Goal: Task Accomplishment & Management: Manage account settings

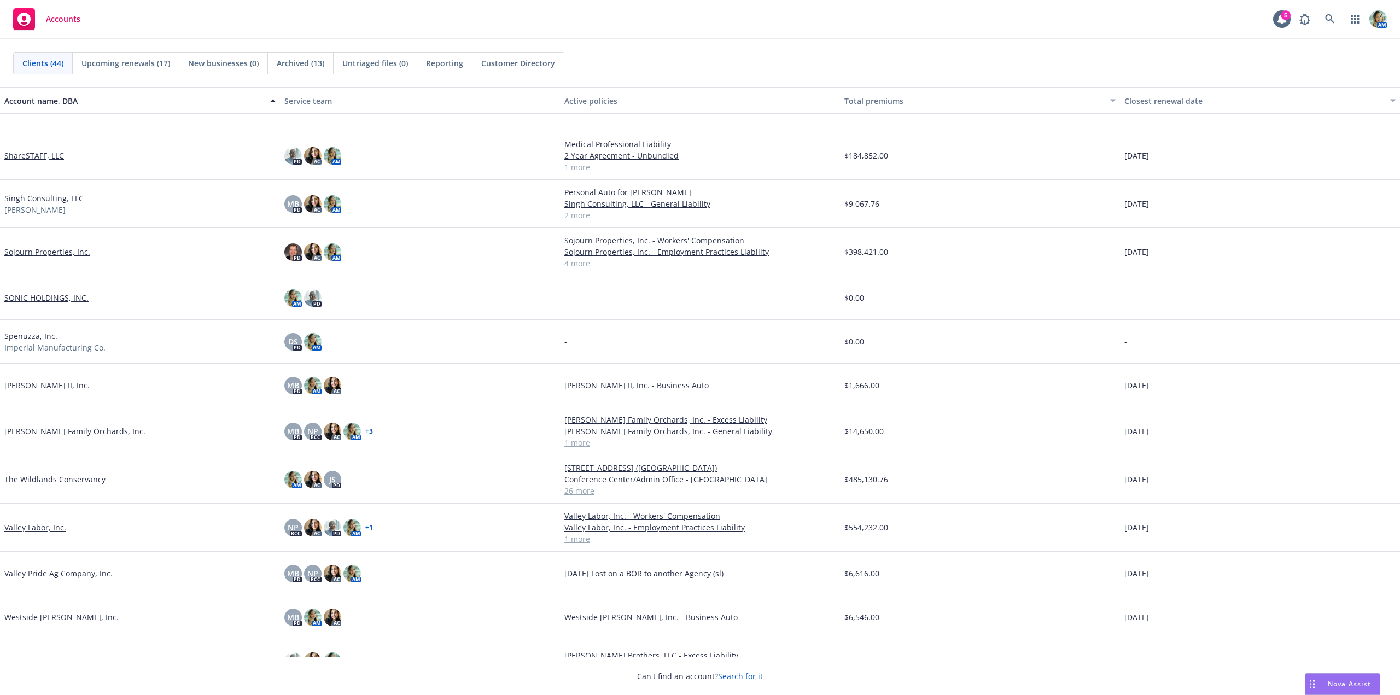
scroll to position [1412, 0]
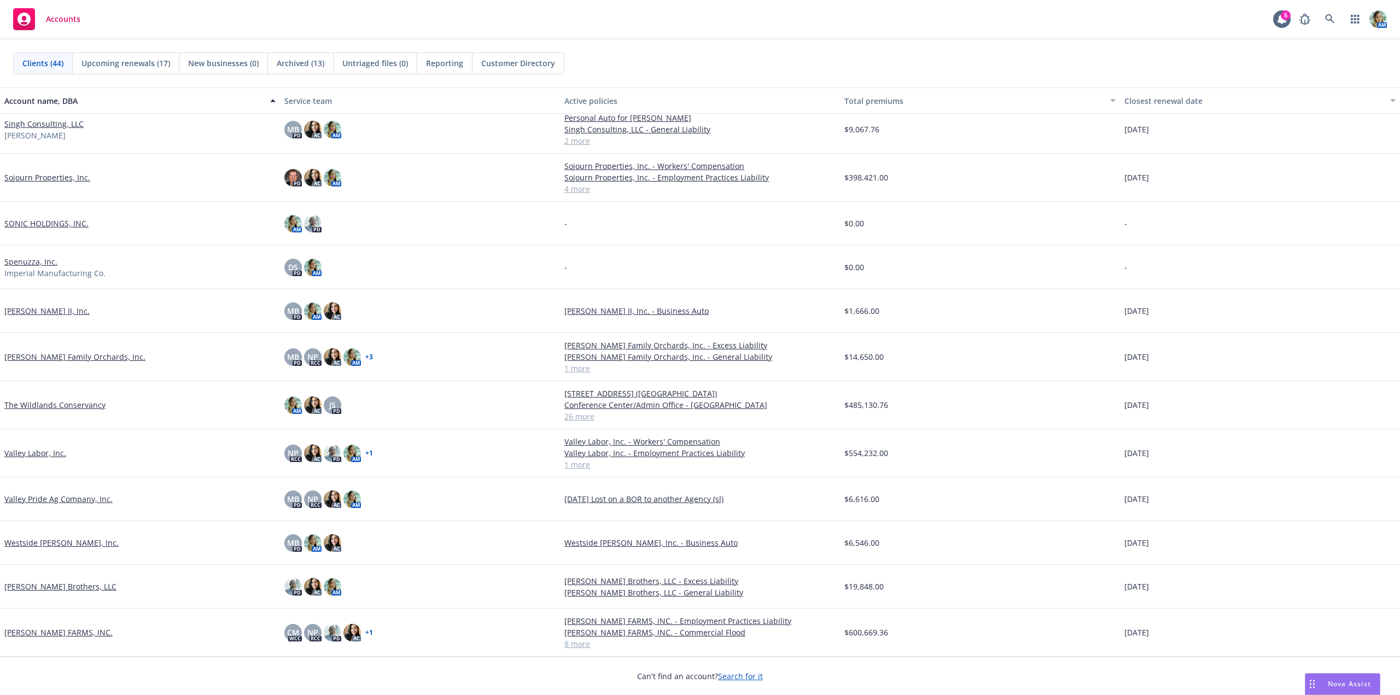
click at [99, 409] on link "The Wildlands Conservancy" at bounding box center [54, 404] width 101 height 11
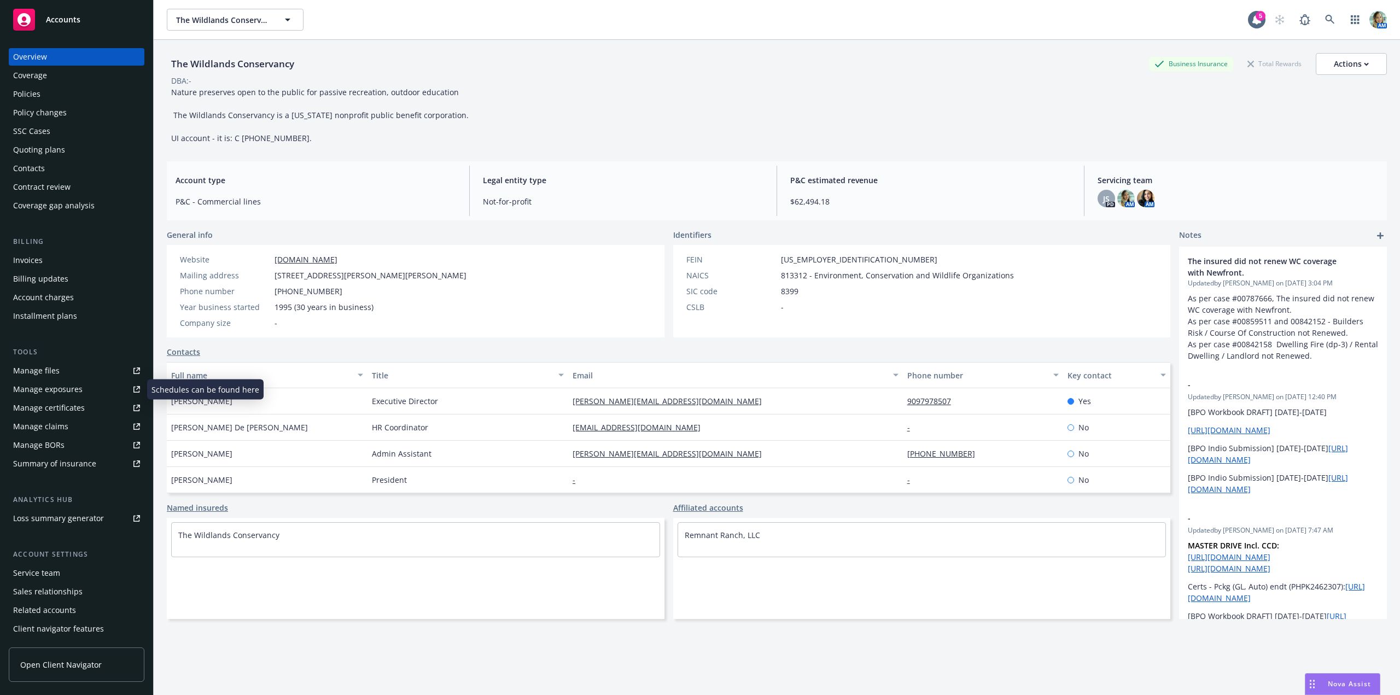
click at [61, 392] on div "Manage exposures" at bounding box center [47, 389] width 69 height 17
click at [69, 390] on div "Manage exposures" at bounding box center [47, 389] width 69 height 17
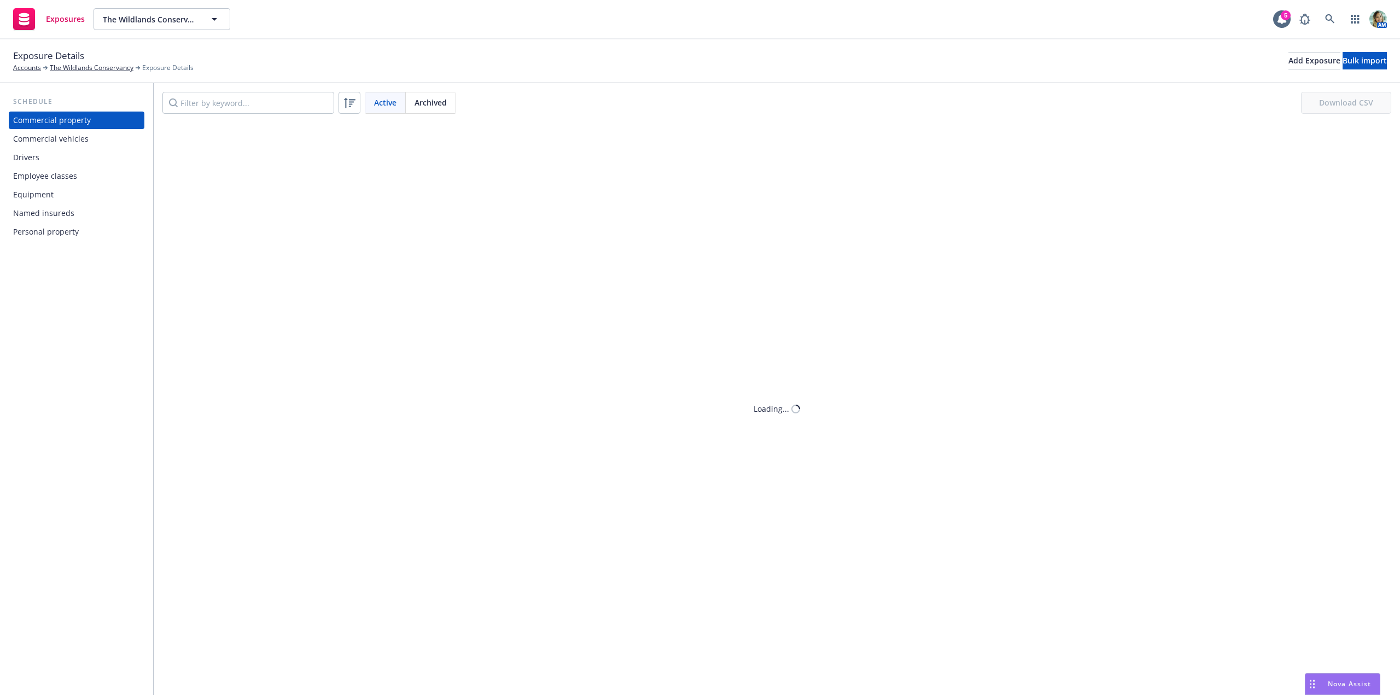
click at [56, 144] on div "Commercial vehicles" at bounding box center [50, 138] width 75 height 17
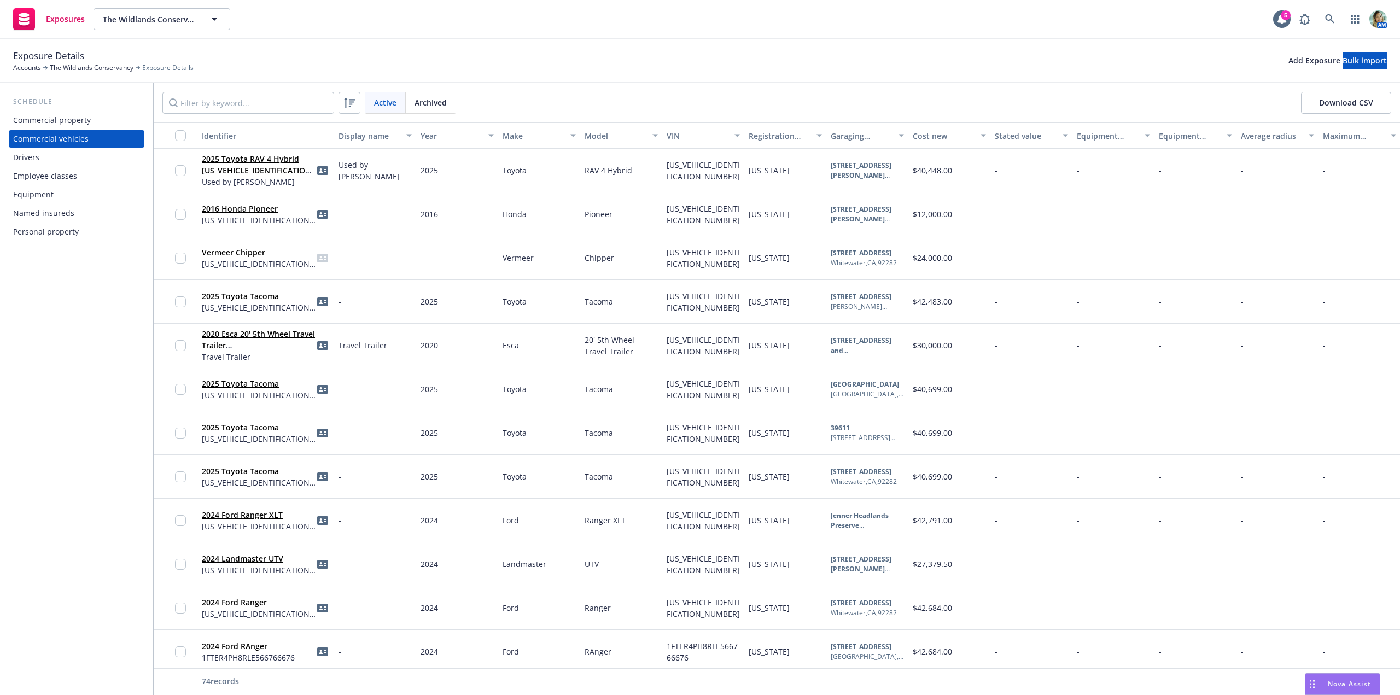
click at [1334, 113] on button "Download CSV" at bounding box center [1346, 103] width 90 height 22
click at [104, 68] on link "The Wildlands Conservancy" at bounding box center [92, 68] width 84 height 10
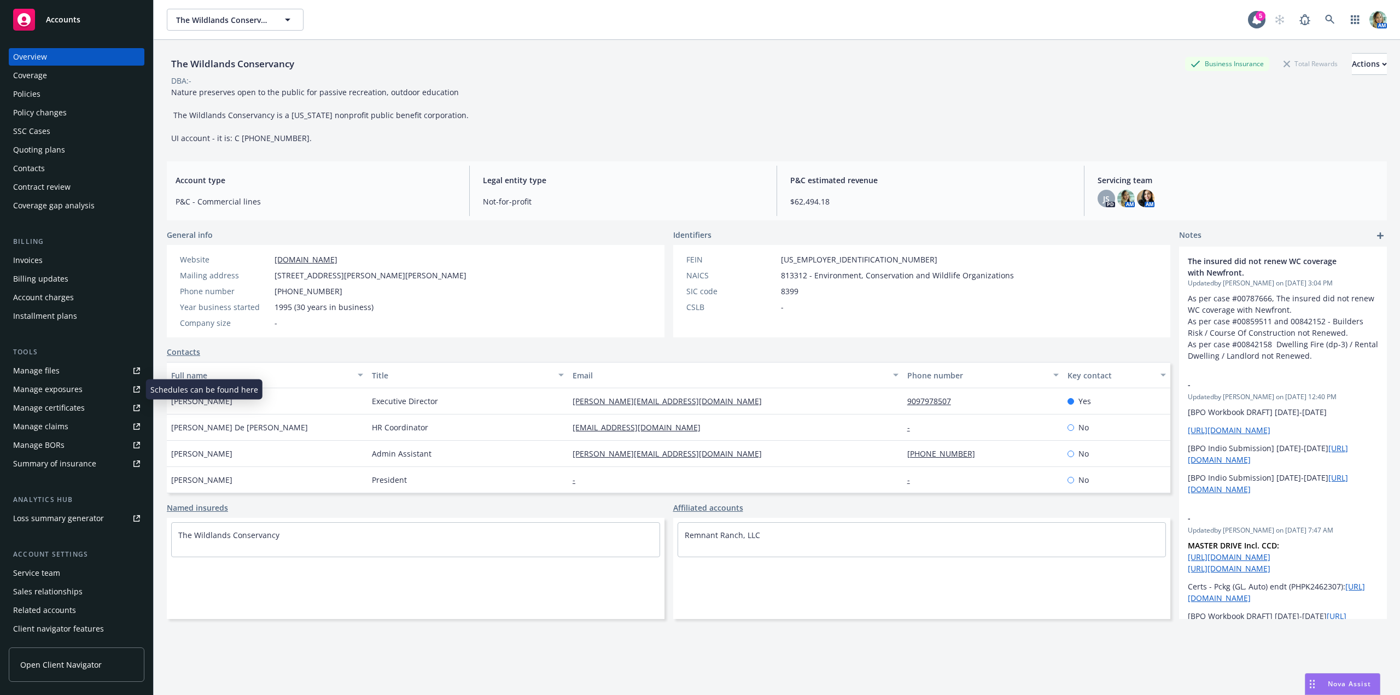
click at [52, 391] on div "Manage exposures" at bounding box center [47, 389] width 69 height 17
click at [54, 372] on div "Manage files" at bounding box center [36, 370] width 46 height 17
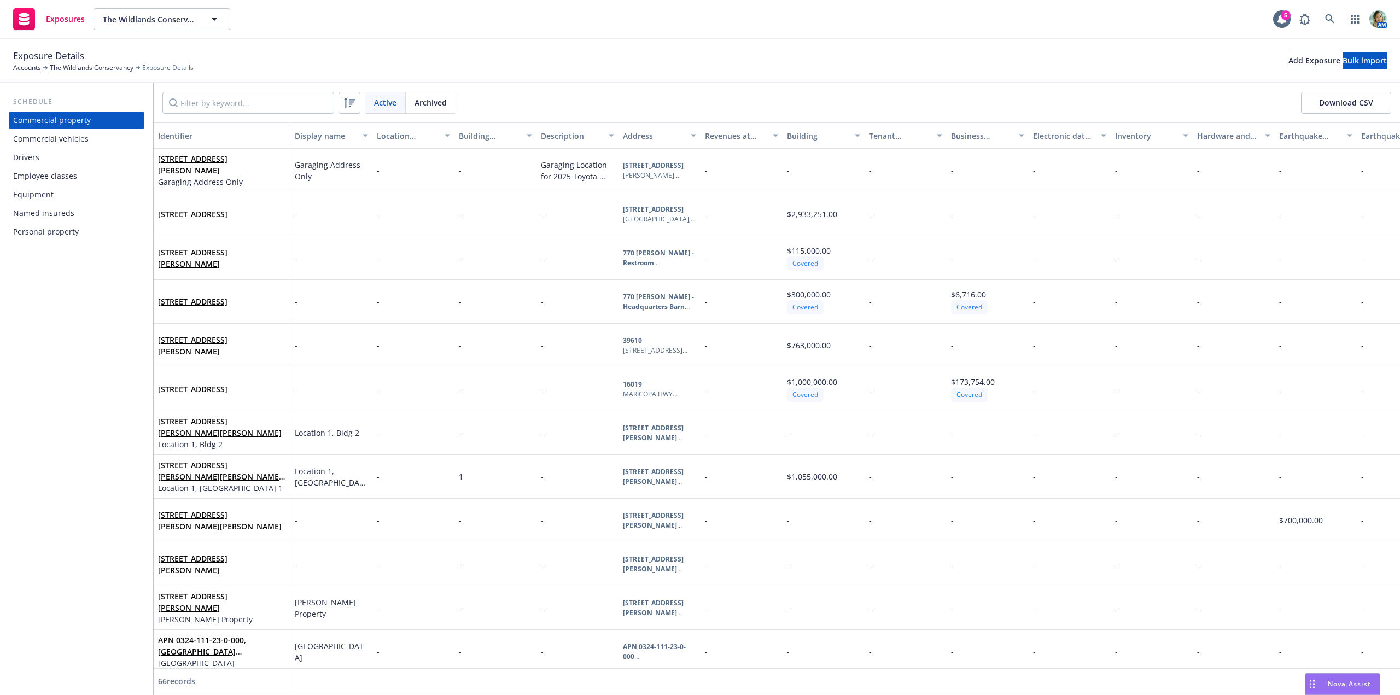
click at [75, 144] on div "Commercial vehicles" at bounding box center [50, 138] width 75 height 17
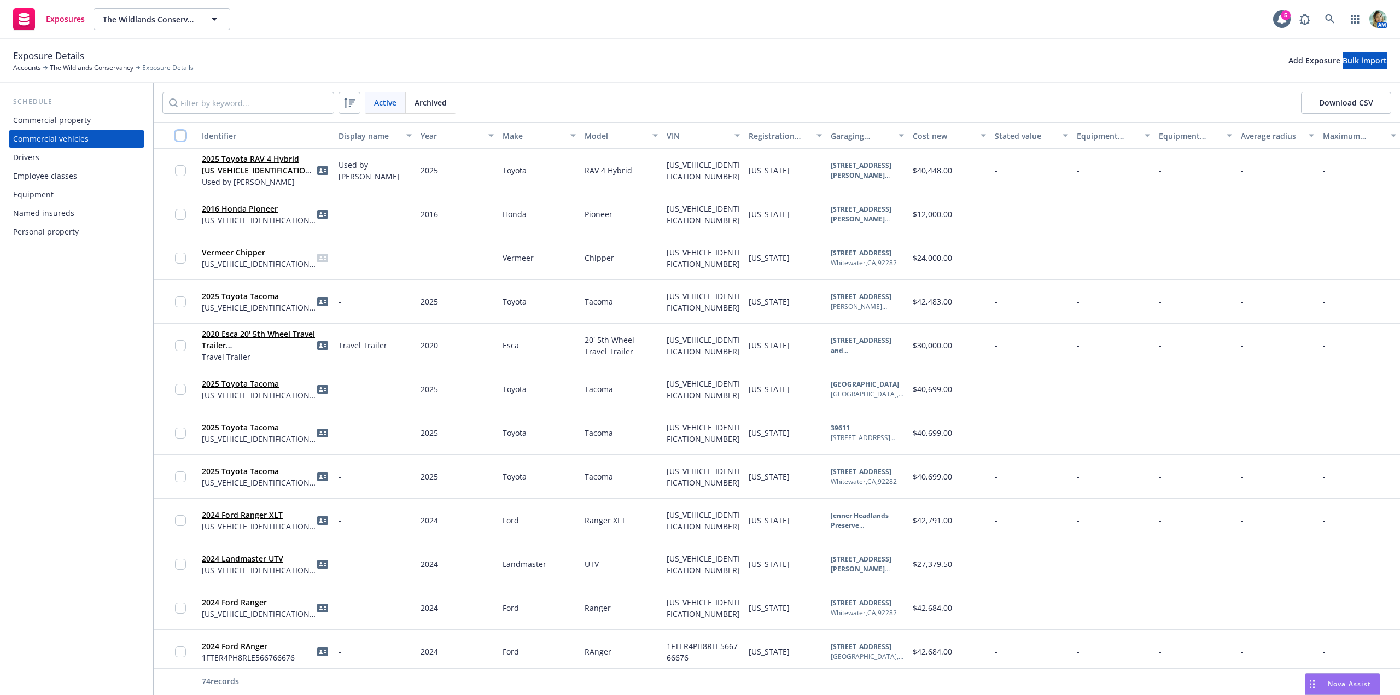
click at [179, 137] on input "checkbox" at bounding box center [180, 135] width 11 height 11
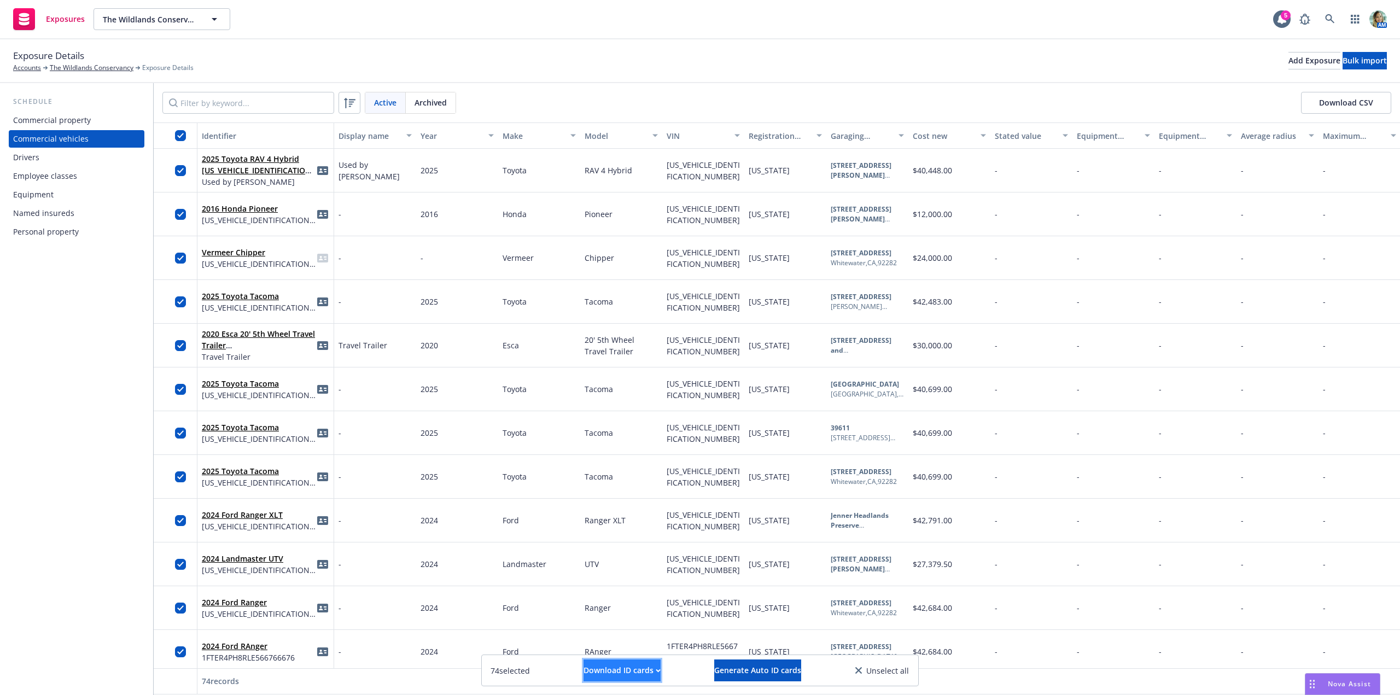
click at [608, 671] on div "Download ID cards" at bounding box center [621, 670] width 77 height 21
click at [756, 668] on span "Generate Auto ID cards" at bounding box center [757, 670] width 87 height 10
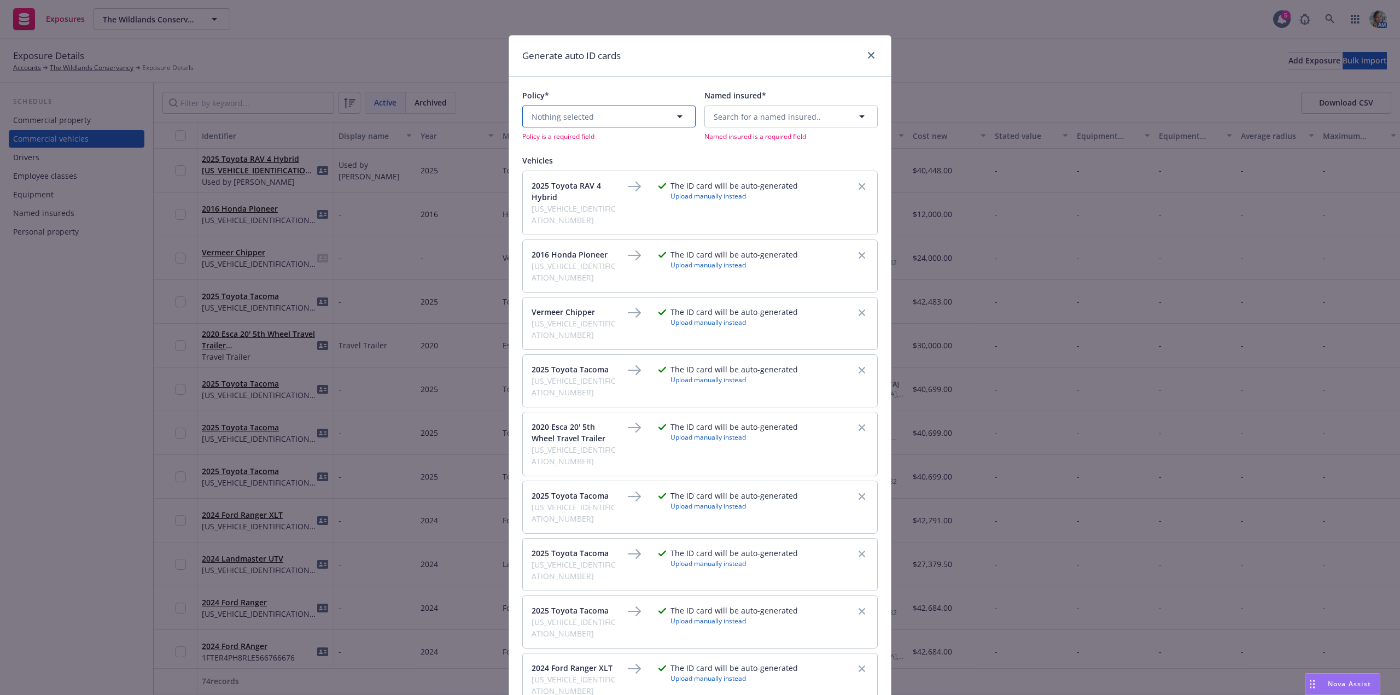
click at [639, 122] on button "Nothing selected" at bounding box center [608, 117] width 173 height 22
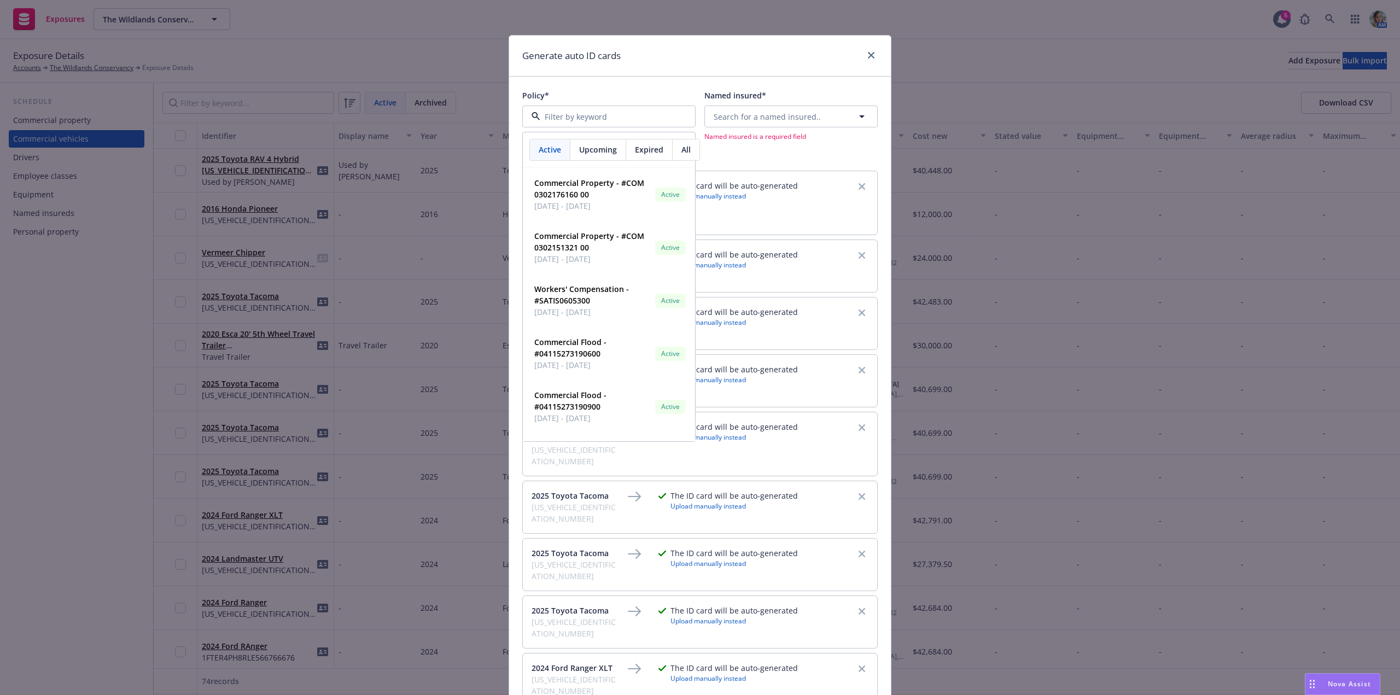
click at [599, 150] on span "Upcoming" at bounding box center [598, 149] width 38 height 11
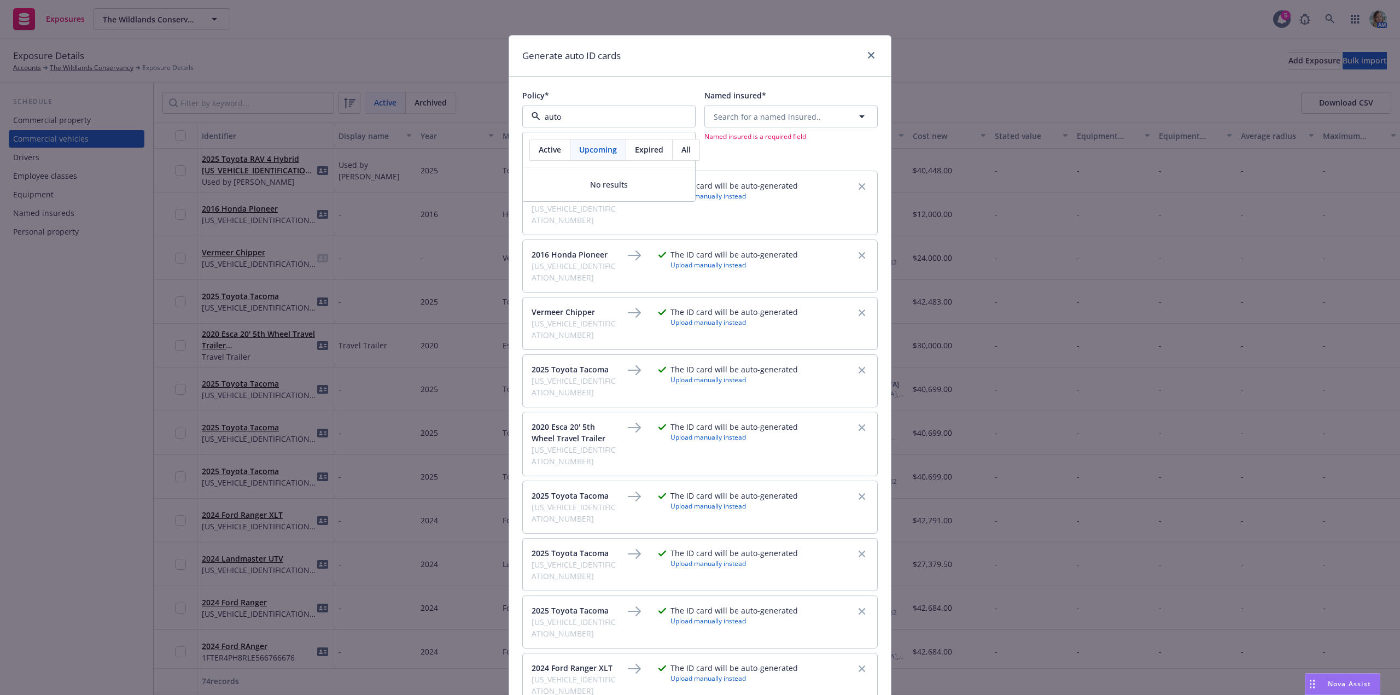
drag, startPoint x: 596, startPoint y: 111, endPoint x: 497, endPoint y: 109, distance: 99.0
click at [497, 109] on div "Generate auto ID cards Policy* auto Active Upcoming Expired All No results Poli…" at bounding box center [700, 347] width 1400 height 695
type input "b"
type input "packa"
click at [600, 189] on span "Commercial Package - #PHPK2599730-003" at bounding box center [587, 188] width 107 height 23
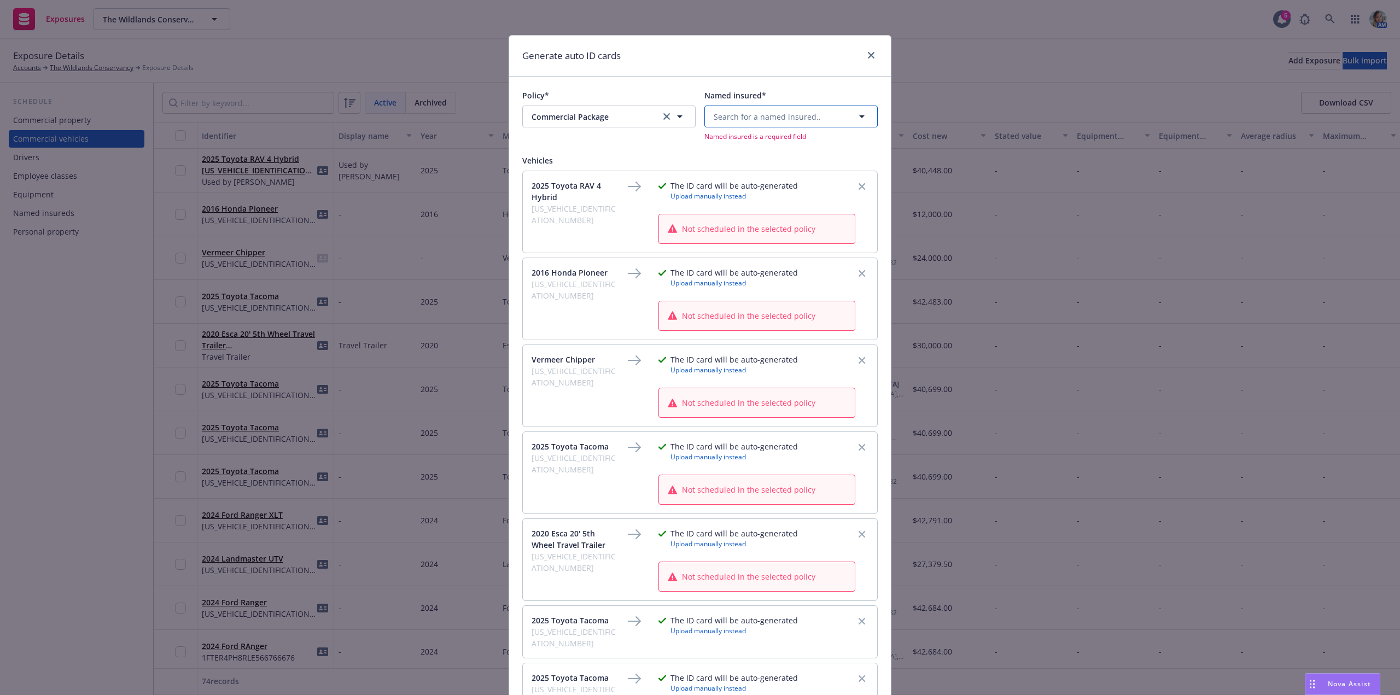
click at [751, 117] on span "Search for a named insured.." at bounding box center [766, 116] width 107 height 11
click at [772, 204] on strong "The Wildlands Conservancy" at bounding box center [767, 200] width 102 height 10
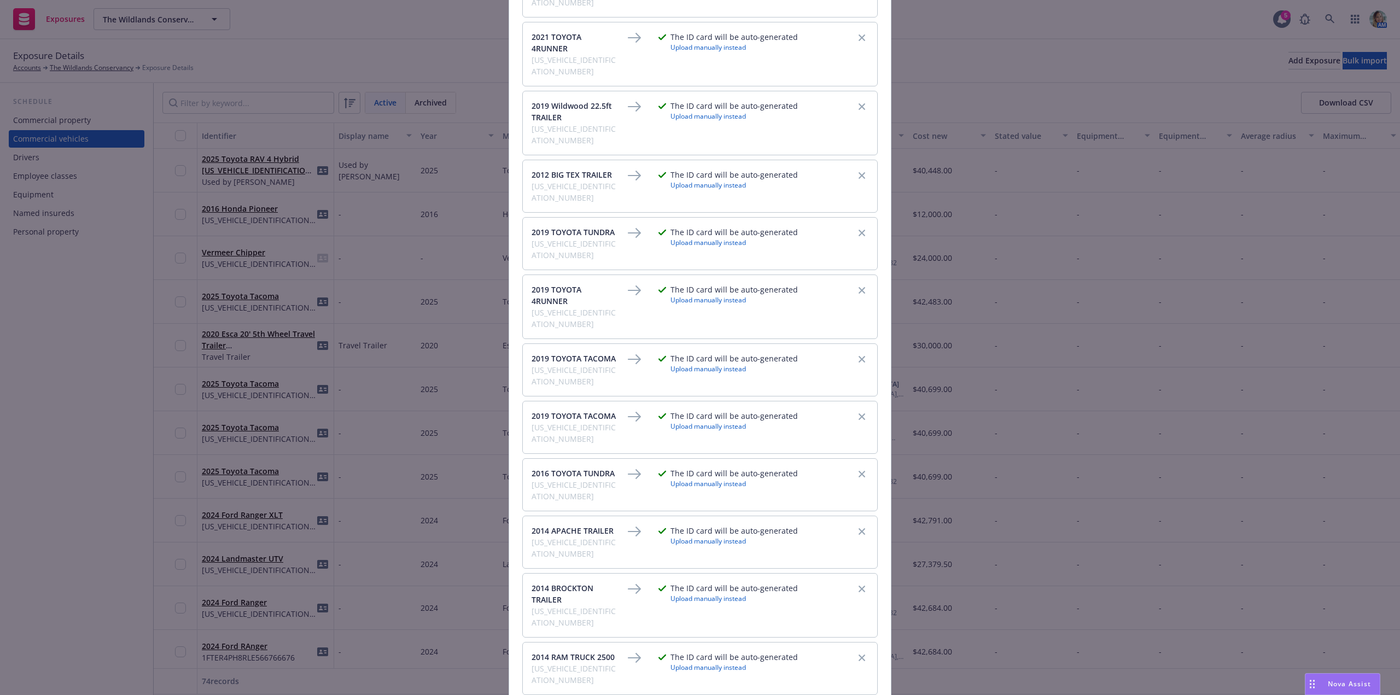
scroll to position [3821, 0]
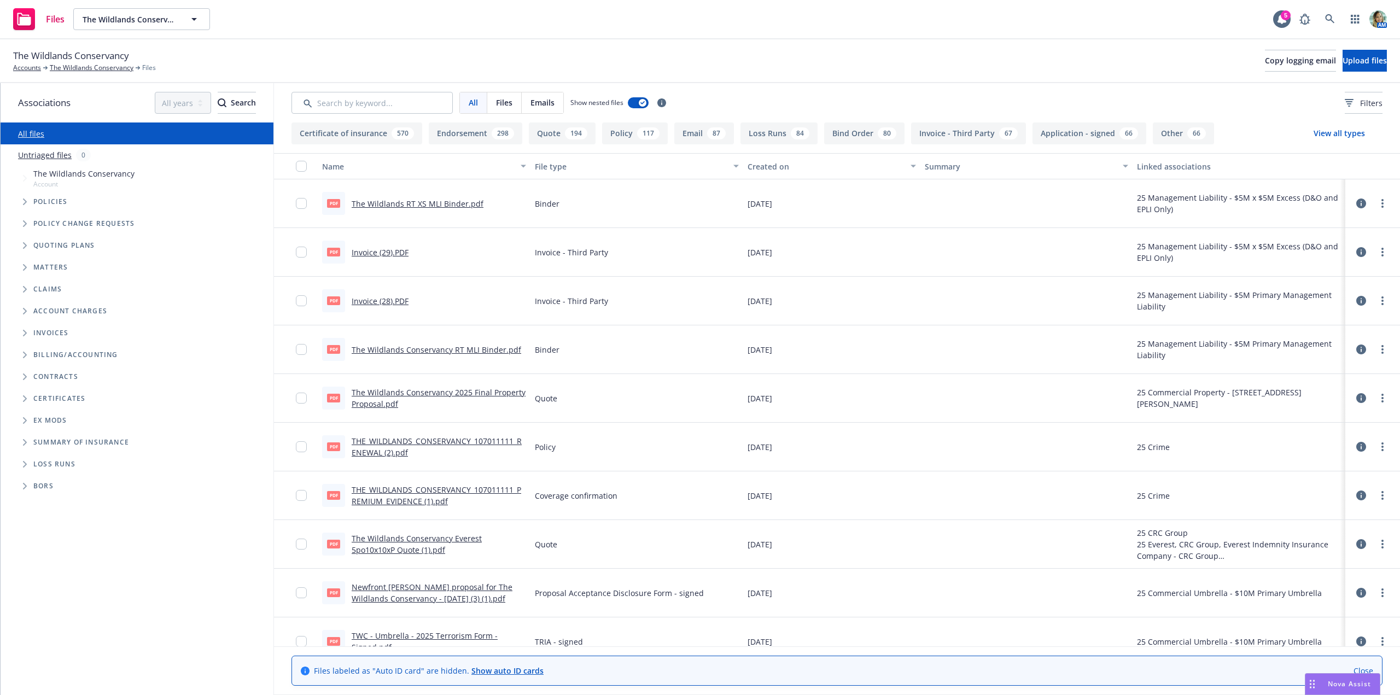
click at [523, 671] on link "Show auto ID cards" at bounding box center [507, 670] width 72 height 10
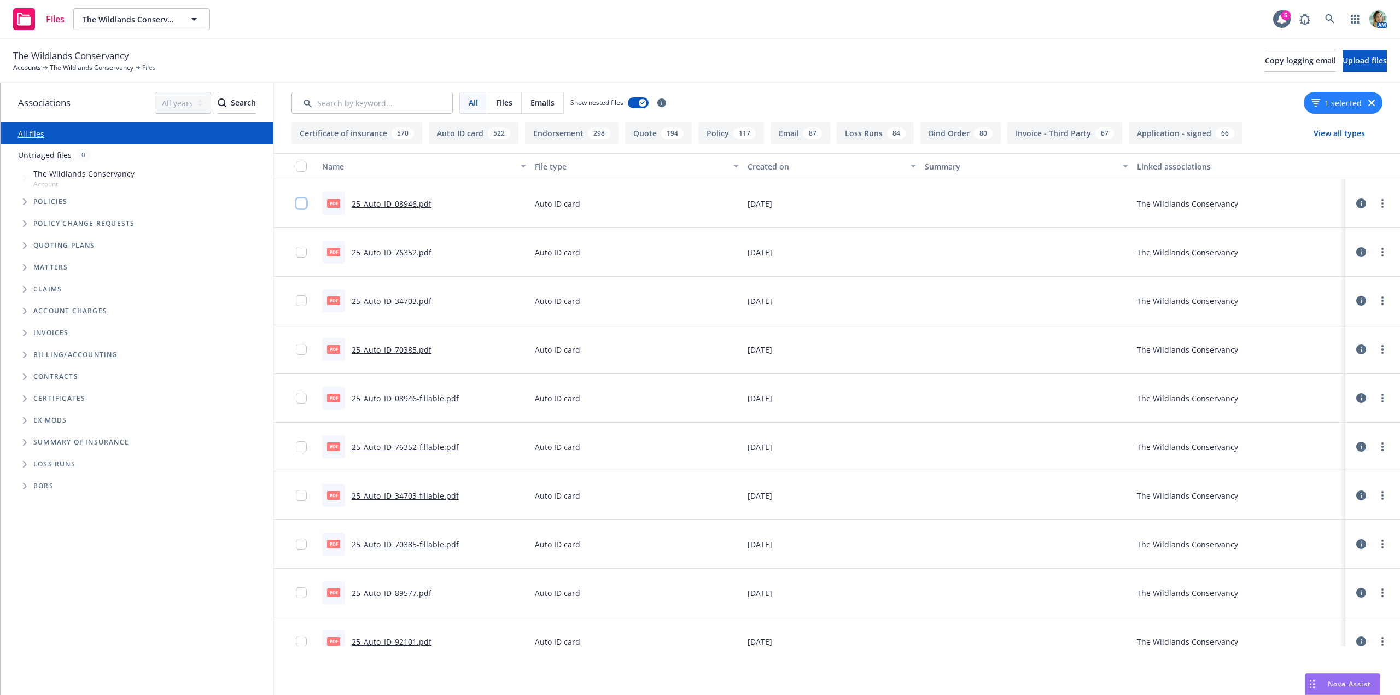
click at [302, 203] on input "checkbox" at bounding box center [301, 203] width 11 height 11
click at [300, 251] on input "checkbox" at bounding box center [301, 252] width 11 height 11
click at [301, 307] on div at bounding box center [304, 300] width 17 height 35
click at [302, 302] on input "checkbox" at bounding box center [301, 300] width 11 height 11
click at [298, 351] on input "checkbox" at bounding box center [301, 349] width 11 height 11
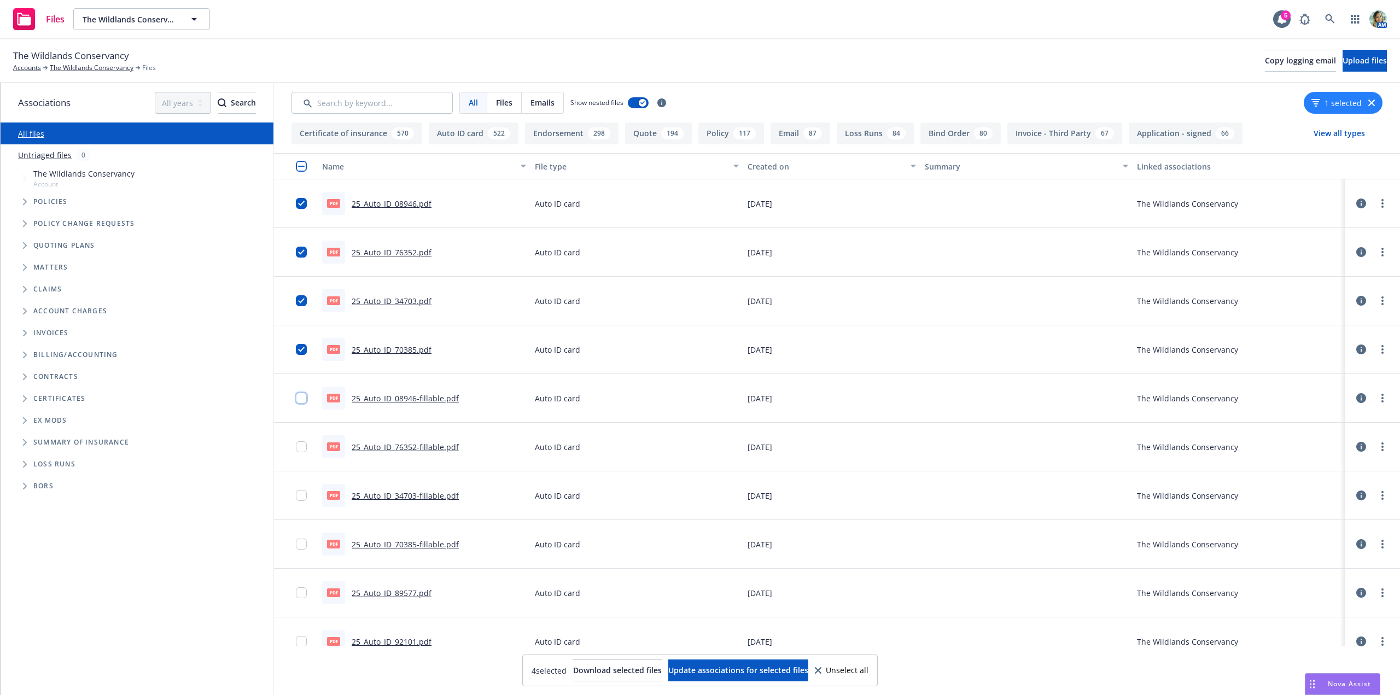
drag, startPoint x: 301, startPoint y: 396, endPoint x: 294, endPoint y: 435, distance: 39.5
click at [302, 400] on input "checkbox" at bounding box center [301, 398] width 11 height 11
click at [299, 450] on input "checkbox" at bounding box center [301, 446] width 11 height 11
drag, startPoint x: 300, startPoint y: 491, endPoint x: 309, endPoint y: 523, distance: 33.0
click at [302, 495] on input "checkbox" at bounding box center [301, 495] width 11 height 11
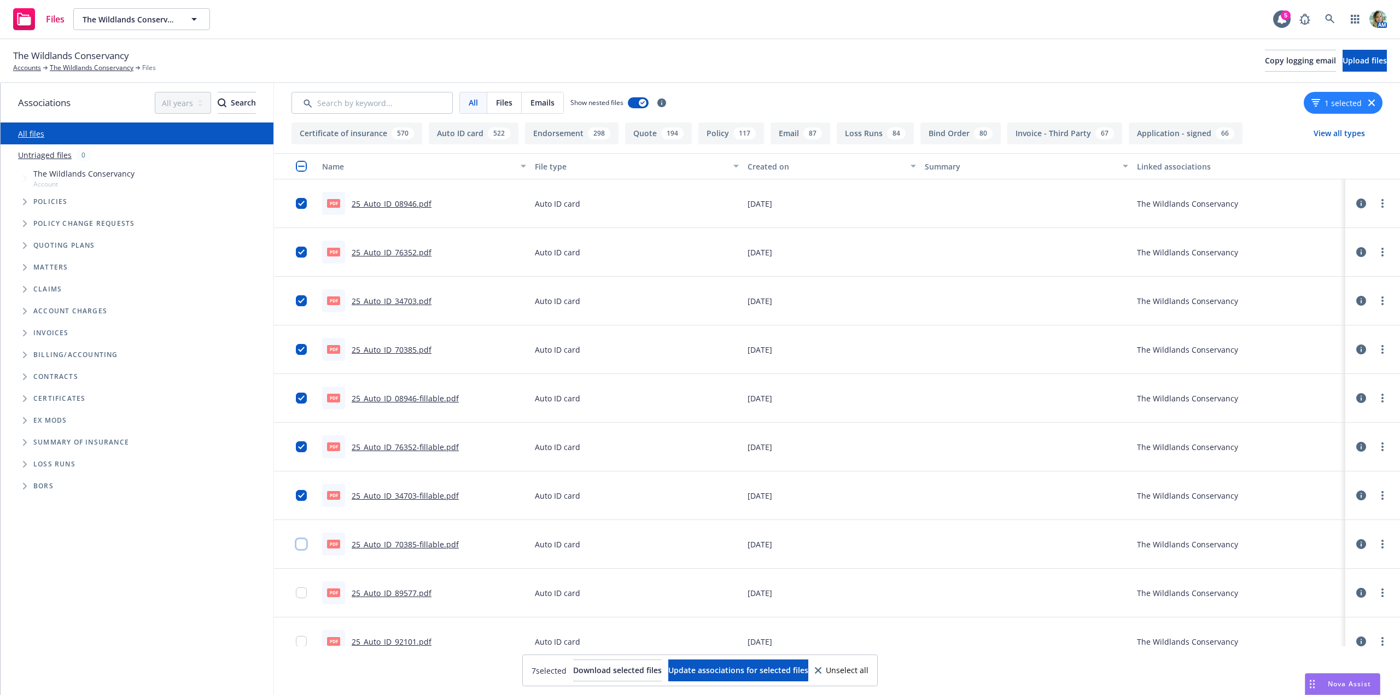
click at [300, 547] on input "checkbox" at bounding box center [301, 543] width 11 height 11
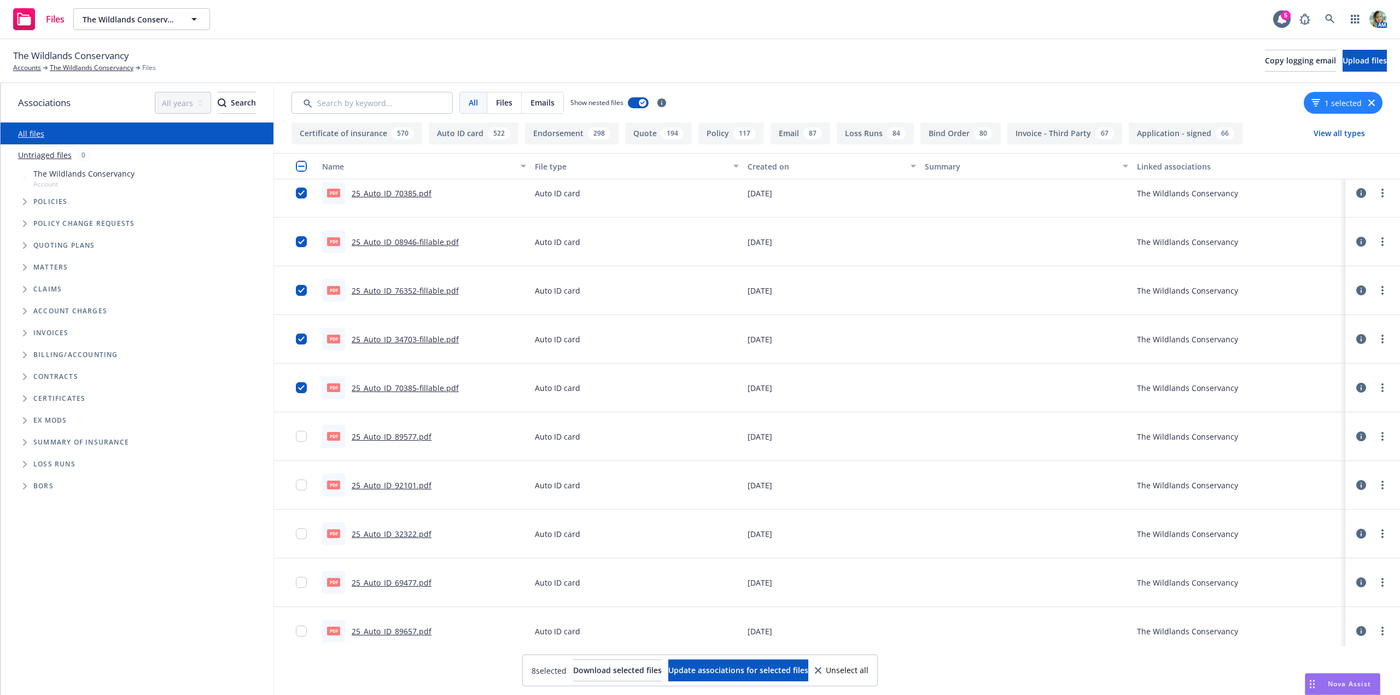
scroll to position [164, 0]
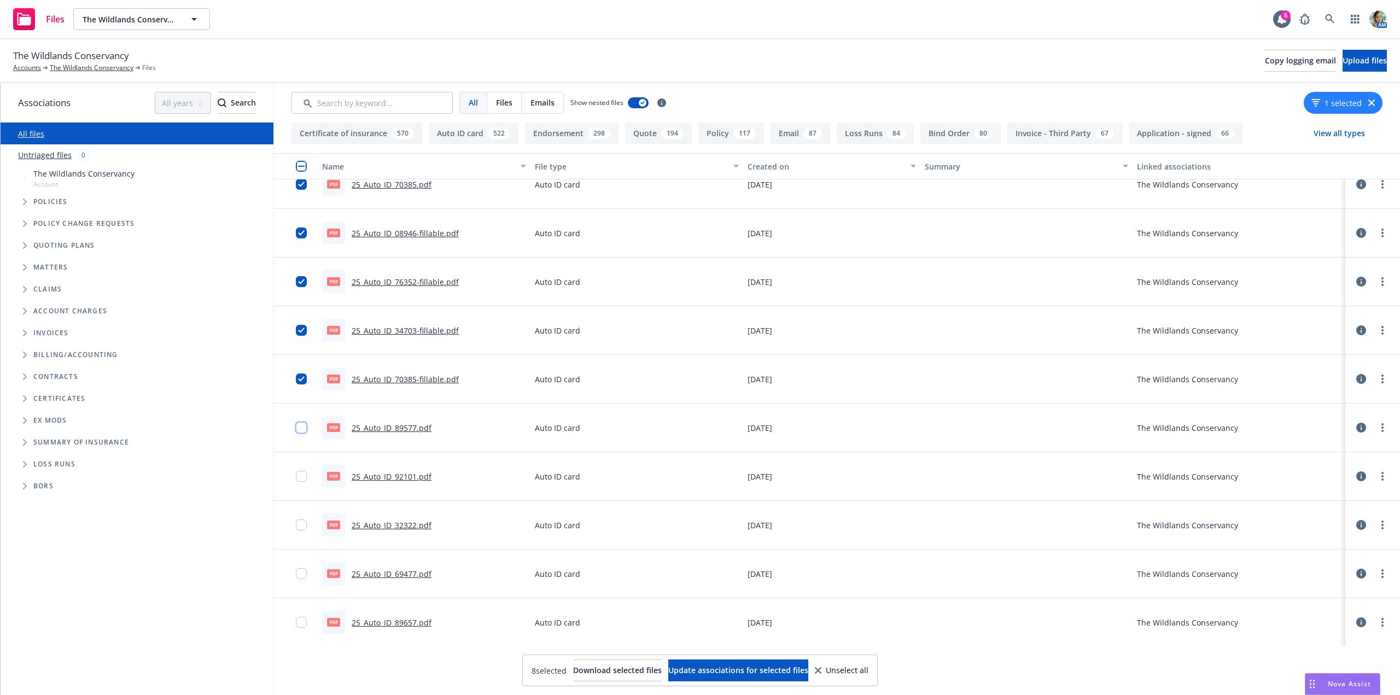
click at [302, 432] on input "checkbox" at bounding box center [301, 427] width 11 height 11
click at [299, 476] on input "checkbox" at bounding box center [301, 476] width 11 height 11
click at [303, 524] on input "checkbox" at bounding box center [301, 524] width 11 height 11
click at [304, 579] on div at bounding box center [304, 573] width 17 height 35
click at [301, 575] on input "checkbox" at bounding box center [301, 573] width 11 height 11
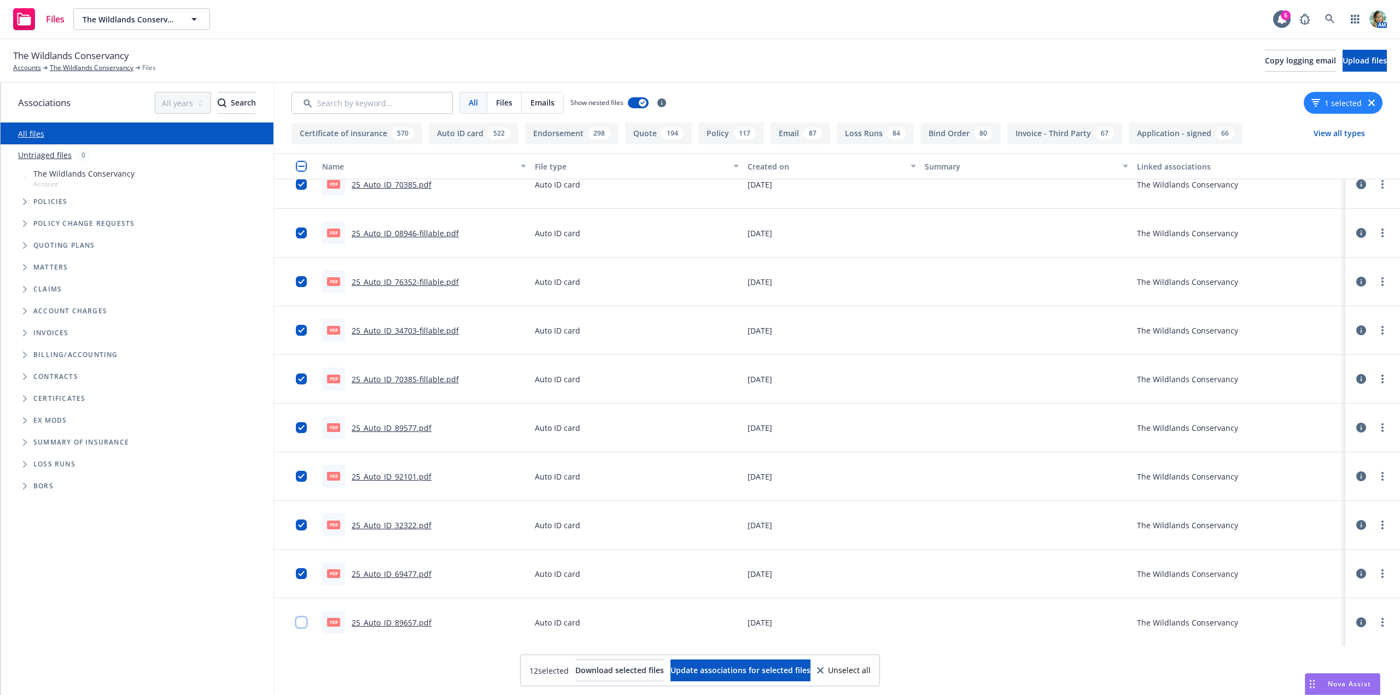
click at [301, 623] on input "checkbox" at bounding box center [301, 622] width 11 height 11
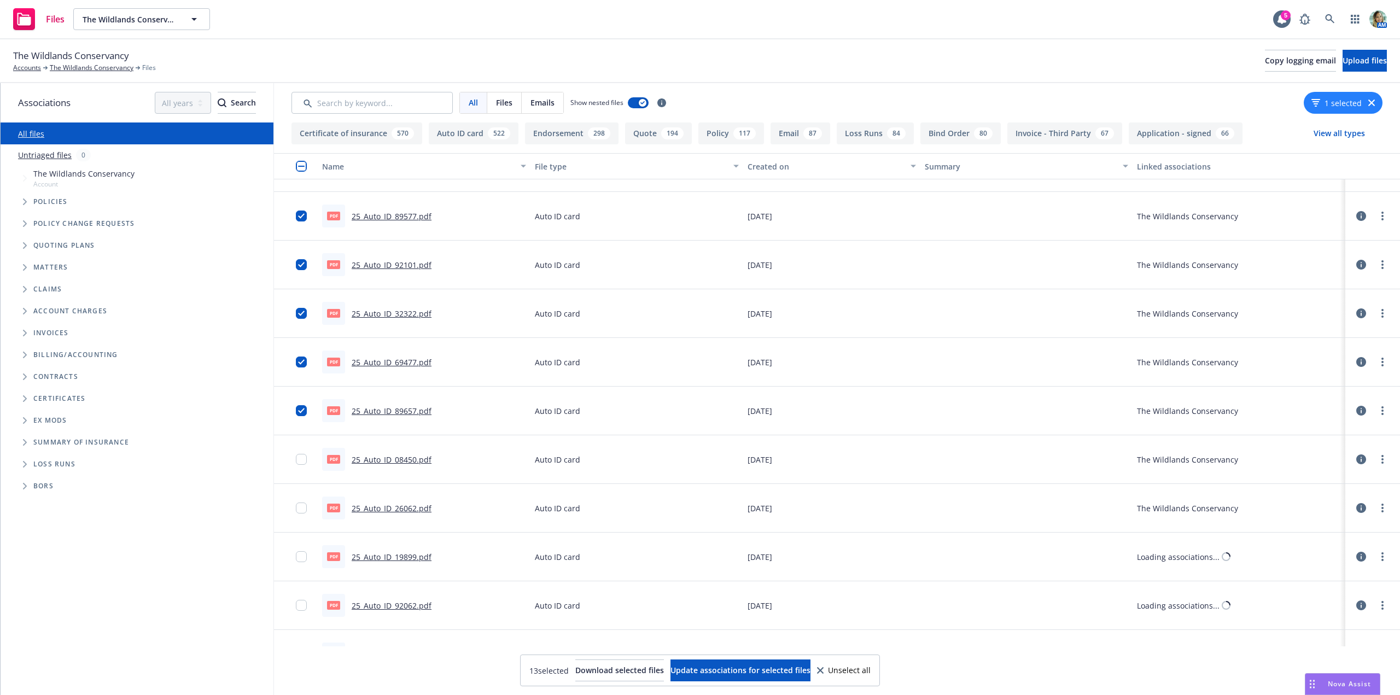
scroll to position [383, 0]
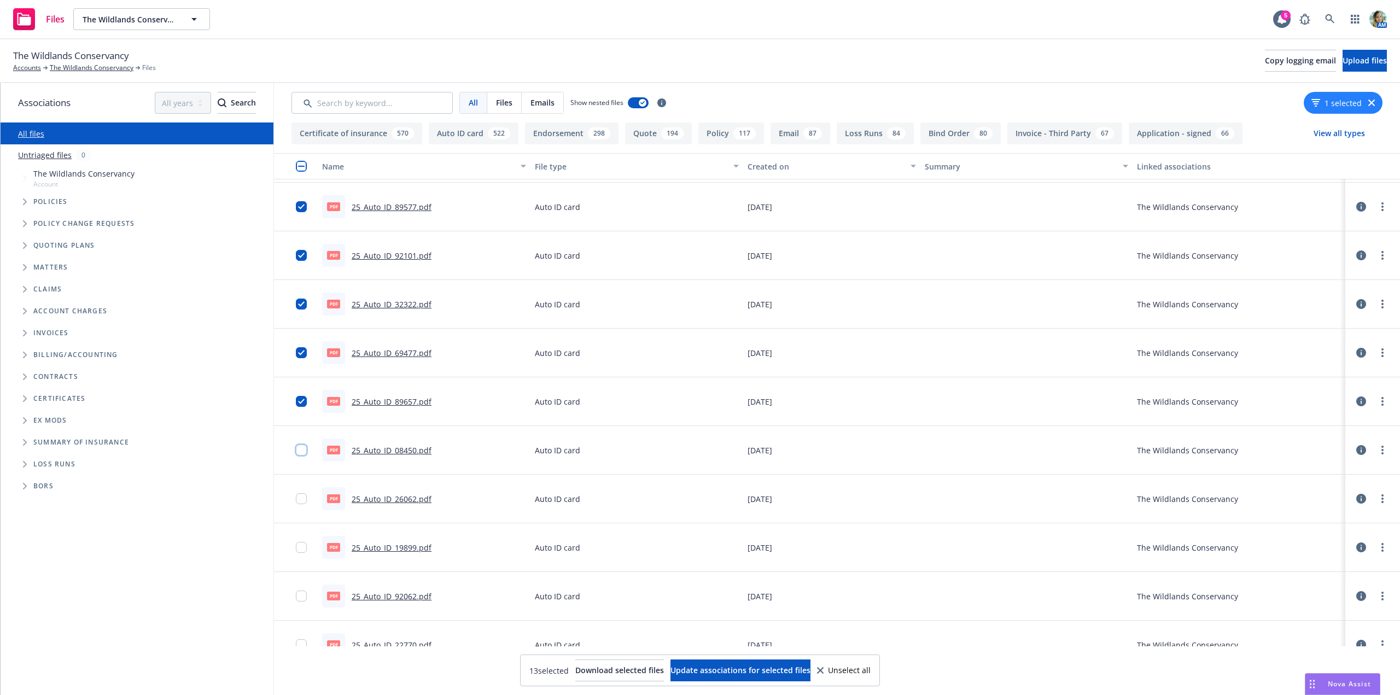
click at [304, 454] on input "checkbox" at bounding box center [301, 449] width 11 height 11
click at [300, 498] on input "checkbox" at bounding box center [301, 498] width 11 height 11
click at [302, 549] on input "checkbox" at bounding box center [301, 547] width 11 height 11
click at [304, 602] on div at bounding box center [304, 595] width 17 height 35
click at [301, 602] on div at bounding box center [304, 595] width 17 height 35
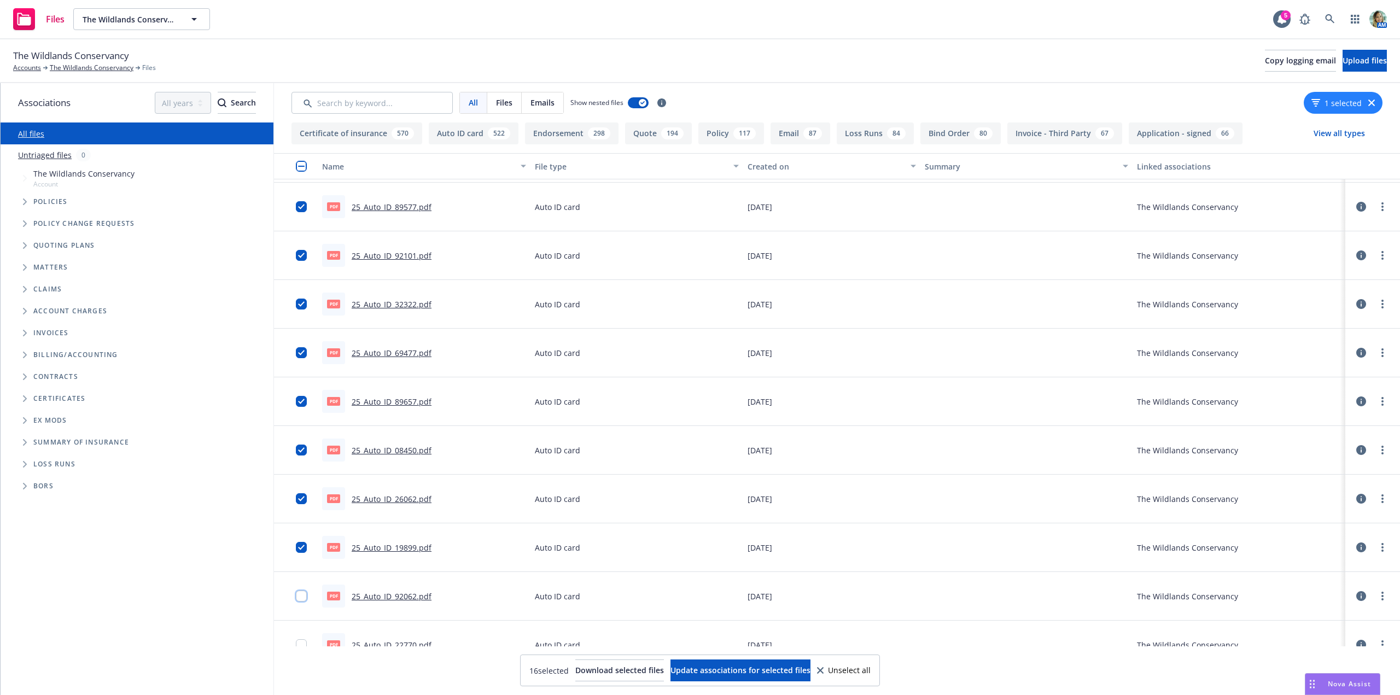
click at [302, 597] on input "checkbox" at bounding box center [301, 595] width 11 height 11
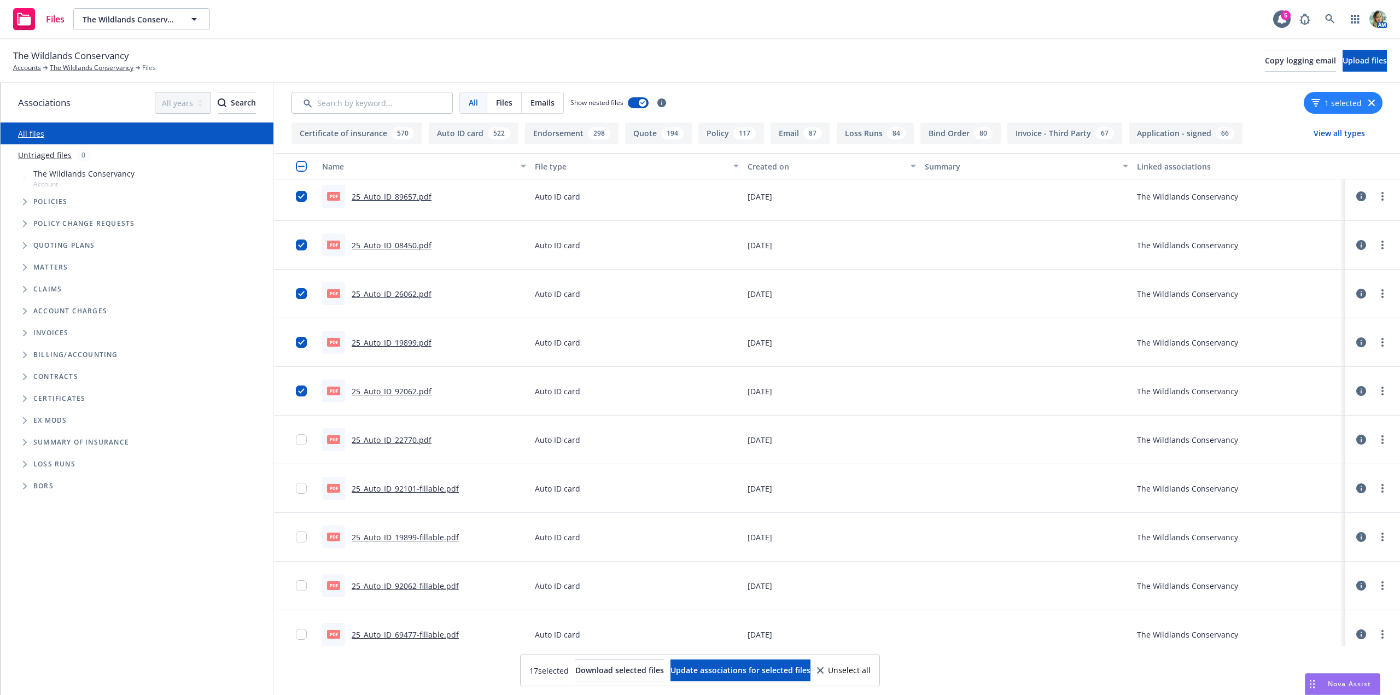
scroll to position [601, 0]
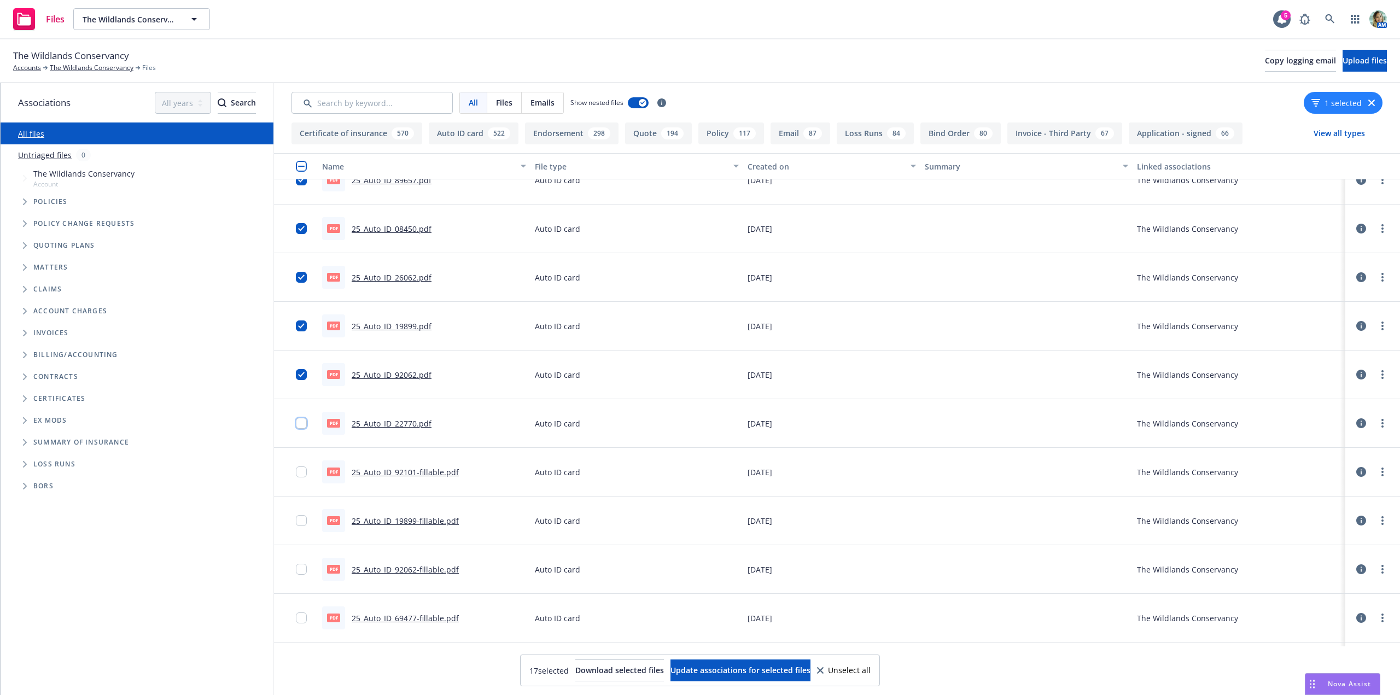
click at [301, 426] on input "checkbox" at bounding box center [301, 423] width 11 height 11
click at [297, 469] on input "checkbox" at bounding box center [301, 471] width 11 height 11
click at [299, 523] on input "checkbox" at bounding box center [301, 520] width 11 height 11
click at [300, 569] on input "checkbox" at bounding box center [301, 569] width 11 height 11
drag, startPoint x: 301, startPoint y: 618, endPoint x: 323, endPoint y: 583, distance: 41.6
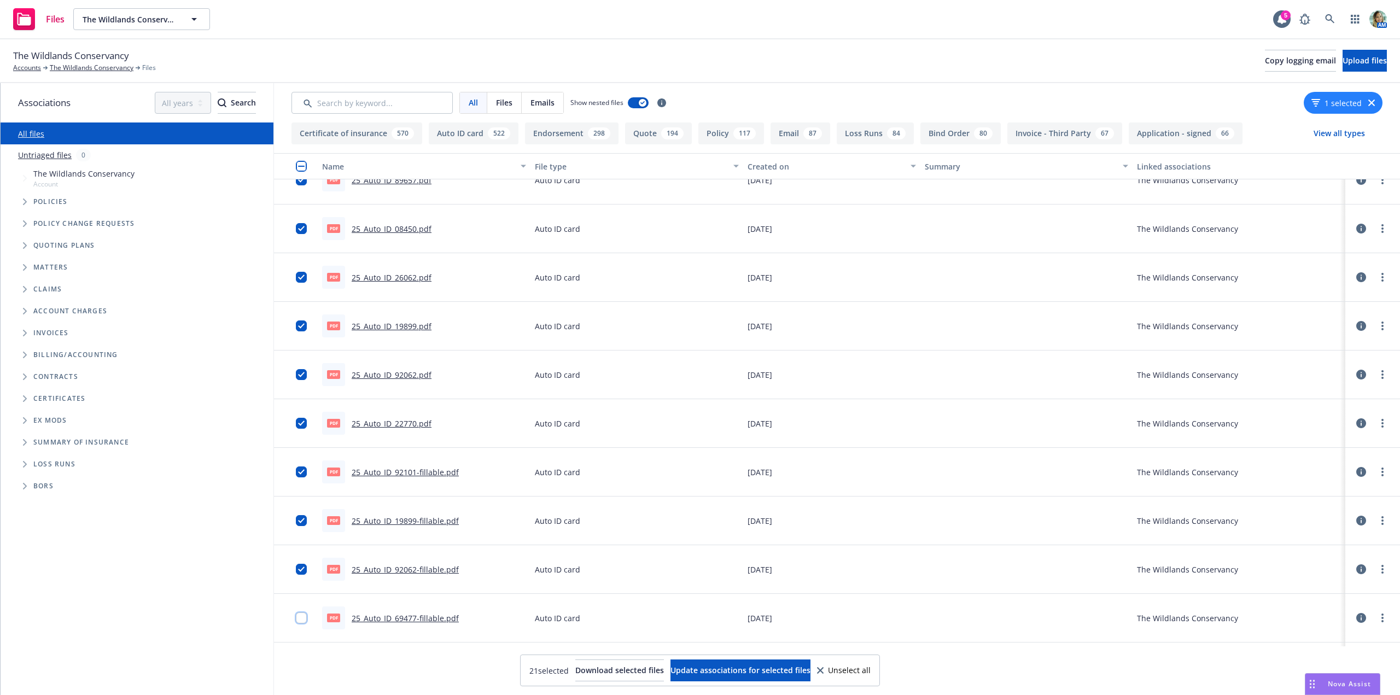
click at [300, 617] on input "checkbox" at bounding box center [301, 617] width 11 height 11
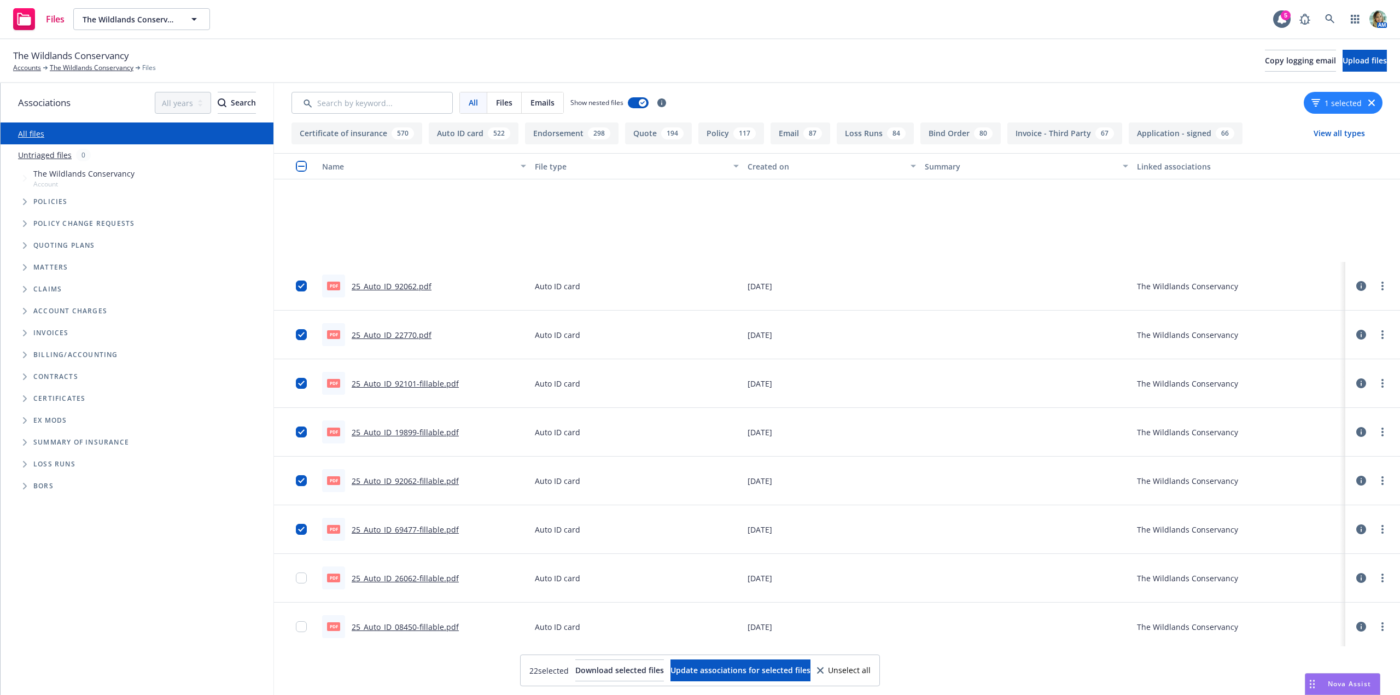
scroll to position [875, 0]
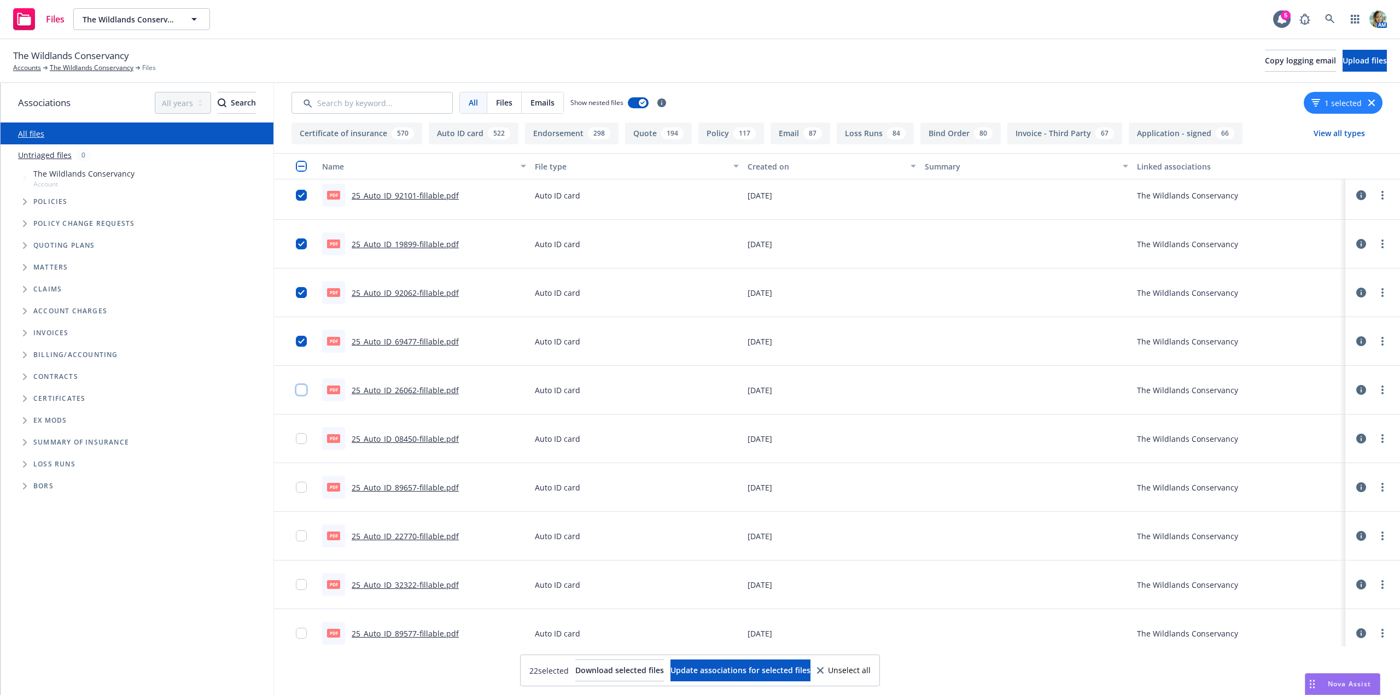
click at [304, 393] on input "checkbox" at bounding box center [301, 389] width 11 height 11
click at [308, 420] on div at bounding box center [296, 438] width 44 height 49
click at [302, 439] on input "checkbox" at bounding box center [301, 438] width 11 height 11
click at [302, 484] on input "checkbox" at bounding box center [301, 487] width 11 height 11
click at [299, 540] on input "checkbox" at bounding box center [301, 535] width 11 height 11
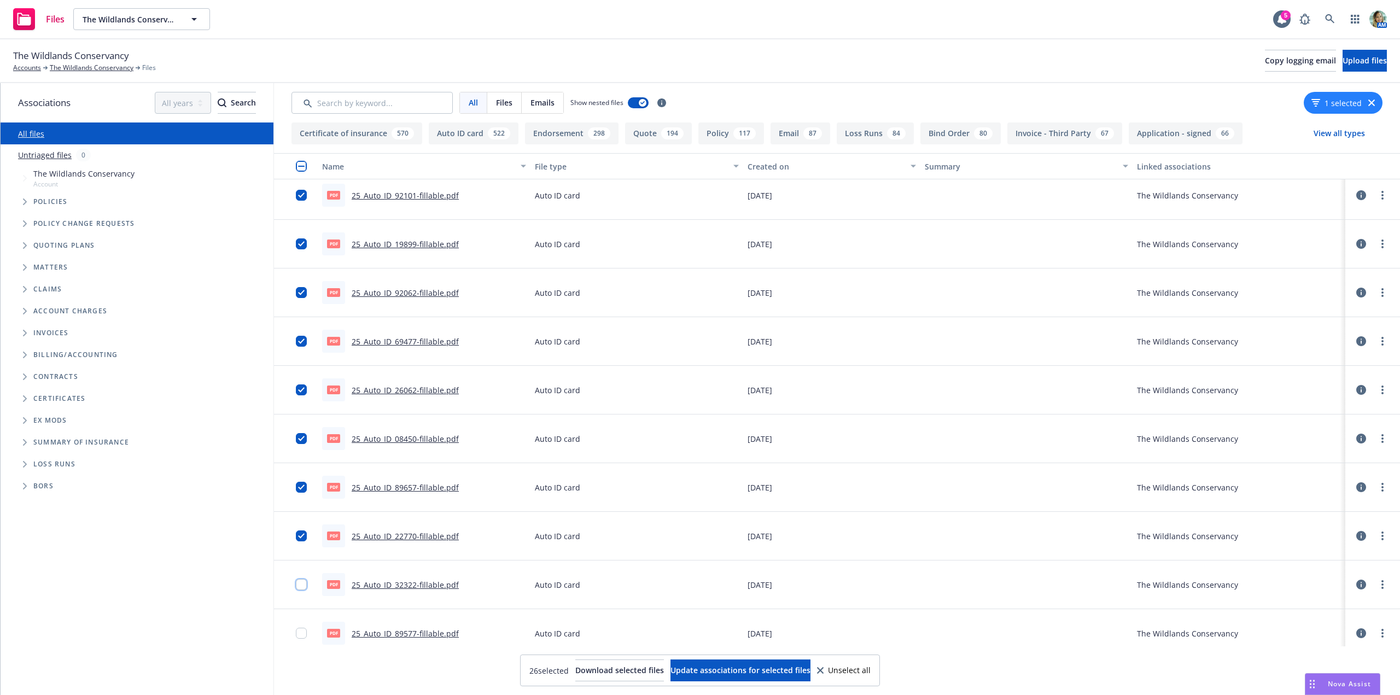
click at [297, 586] on input "checkbox" at bounding box center [301, 584] width 11 height 11
click at [298, 634] on input "checkbox" at bounding box center [301, 633] width 11 height 11
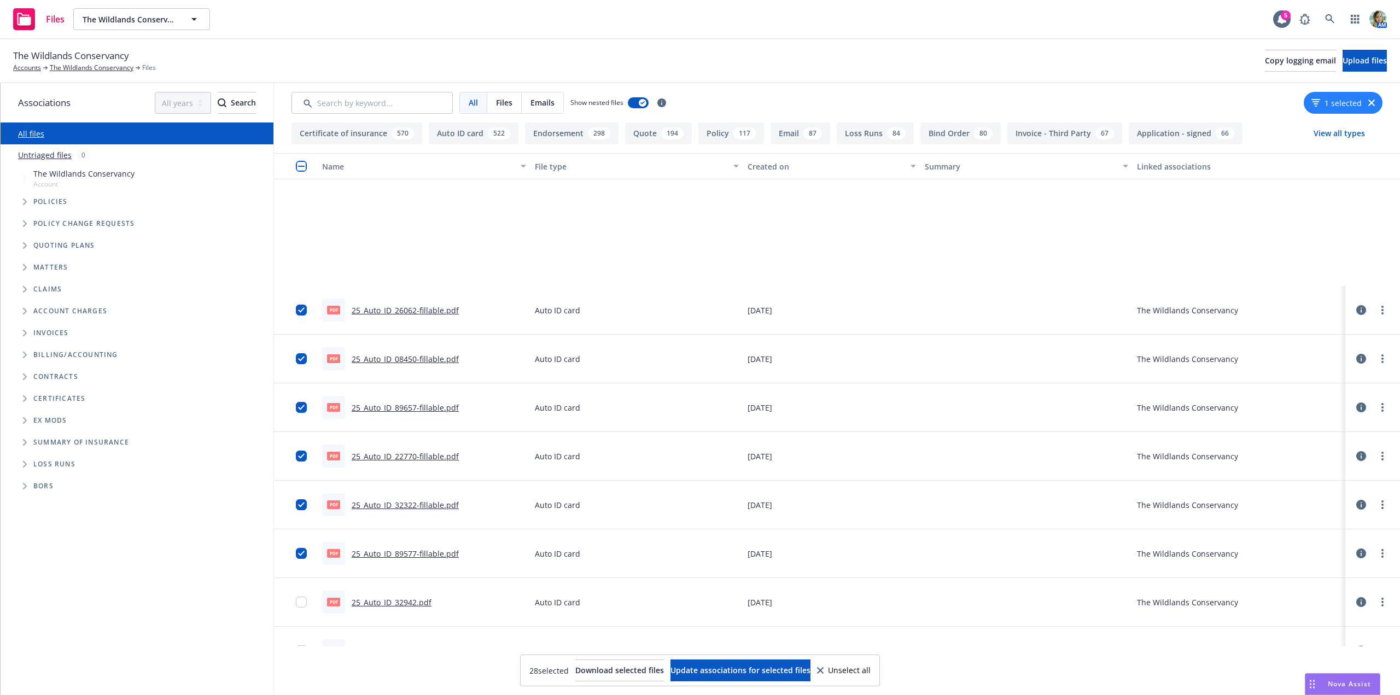
scroll to position [1148, 0]
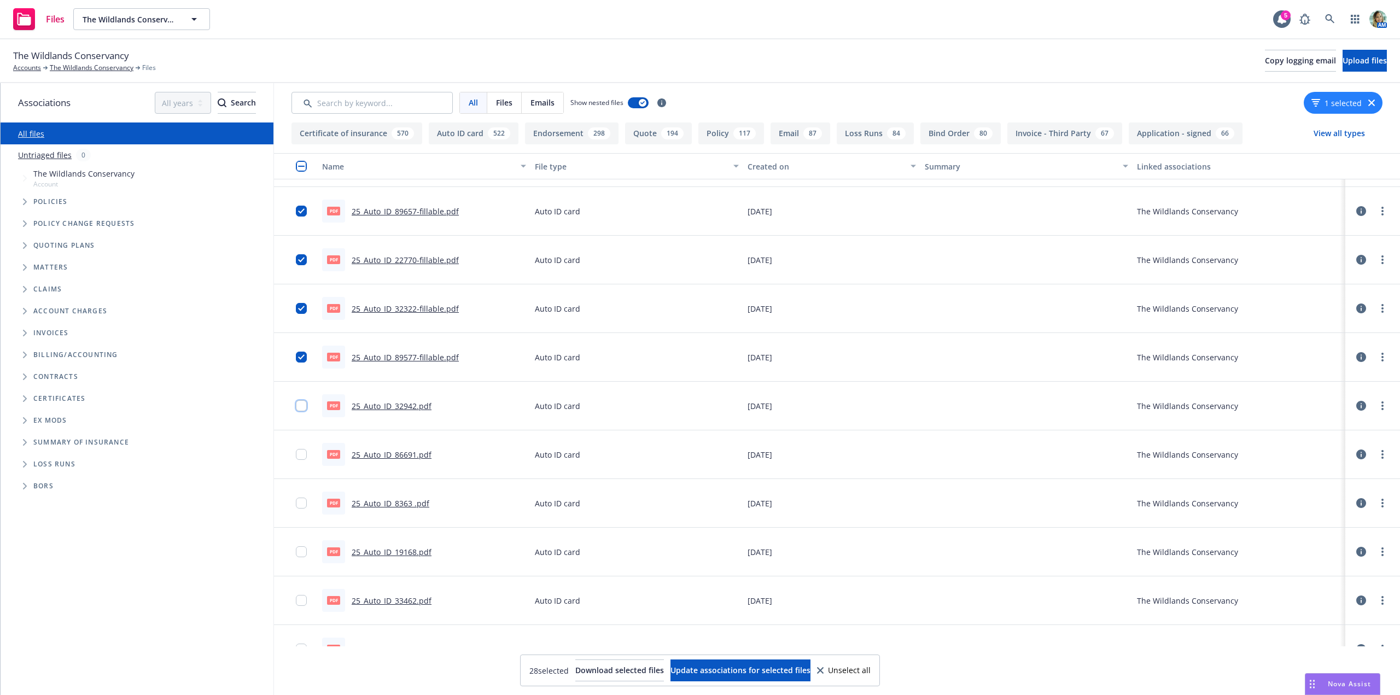
click at [303, 403] on input "checkbox" at bounding box center [301, 405] width 11 height 11
click at [307, 455] on div at bounding box center [304, 454] width 17 height 35
click at [304, 455] on input "checkbox" at bounding box center [301, 454] width 11 height 11
drag, startPoint x: 303, startPoint y: 507, endPoint x: 307, endPoint y: 531, distance: 23.8
click at [304, 507] on input "checkbox" at bounding box center [301, 502] width 11 height 11
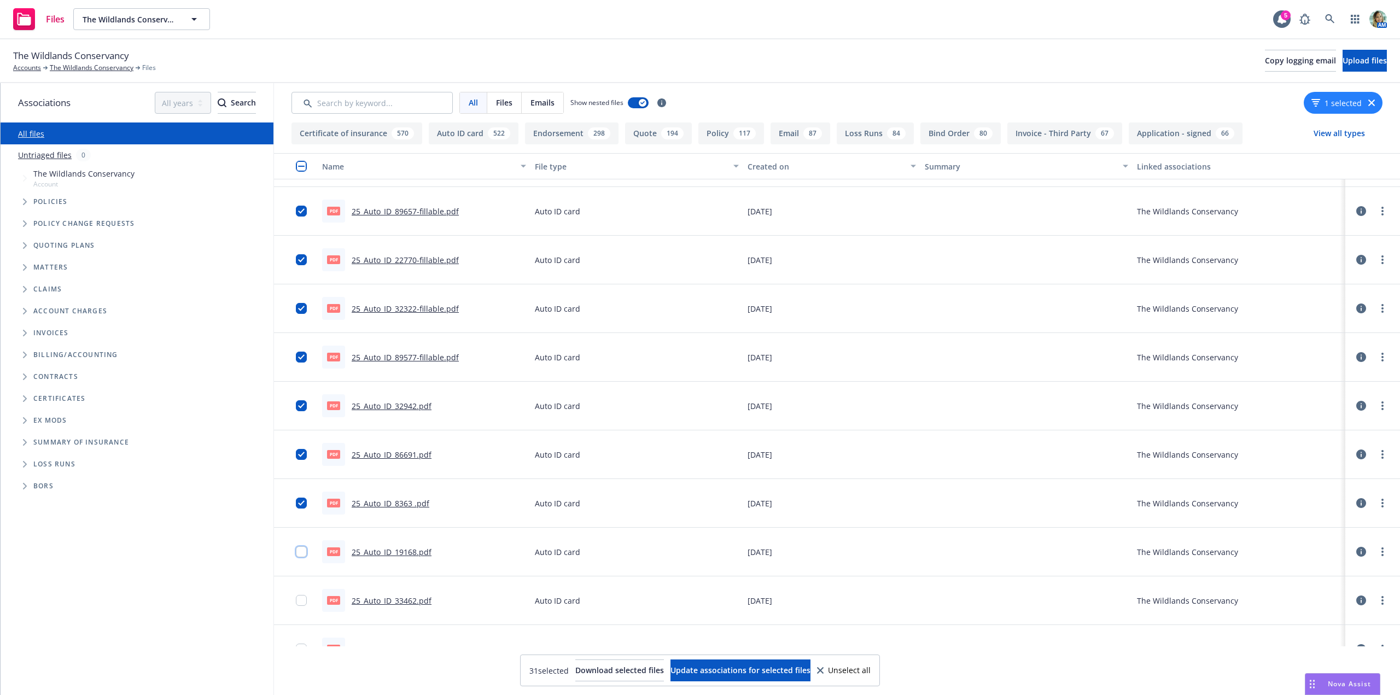
drag, startPoint x: 302, startPoint y: 548, endPoint x: 306, endPoint y: 574, distance: 26.4
click at [302, 549] on input "checkbox" at bounding box center [301, 551] width 11 height 11
click at [300, 608] on div at bounding box center [304, 600] width 17 height 35
click at [301, 604] on input "checkbox" at bounding box center [301, 600] width 11 height 11
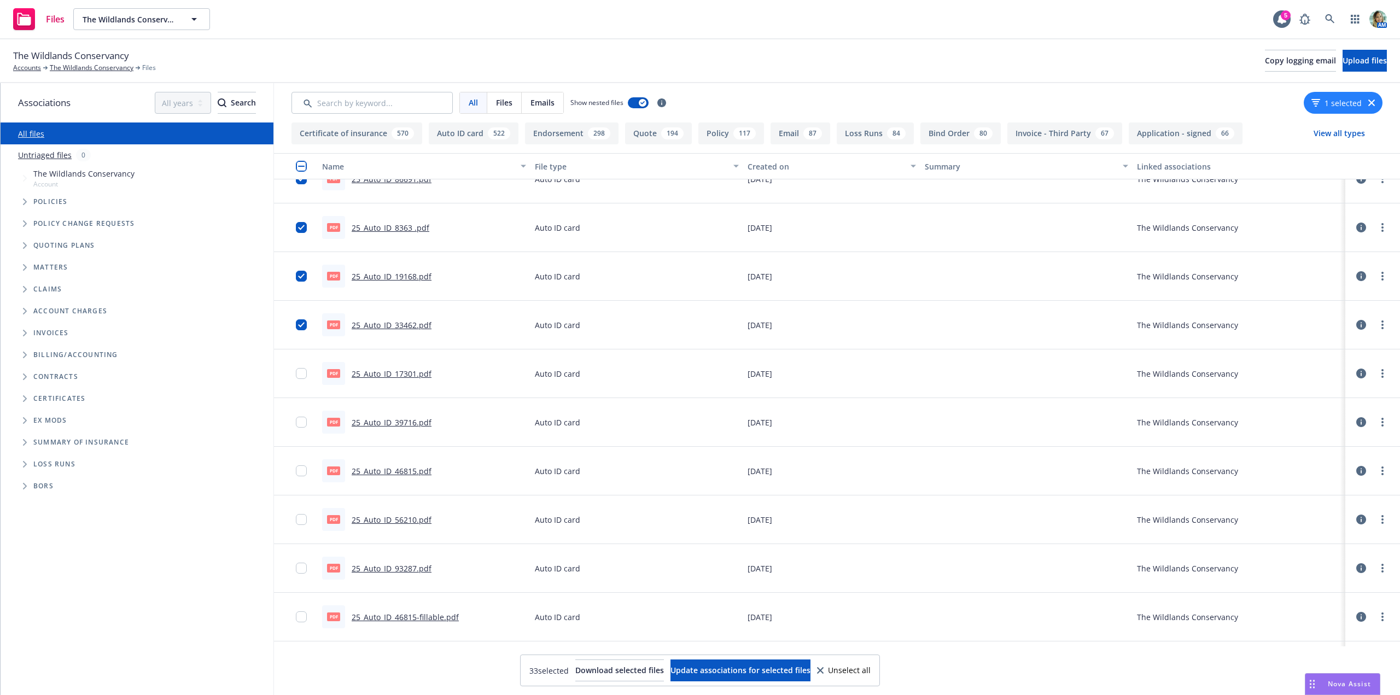
scroll to position [1421, 0]
click at [303, 375] on input "checkbox" at bounding box center [301, 372] width 11 height 11
click at [302, 420] on input "checkbox" at bounding box center [301, 420] width 11 height 11
click at [304, 470] on input "checkbox" at bounding box center [301, 469] width 11 height 11
click at [303, 515] on input "checkbox" at bounding box center [301, 518] width 11 height 11
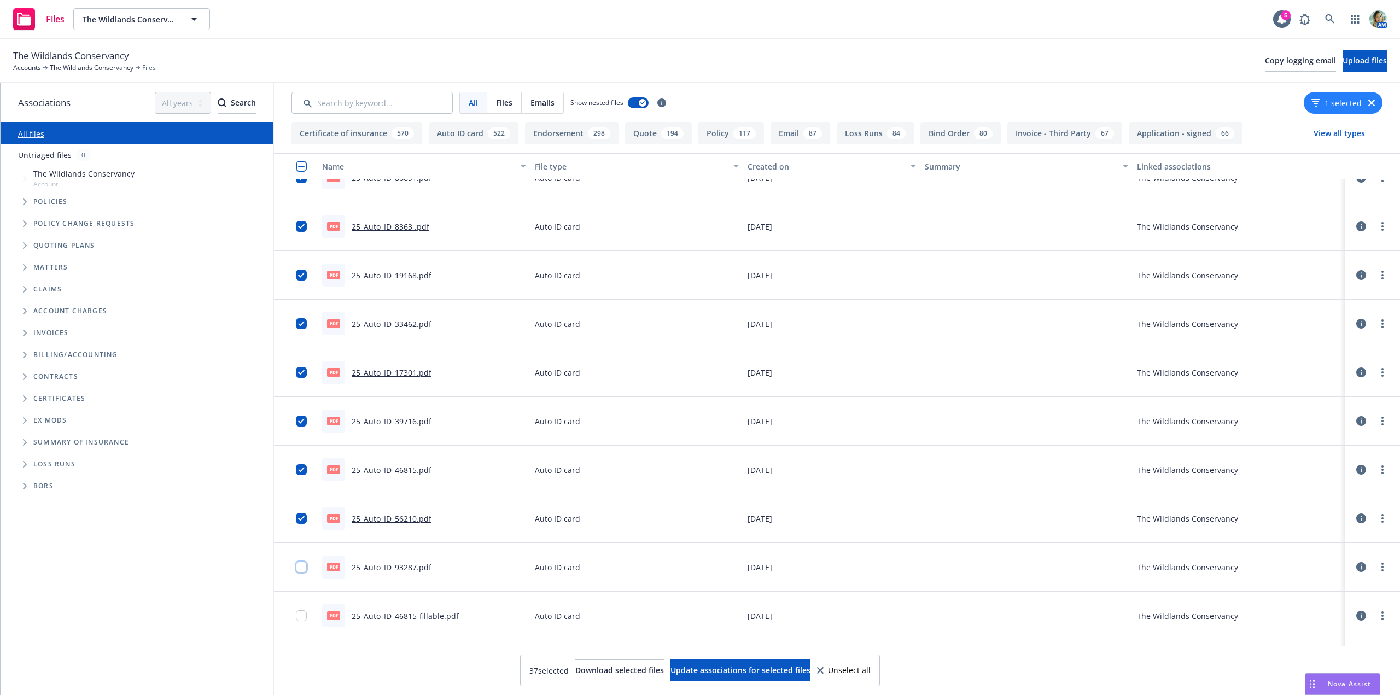
drag, startPoint x: 304, startPoint y: 567, endPoint x: 304, endPoint y: 593, distance: 25.7
click at [304, 567] on input "checkbox" at bounding box center [301, 566] width 11 height 11
click at [301, 615] on input "checkbox" at bounding box center [301, 615] width 11 height 11
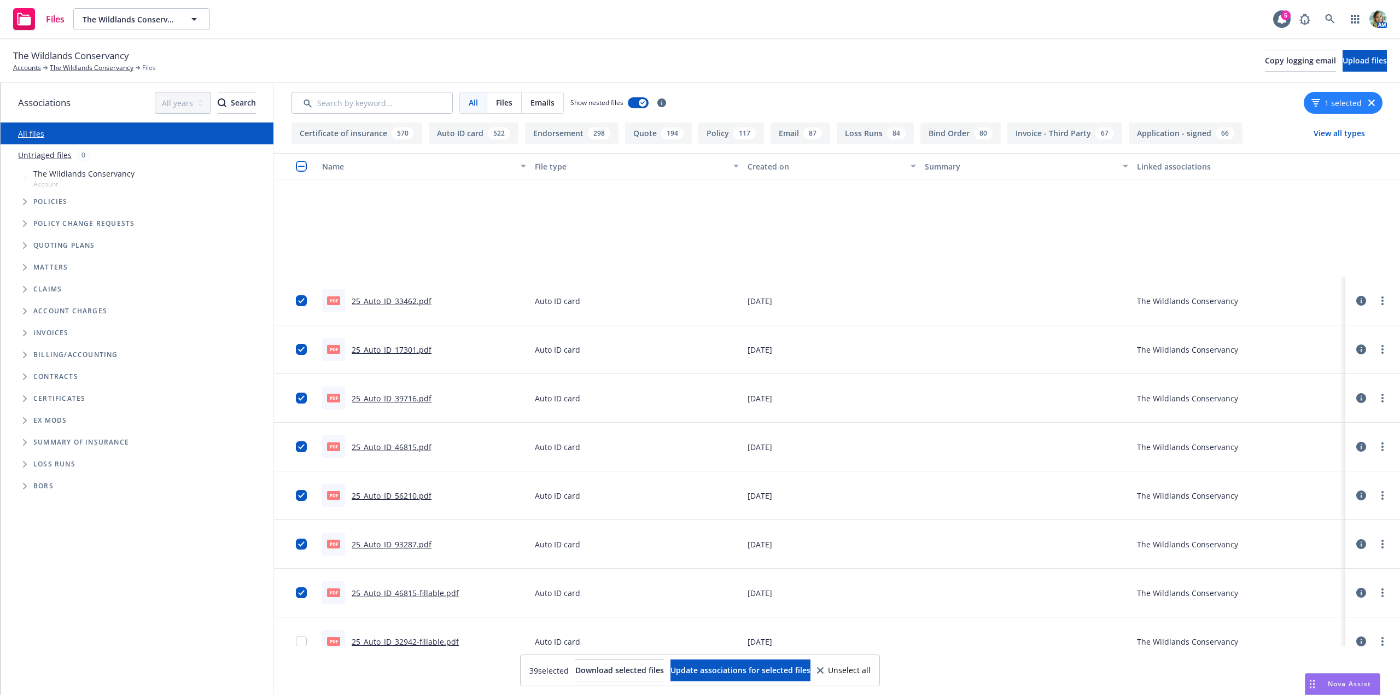
scroll to position [1695, 0]
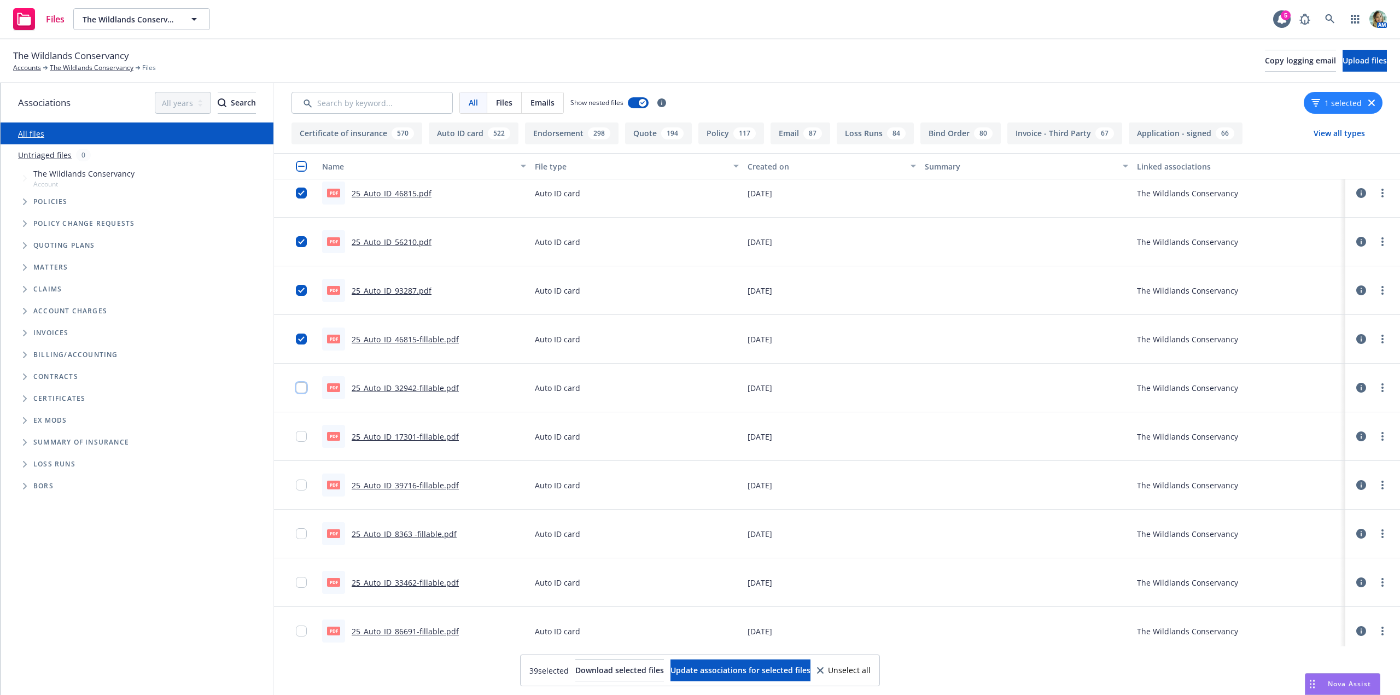
click at [299, 387] on input "checkbox" at bounding box center [301, 387] width 11 height 11
click at [297, 433] on input "checkbox" at bounding box center [301, 436] width 11 height 11
click at [301, 484] on input "checkbox" at bounding box center [301, 484] width 11 height 11
click at [302, 535] on input "checkbox" at bounding box center [301, 533] width 11 height 11
click at [297, 583] on input "checkbox" at bounding box center [301, 582] width 11 height 11
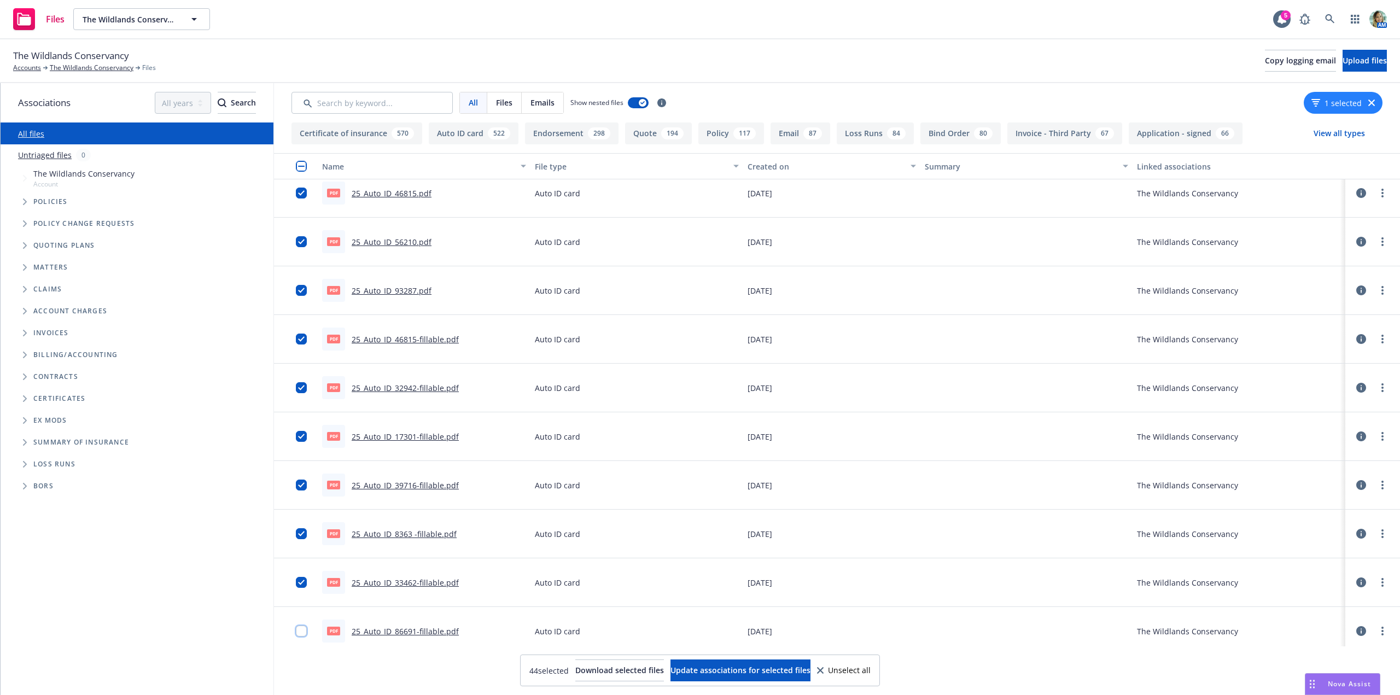
click at [302, 632] on input "checkbox" at bounding box center [301, 630] width 11 height 11
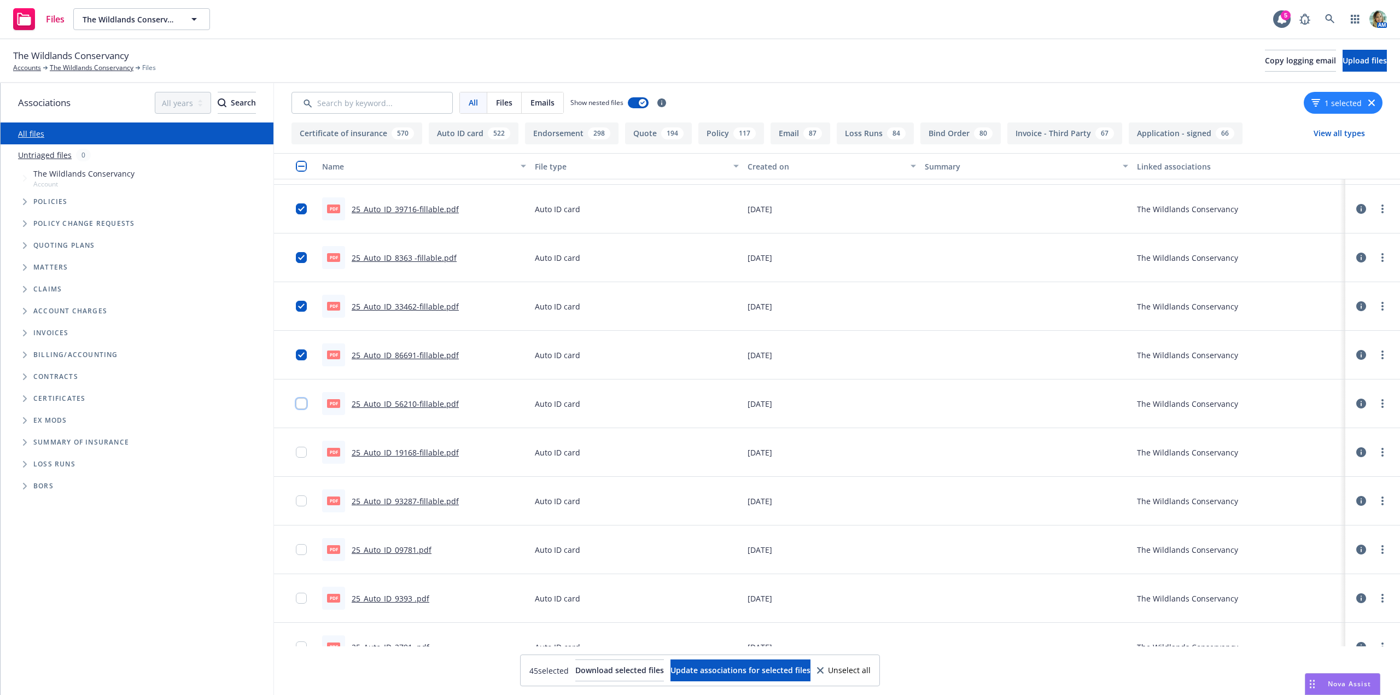
click at [299, 406] on input "checkbox" at bounding box center [301, 403] width 11 height 11
click at [303, 453] on input "checkbox" at bounding box center [301, 452] width 11 height 11
click at [298, 502] on input "checkbox" at bounding box center [301, 500] width 11 height 11
drag, startPoint x: 296, startPoint y: 552, endPoint x: 292, endPoint y: 547, distance: 6.2
click at [296, 551] on input "checkbox" at bounding box center [301, 549] width 11 height 11
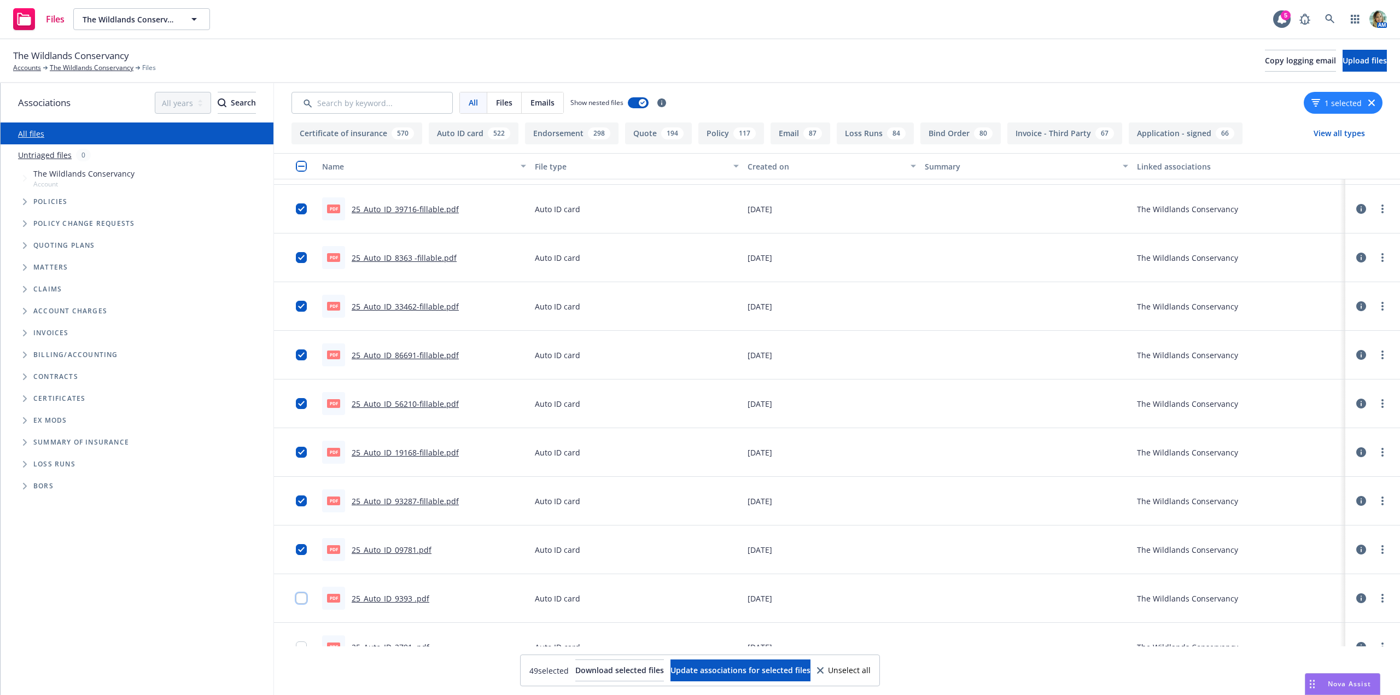
click at [300, 597] on input "checkbox" at bounding box center [301, 598] width 11 height 11
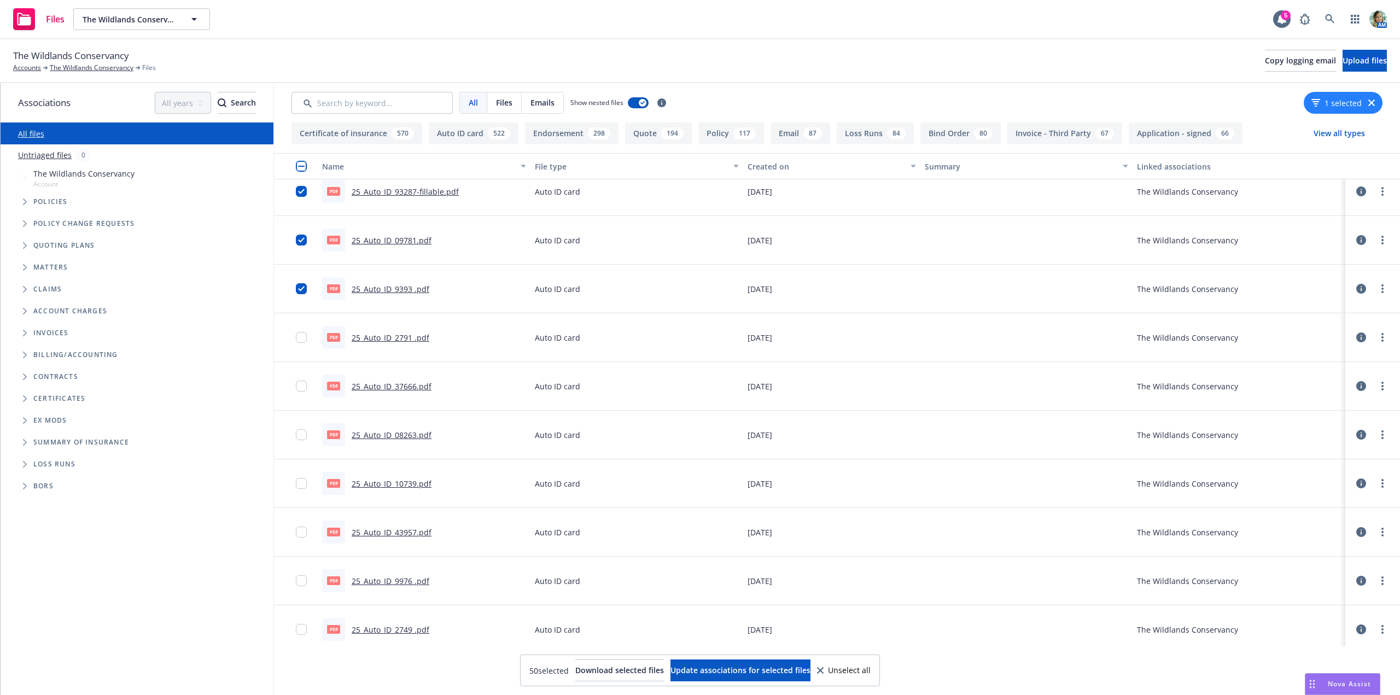
scroll to position [2296, 0]
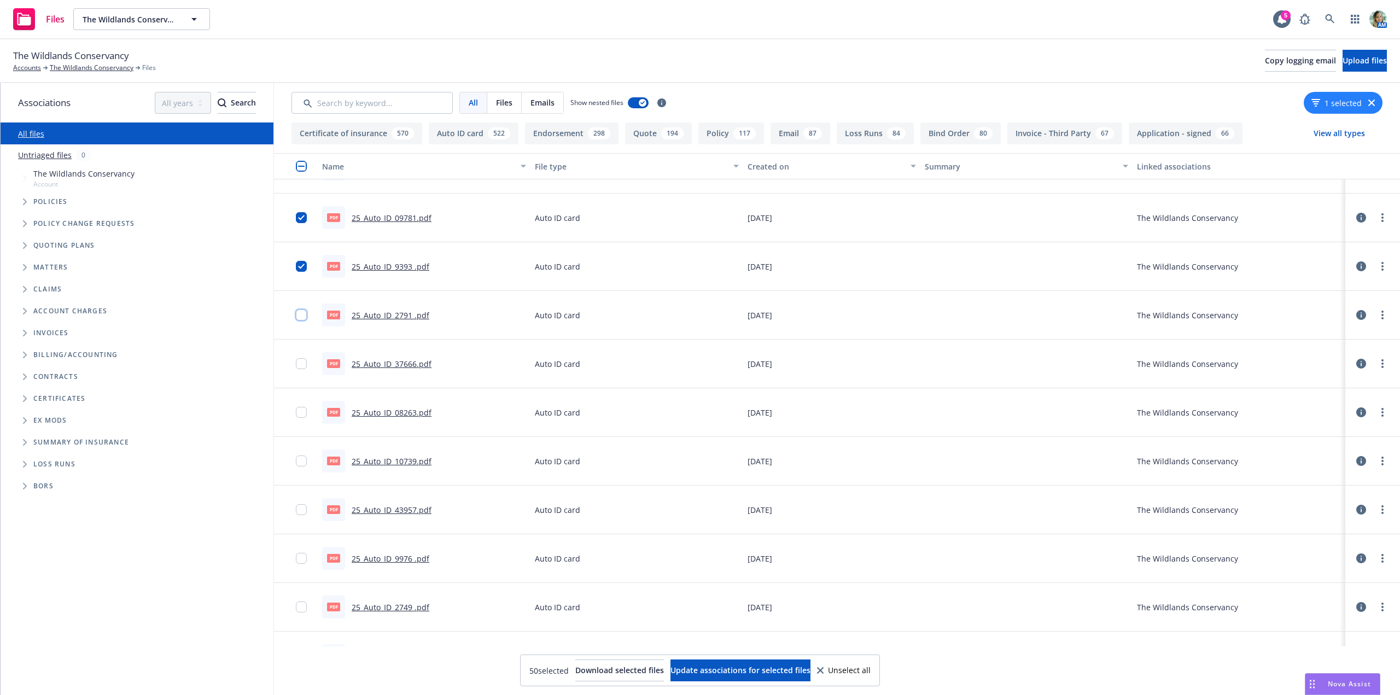
click at [298, 318] on input "checkbox" at bounding box center [301, 314] width 11 height 11
click at [298, 365] on input "checkbox" at bounding box center [301, 363] width 11 height 11
click at [307, 409] on div at bounding box center [304, 412] width 17 height 35
drag, startPoint x: 306, startPoint y: 412, endPoint x: 306, endPoint y: 434, distance: 21.3
click at [306, 413] on input "checkbox" at bounding box center [301, 412] width 11 height 11
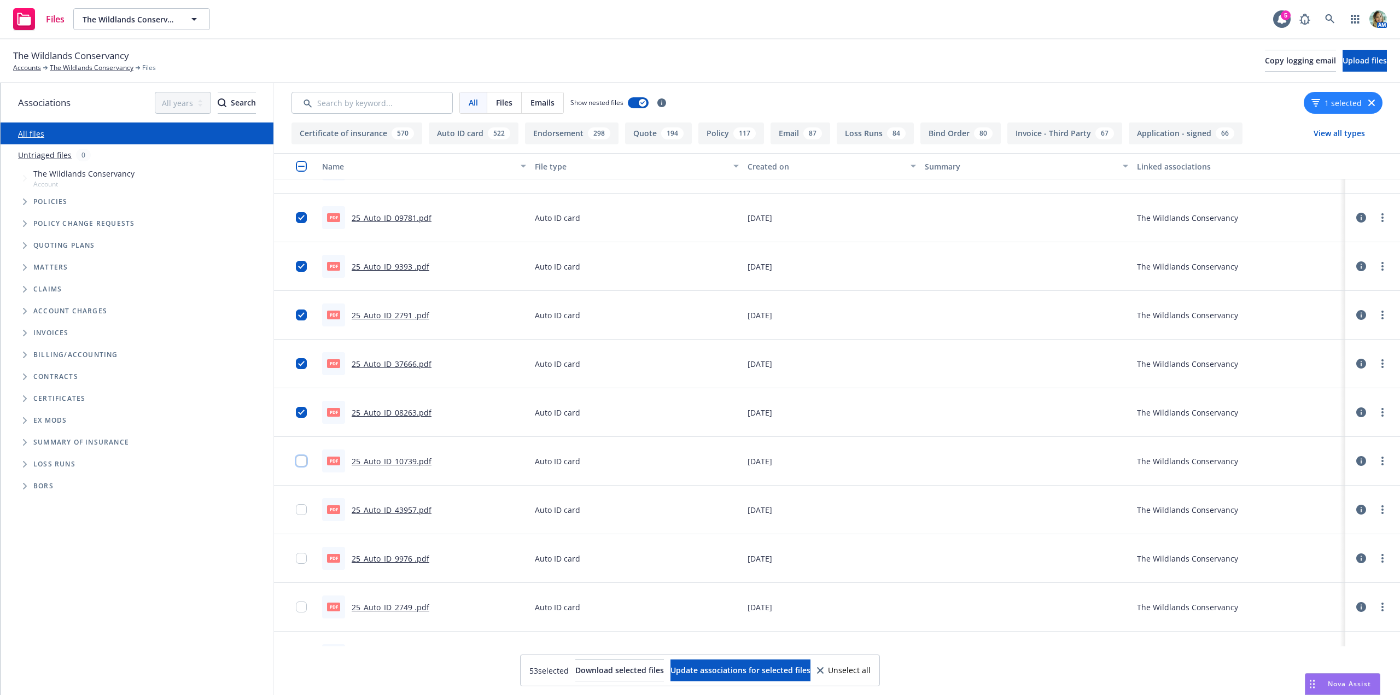
click at [301, 459] on input "checkbox" at bounding box center [301, 460] width 11 height 11
click at [309, 506] on div at bounding box center [304, 509] width 17 height 35
click at [303, 512] on input "checkbox" at bounding box center [301, 509] width 11 height 11
click at [301, 559] on input "checkbox" at bounding box center [301, 558] width 11 height 11
click at [305, 605] on input "checkbox" at bounding box center [301, 606] width 11 height 11
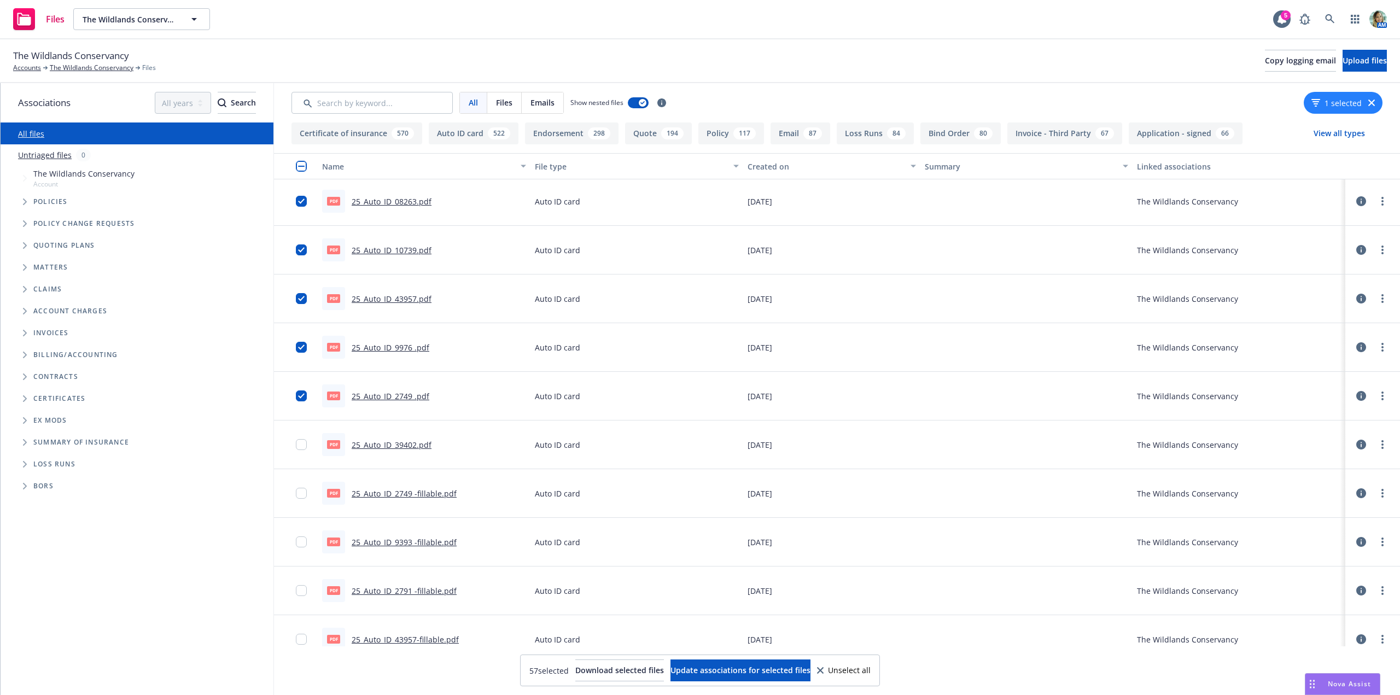
scroll to position [2515, 0]
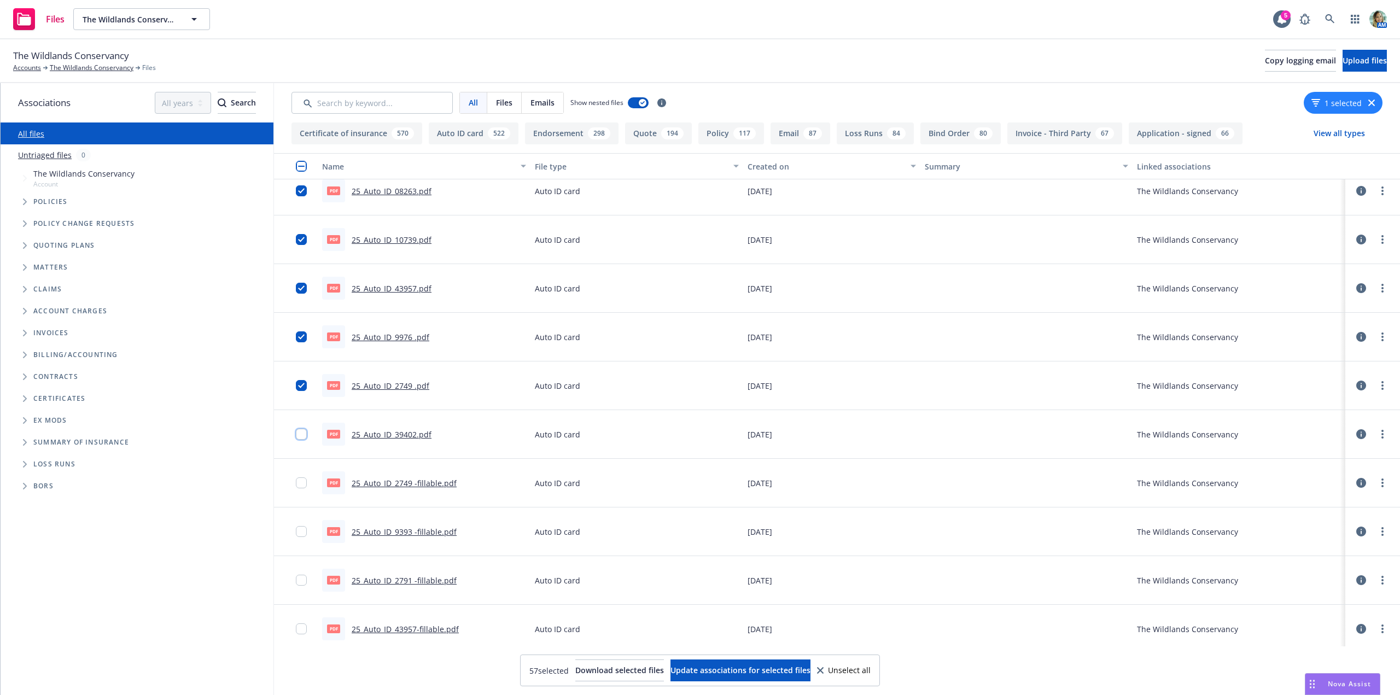
click at [305, 438] on input "checkbox" at bounding box center [301, 434] width 11 height 11
click at [299, 482] on input "checkbox" at bounding box center [301, 482] width 11 height 11
click at [299, 535] on input "checkbox" at bounding box center [301, 531] width 11 height 11
click at [302, 582] on input "checkbox" at bounding box center [301, 580] width 11 height 11
click at [302, 630] on input "checkbox" at bounding box center [301, 628] width 11 height 11
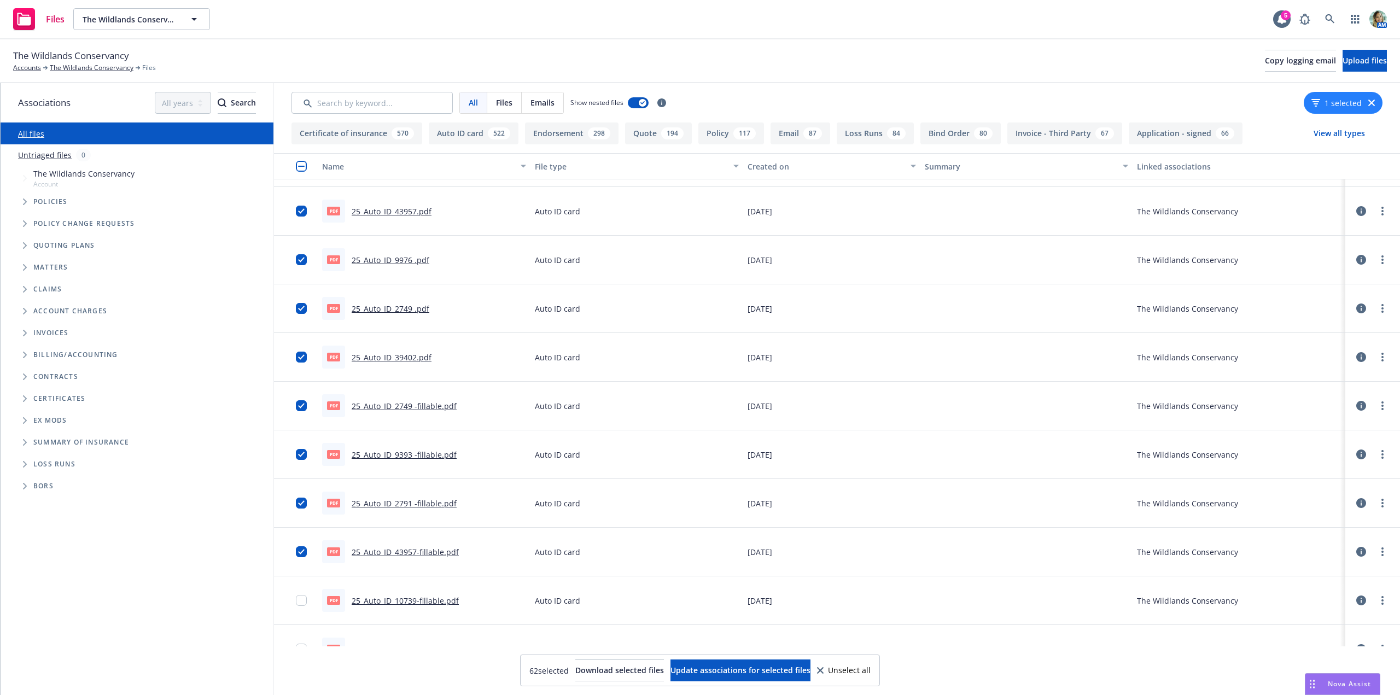
scroll to position [2788, 0]
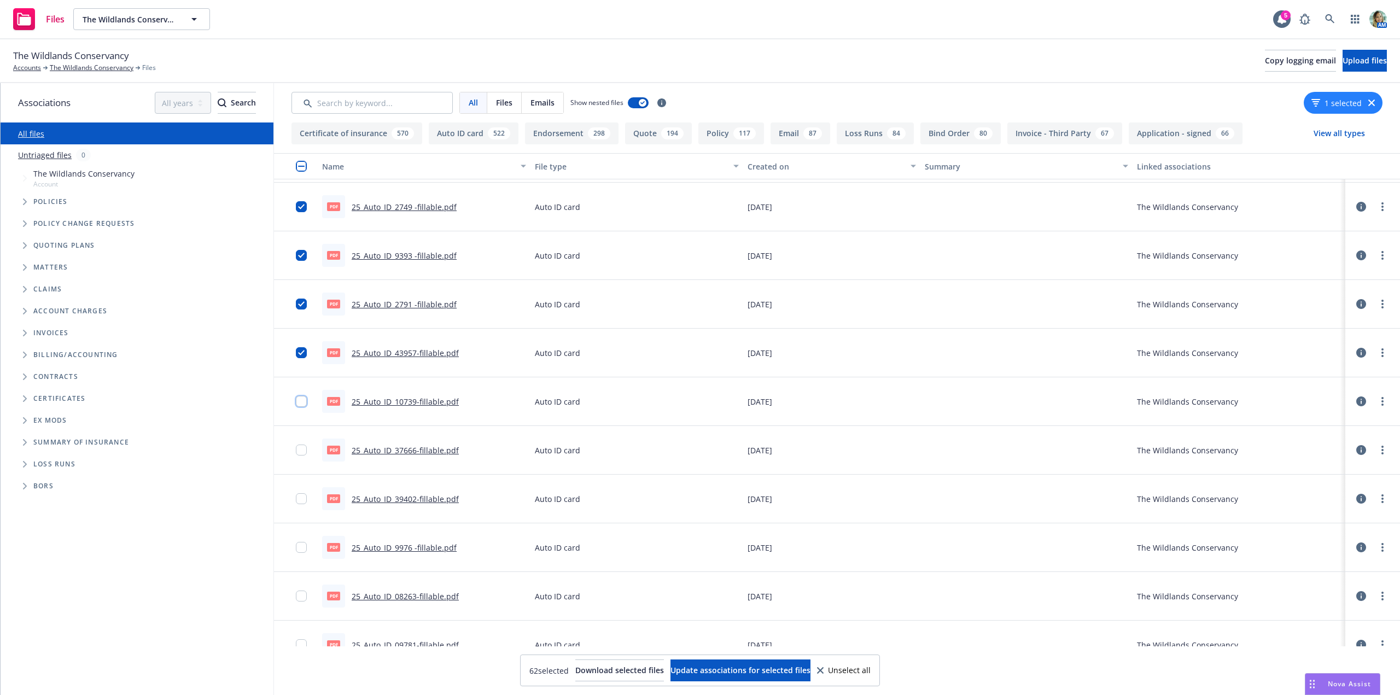
click at [304, 406] on input "checkbox" at bounding box center [301, 401] width 11 height 11
click at [302, 446] on input "checkbox" at bounding box center [301, 449] width 11 height 11
click at [302, 496] on input "checkbox" at bounding box center [301, 498] width 11 height 11
click at [298, 549] on input "checkbox" at bounding box center [301, 547] width 11 height 11
click at [298, 600] on input "checkbox" at bounding box center [301, 595] width 11 height 11
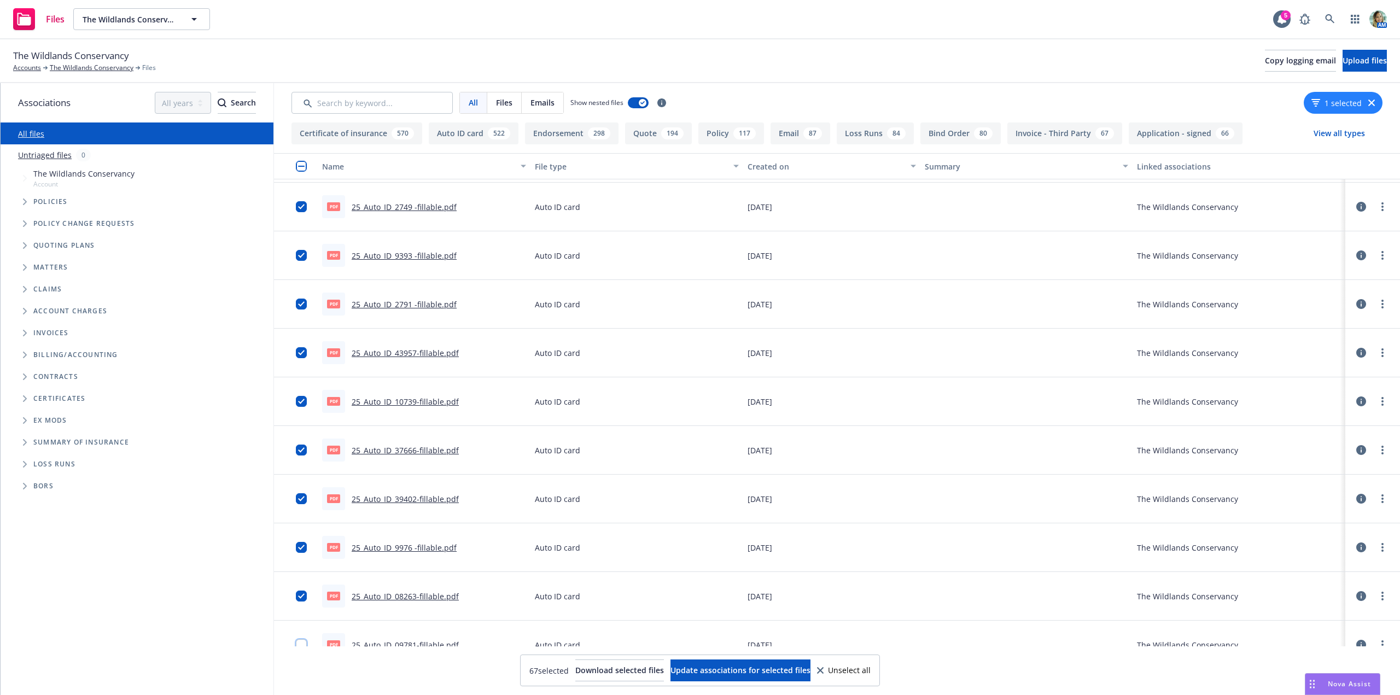
click at [298, 644] on input "checkbox" at bounding box center [301, 644] width 11 height 11
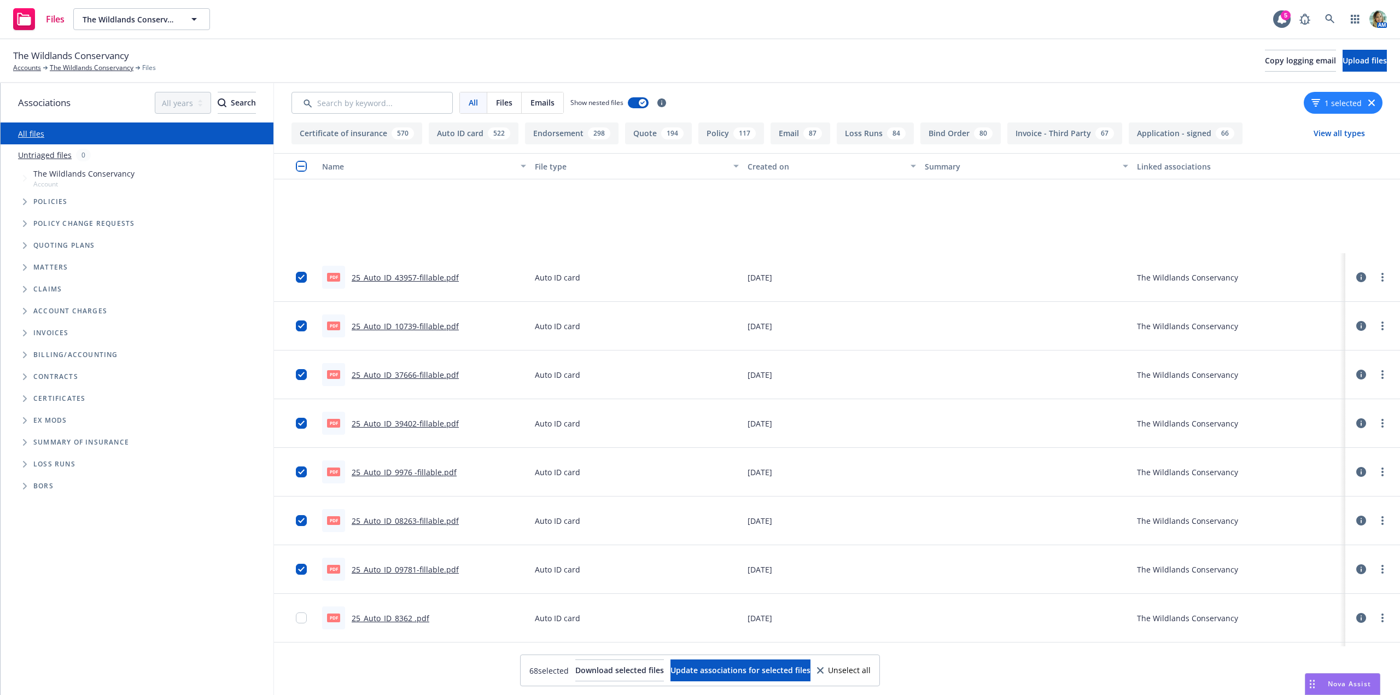
scroll to position [3116, 0]
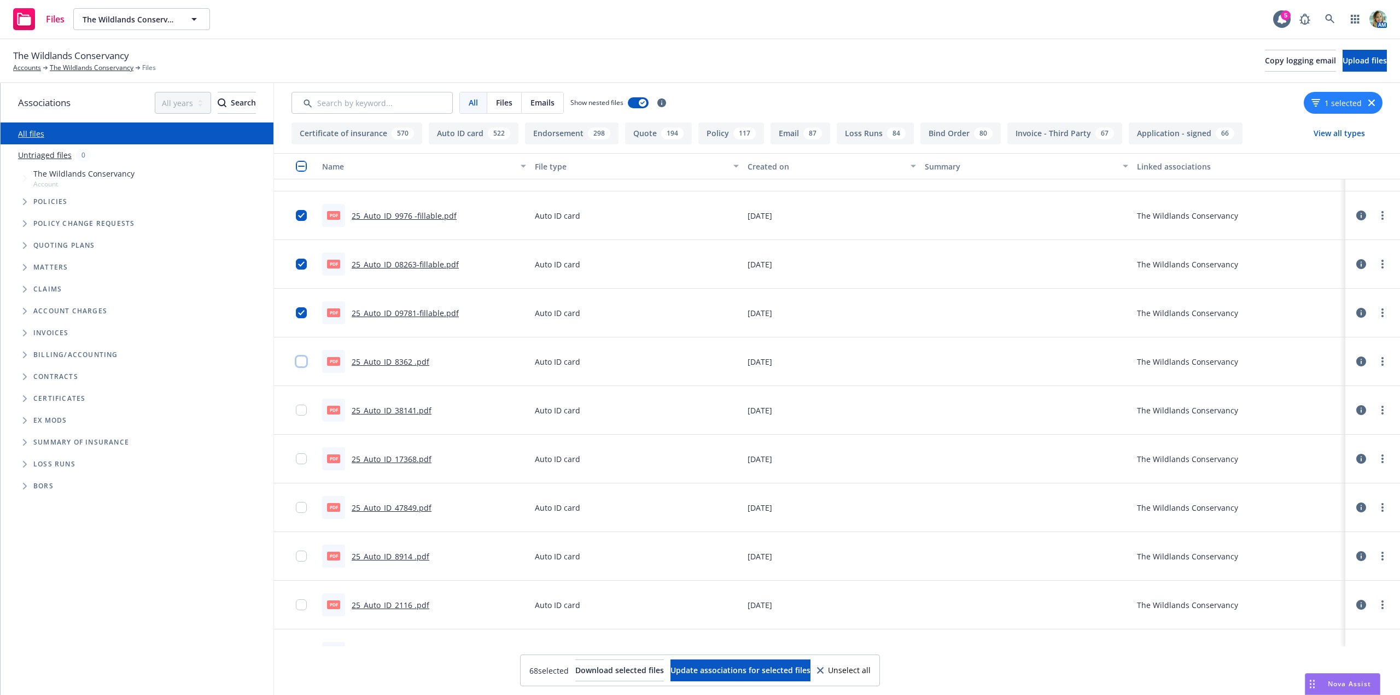
click at [300, 363] on input "checkbox" at bounding box center [301, 361] width 11 height 11
click at [302, 407] on input "checkbox" at bounding box center [301, 410] width 11 height 11
click at [296, 456] on input "checkbox" at bounding box center [301, 458] width 11 height 11
click at [302, 505] on input "checkbox" at bounding box center [301, 507] width 11 height 11
click at [302, 555] on input "checkbox" at bounding box center [301, 556] width 11 height 11
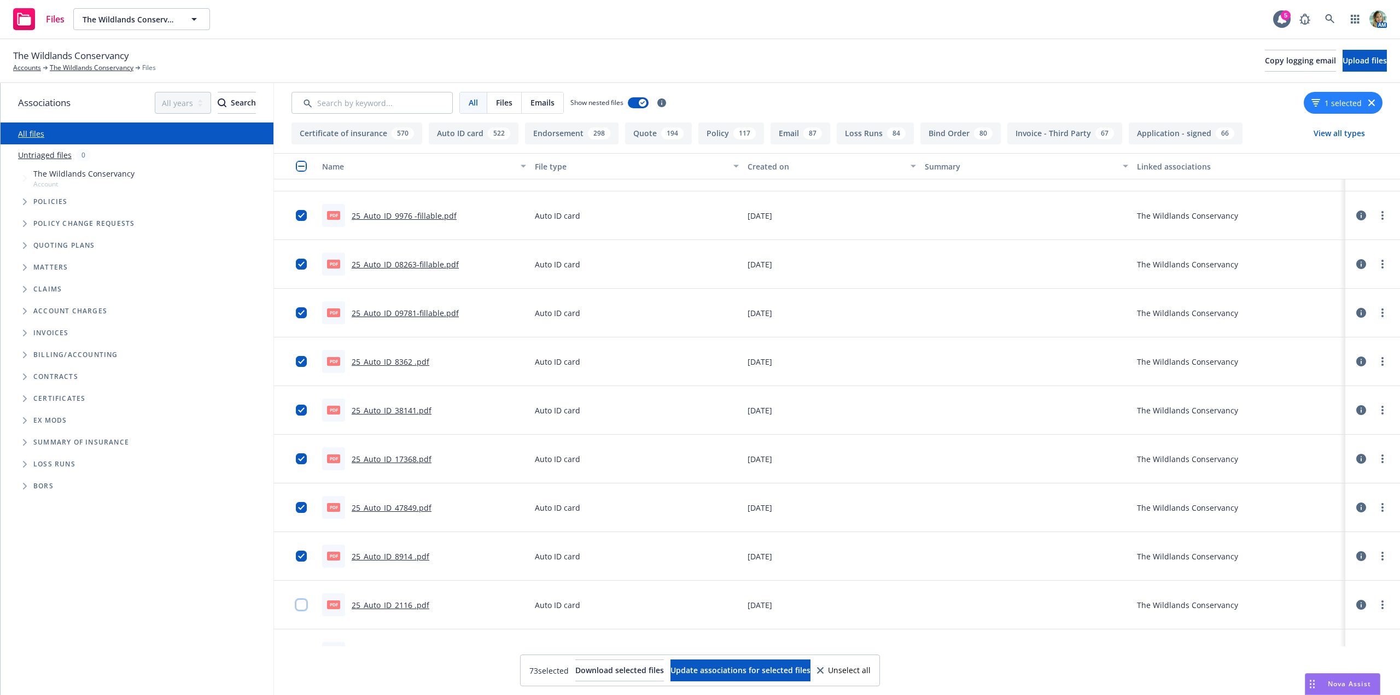
click at [302, 605] on input "checkbox" at bounding box center [301, 604] width 11 height 11
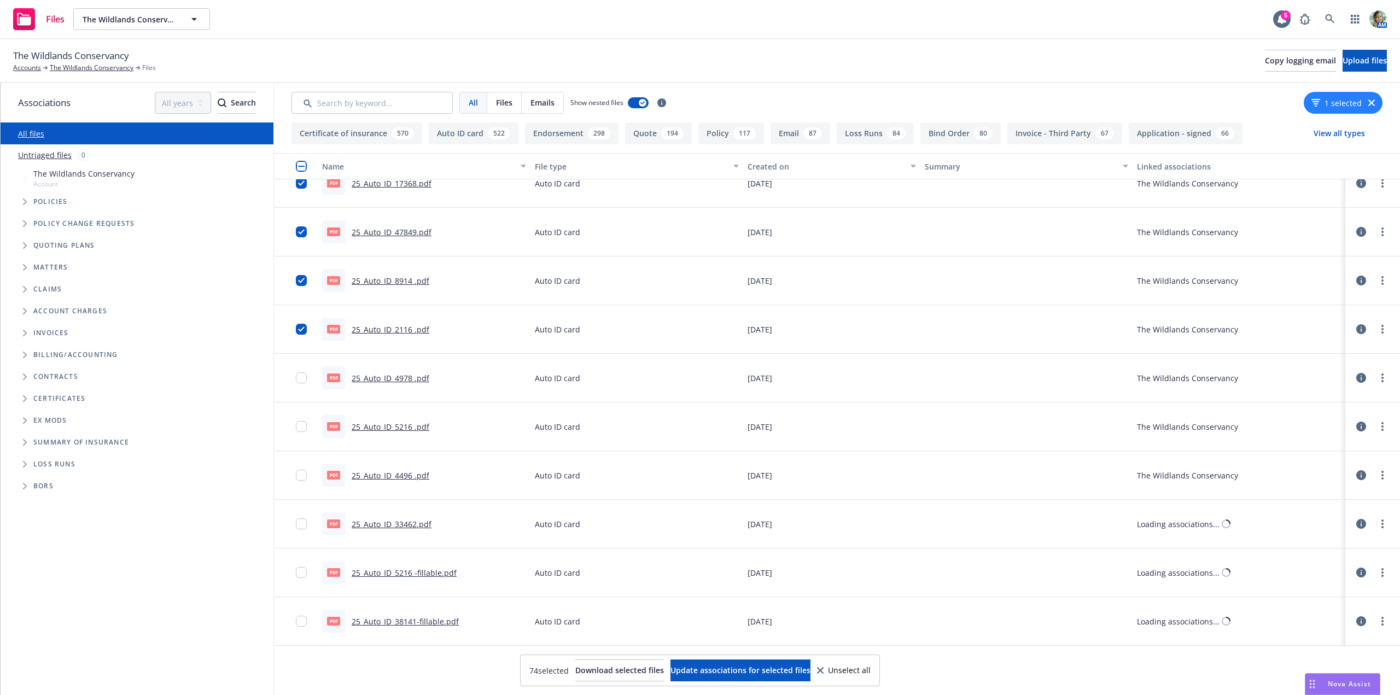
scroll to position [3390, 0]
click at [301, 376] on input "checkbox" at bounding box center [301, 376] width 11 height 11
drag, startPoint x: 302, startPoint y: 420, endPoint x: 307, endPoint y: 448, distance: 27.9
click at [302, 422] on input "checkbox" at bounding box center [301, 425] width 11 height 11
click at [298, 475] on input "checkbox" at bounding box center [301, 474] width 11 height 11
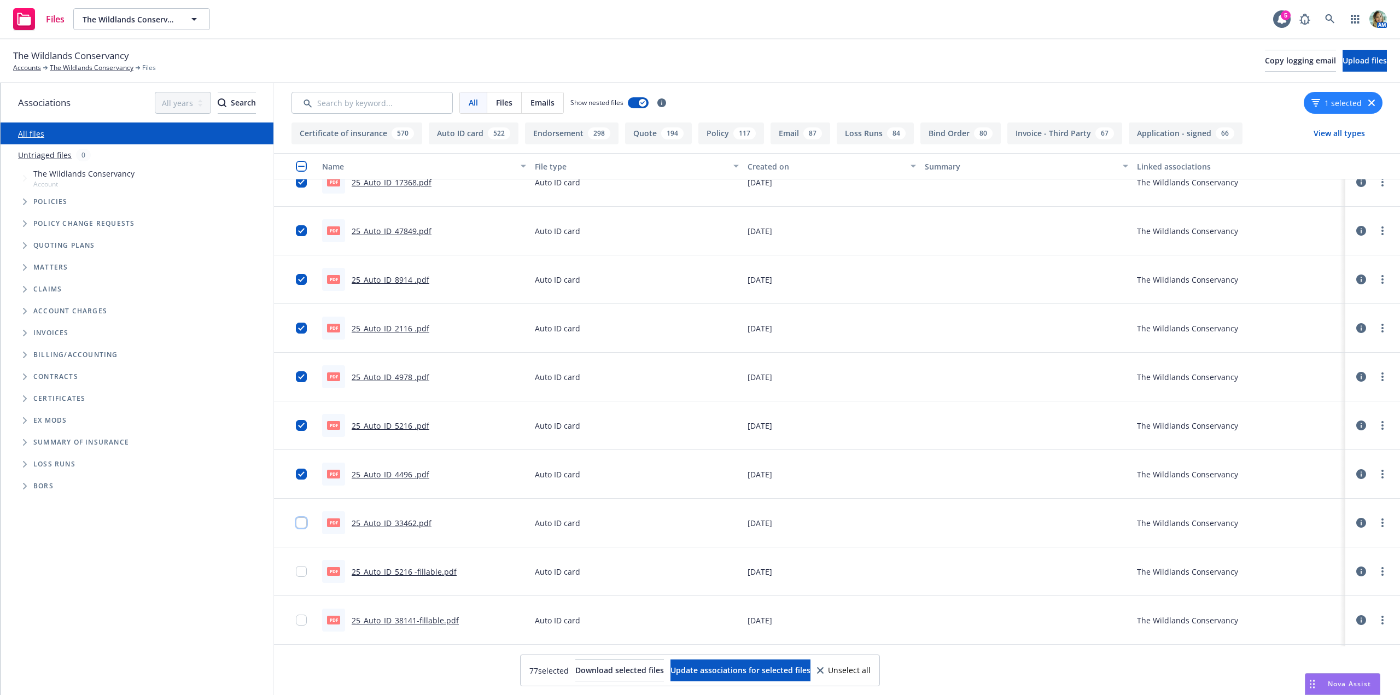
click at [302, 518] on input "checkbox" at bounding box center [301, 522] width 11 height 11
click at [304, 569] on input "checkbox" at bounding box center [301, 571] width 11 height 11
click at [303, 620] on input "checkbox" at bounding box center [301, 619] width 11 height 11
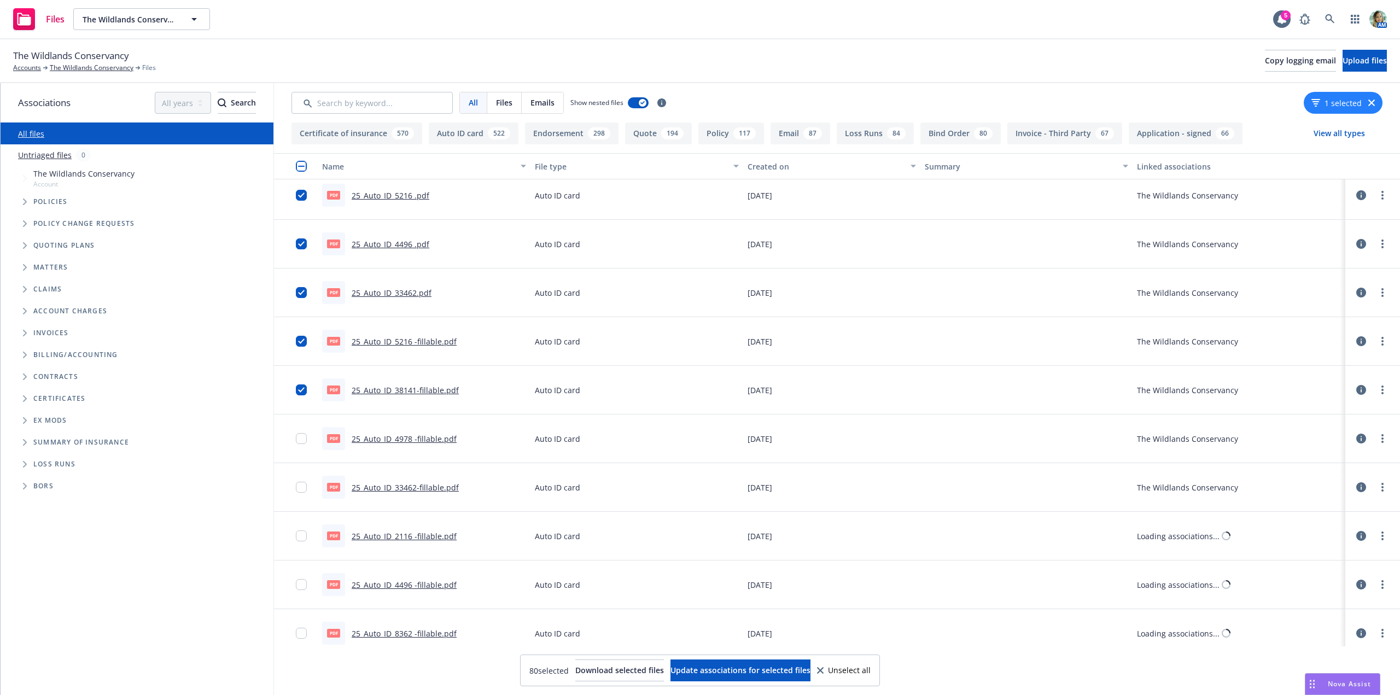
scroll to position [3663, 0]
click at [301, 395] on input "checkbox" at bounding box center [301, 392] width 11 height 11
click at [303, 439] on input "checkbox" at bounding box center [301, 440] width 11 height 11
click at [301, 484] on input "checkbox" at bounding box center [301, 489] width 11 height 11
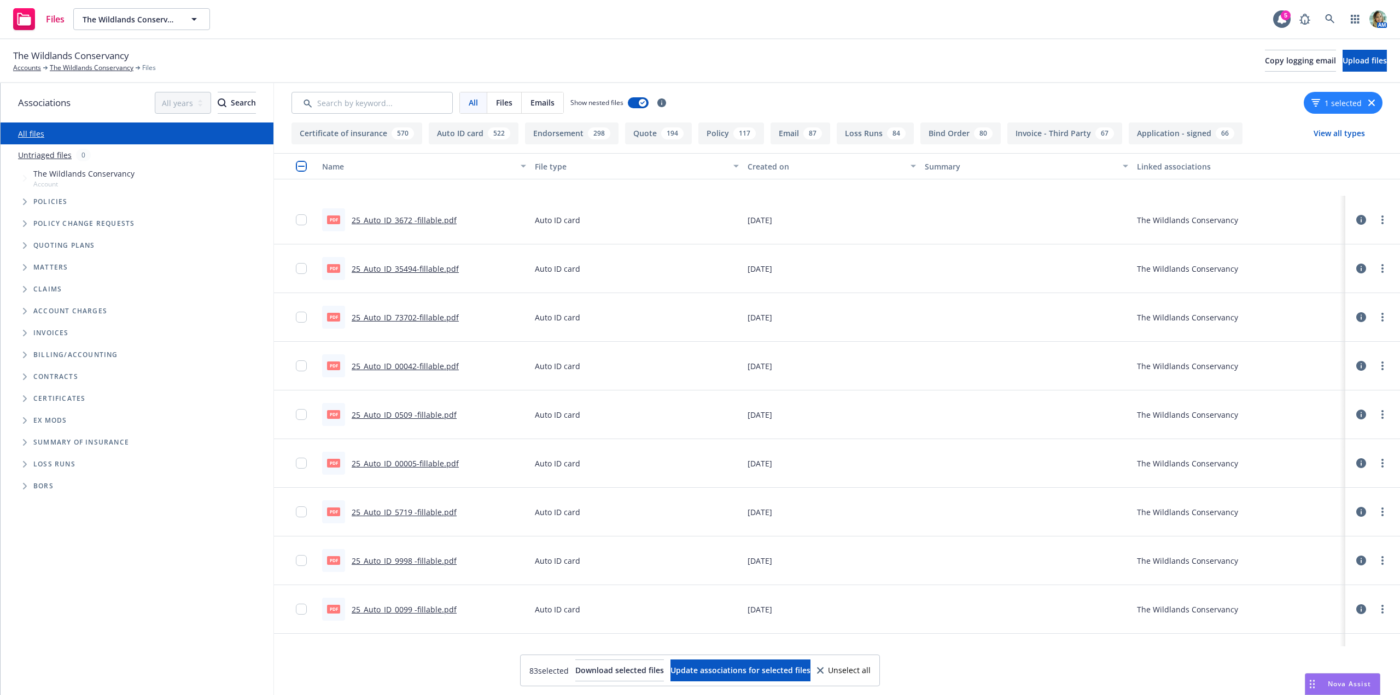
scroll to position [4592, 0]
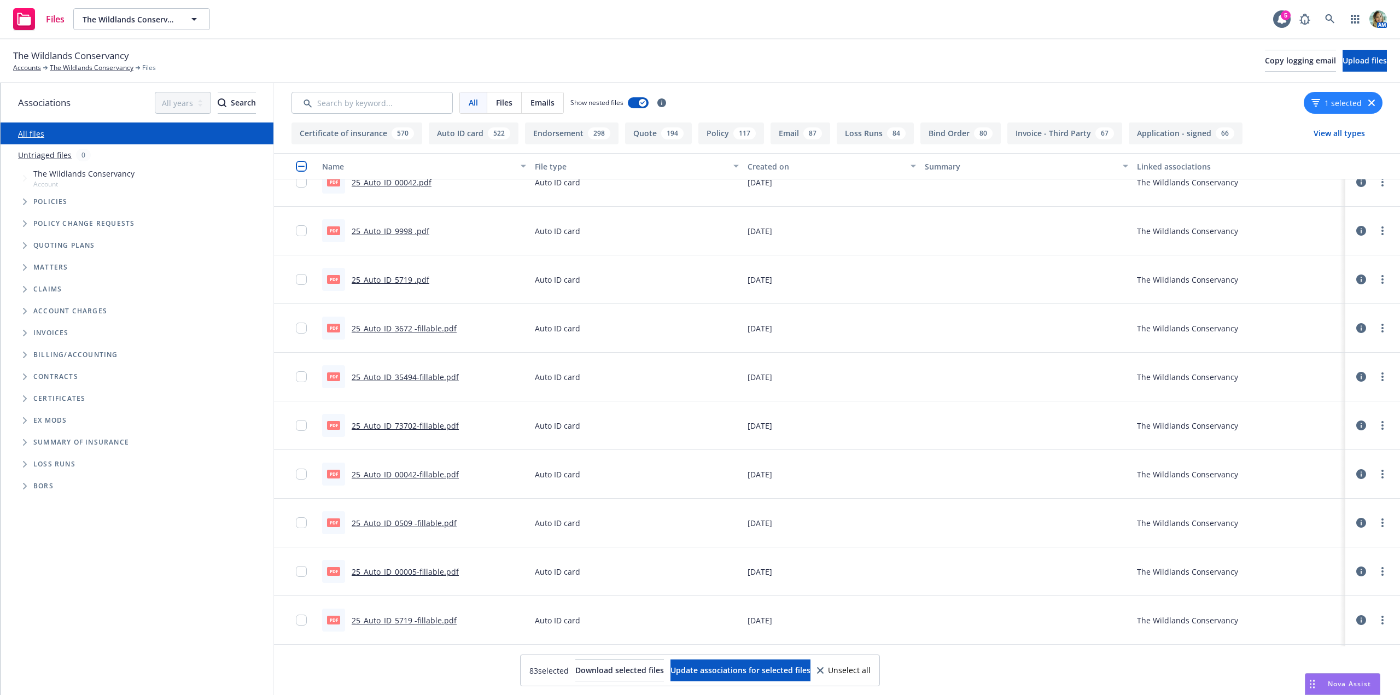
click at [870, 674] on span "Unselect all" at bounding box center [849, 670] width 43 height 8
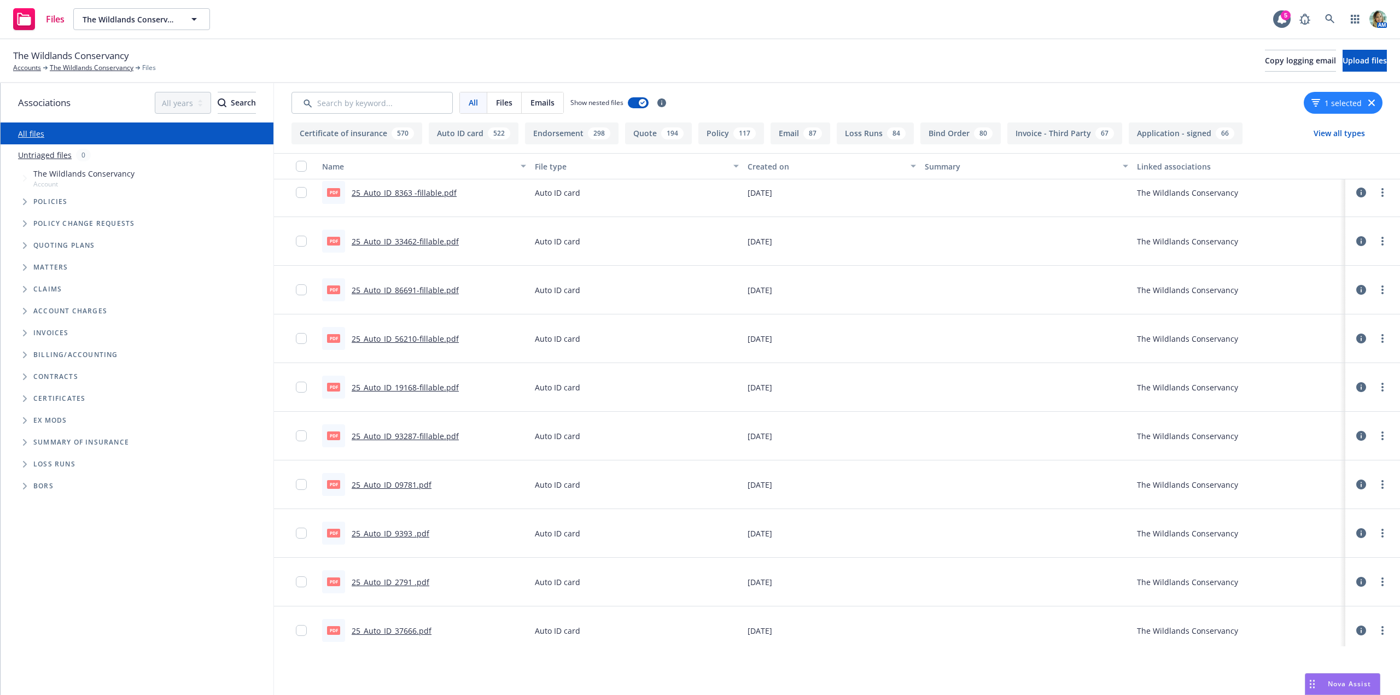
scroll to position [2023, 0]
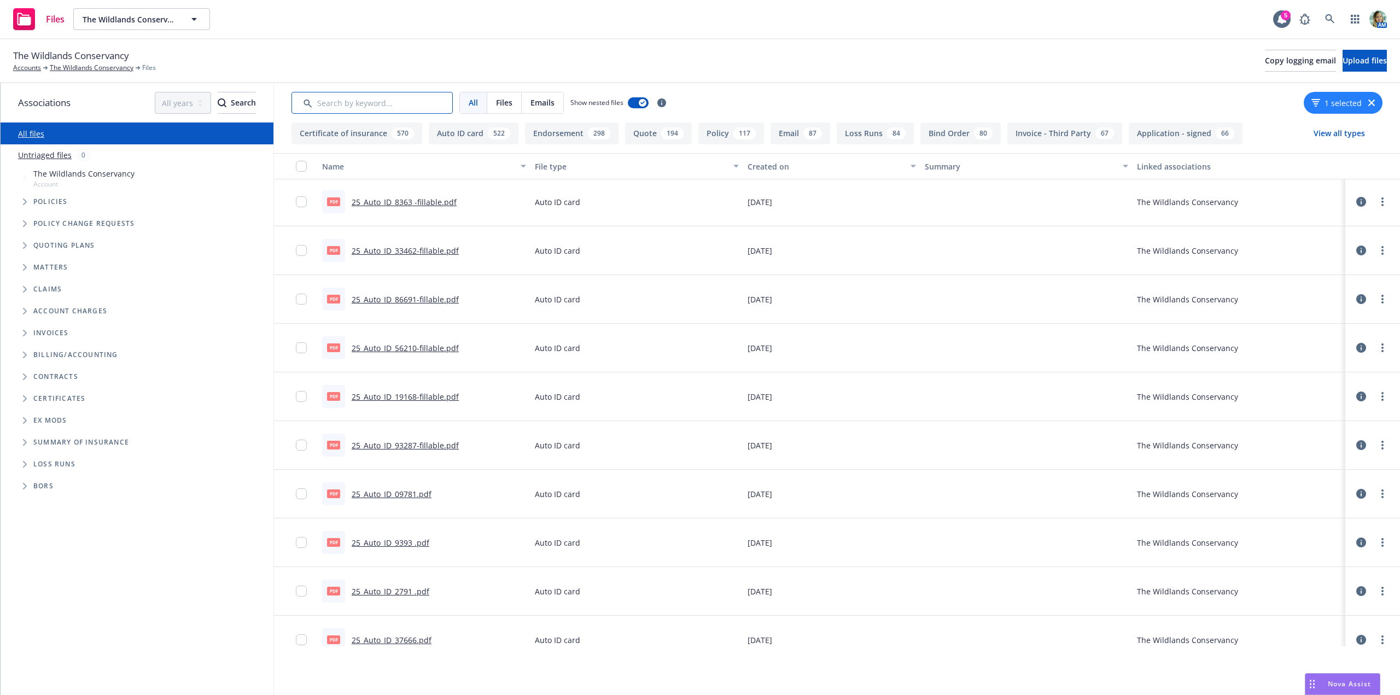
click at [361, 95] on input "Search by keyword..." at bounding box center [371, 103] width 161 height 22
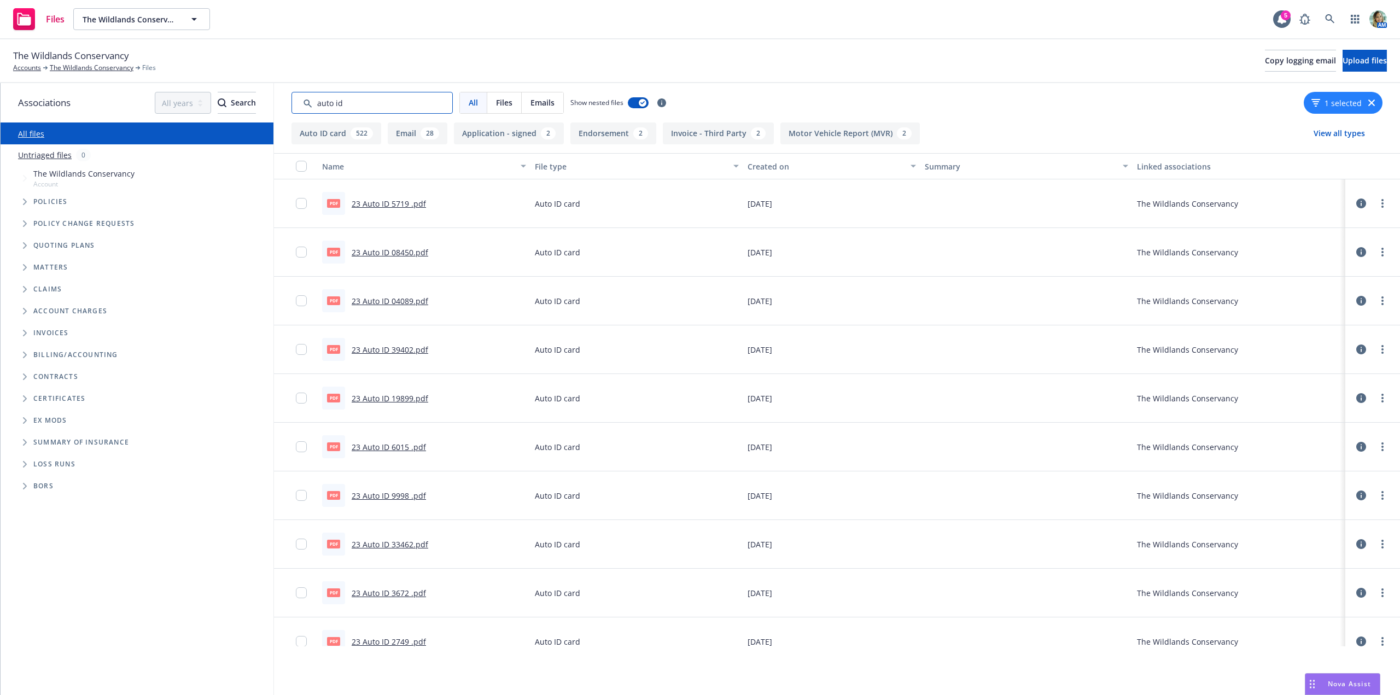
scroll to position [159, 0]
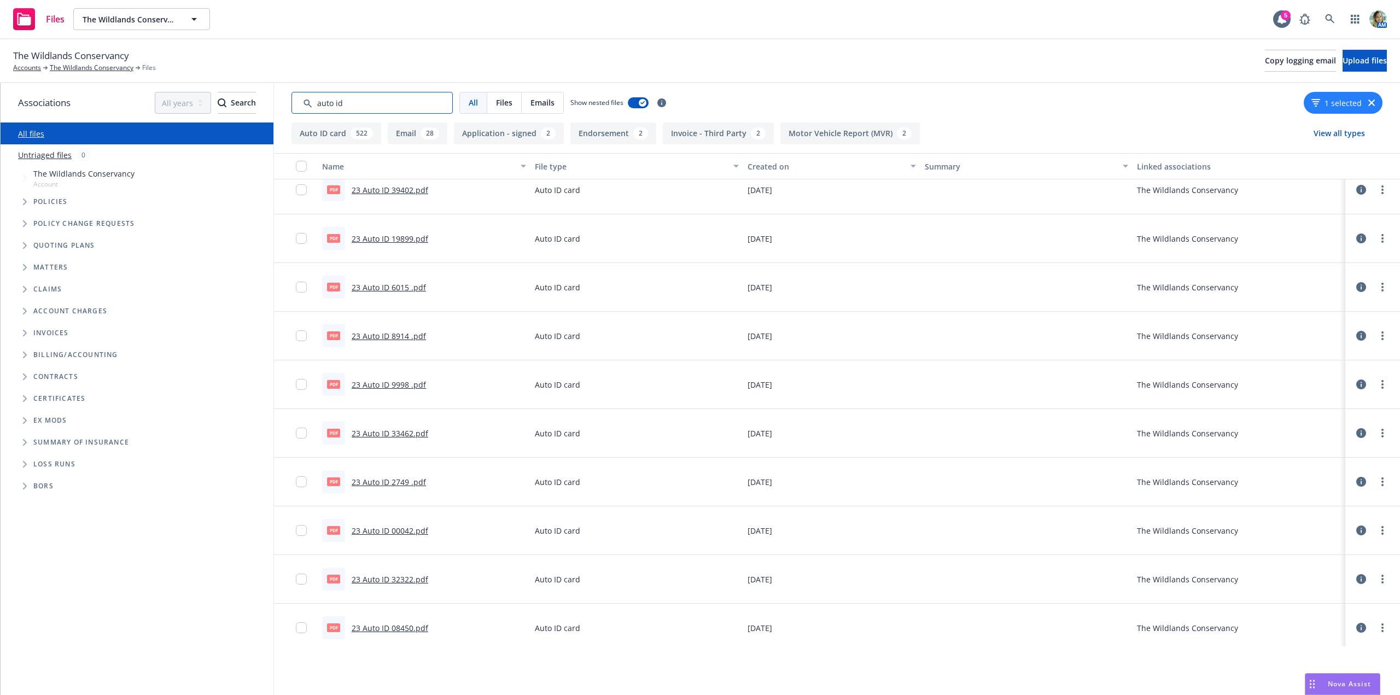
type input "auto id"
click at [765, 168] on div "Created on" at bounding box center [825, 166] width 156 height 11
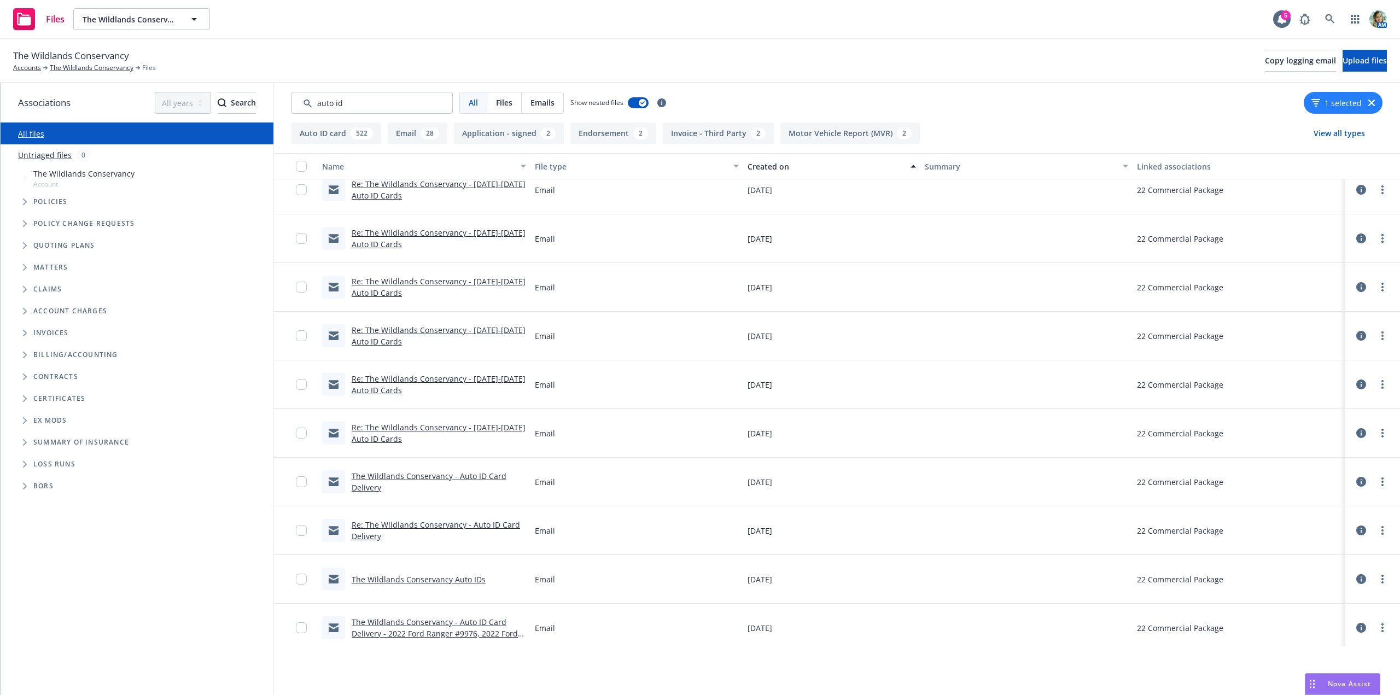
click at [764, 167] on div "Created on" at bounding box center [825, 166] width 156 height 11
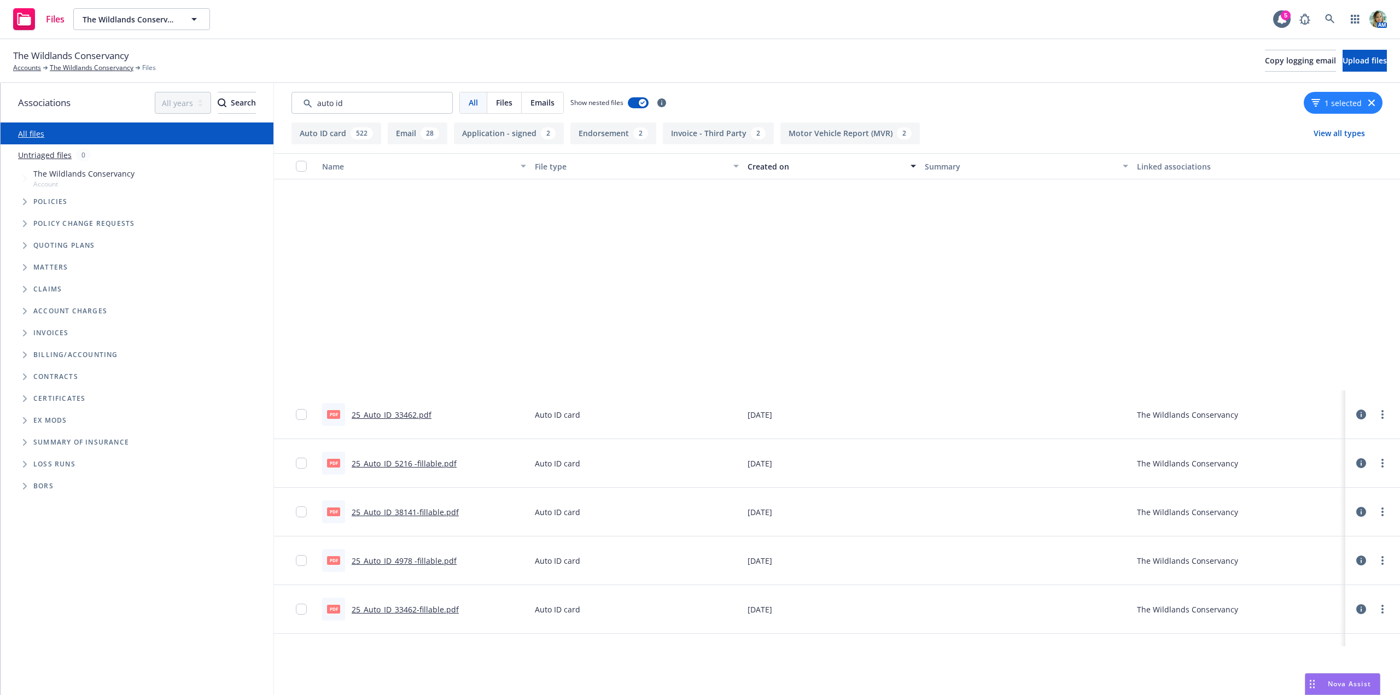
scroll to position [3767, 0]
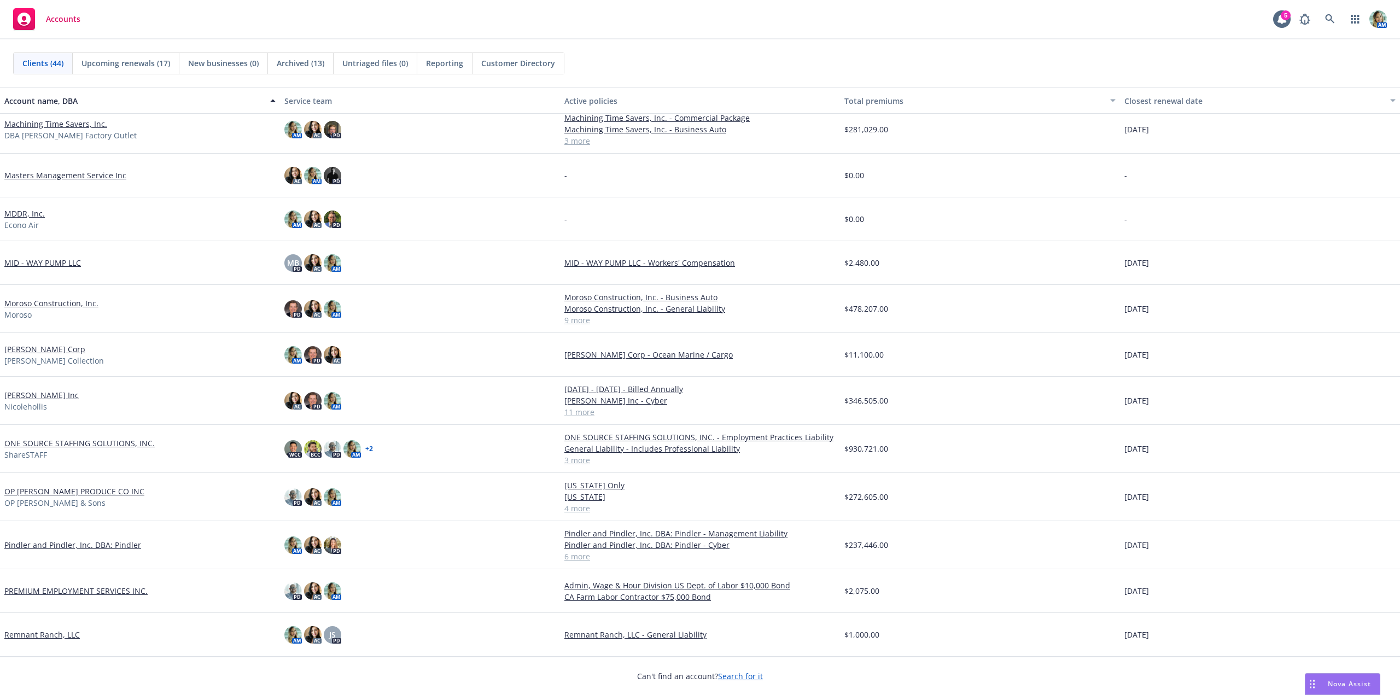
scroll to position [647, 0]
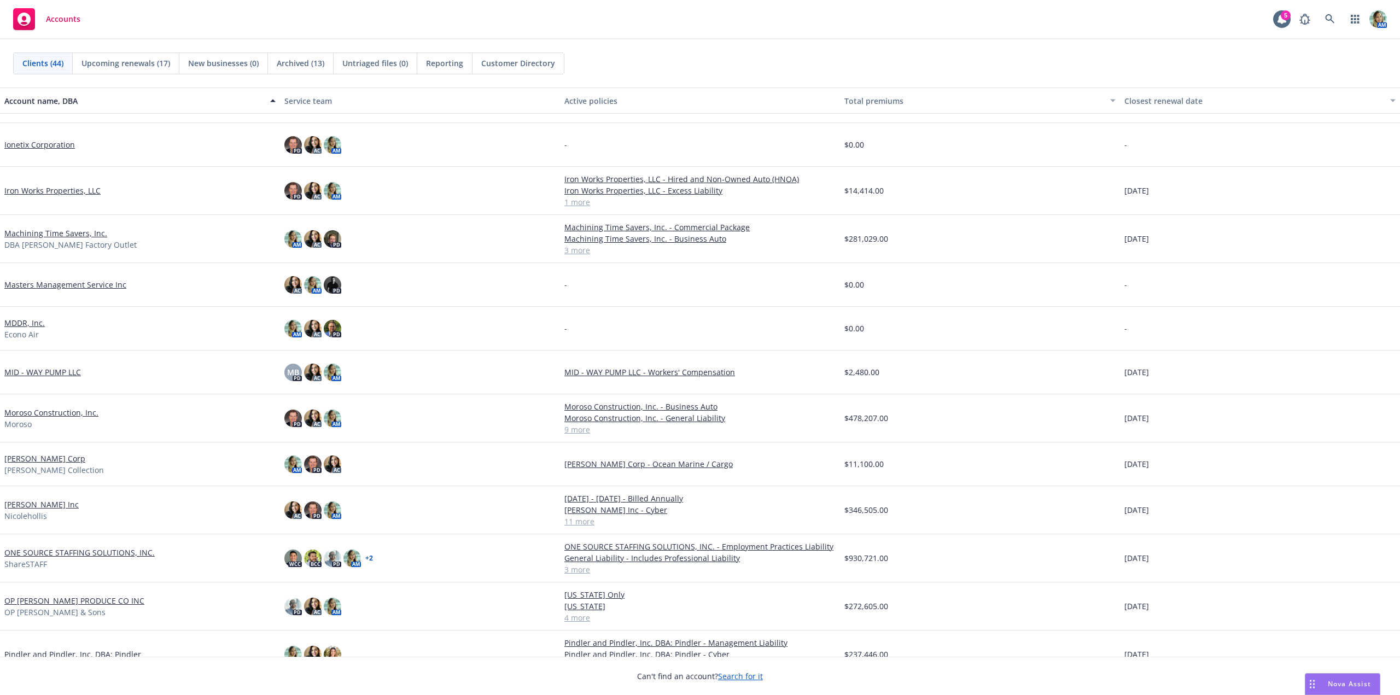
click at [71, 415] on link "Moroso Construction, Inc." at bounding box center [51, 412] width 94 height 11
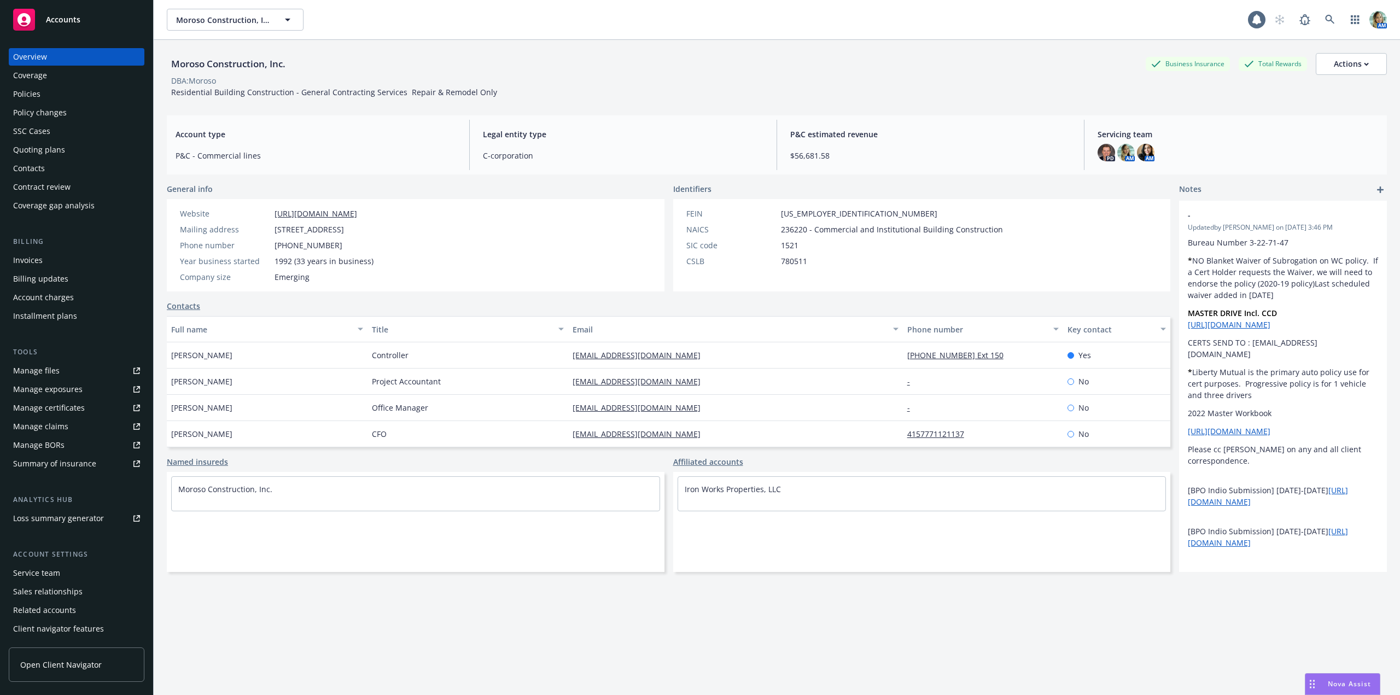
click at [65, 95] on div "Policies" at bounding box center [76, 93] width 127 height 17
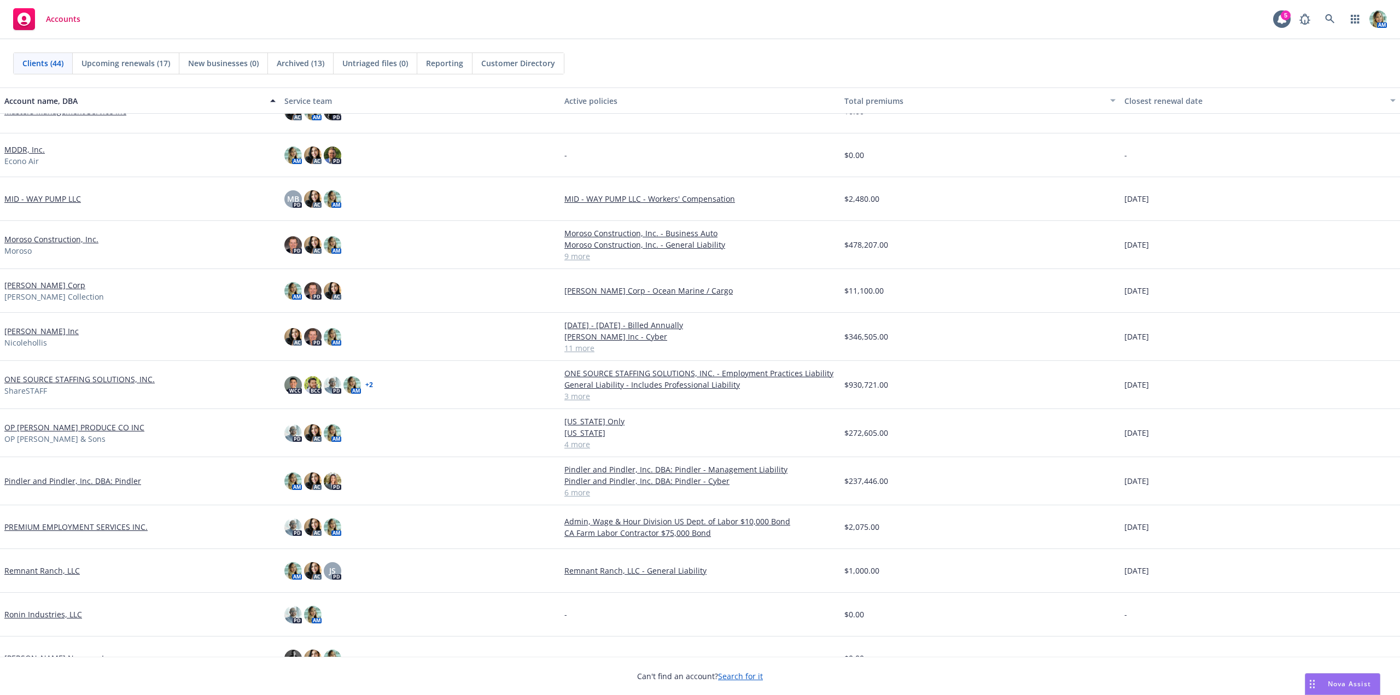
scroll to position [656, 0]
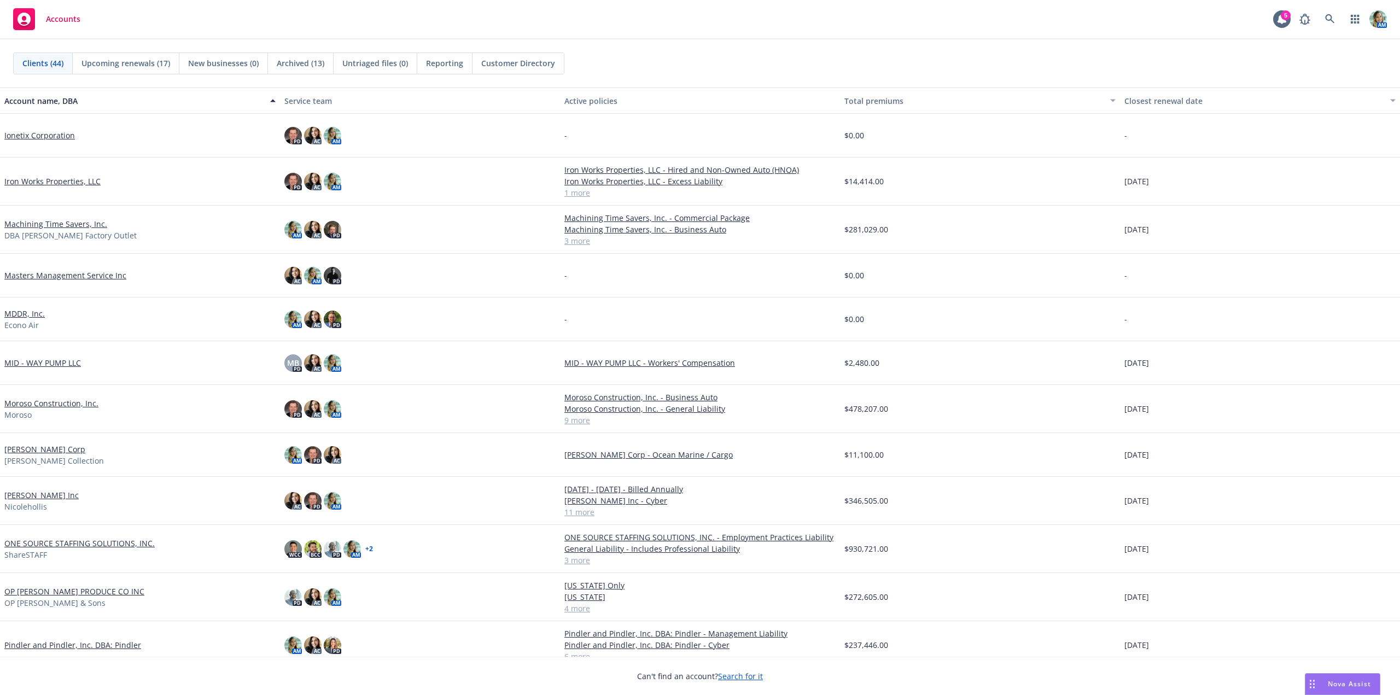
click at [70, 224] on link "Machining Time Savers, Inc." at bounding box center [55, 223] width 103 height 11
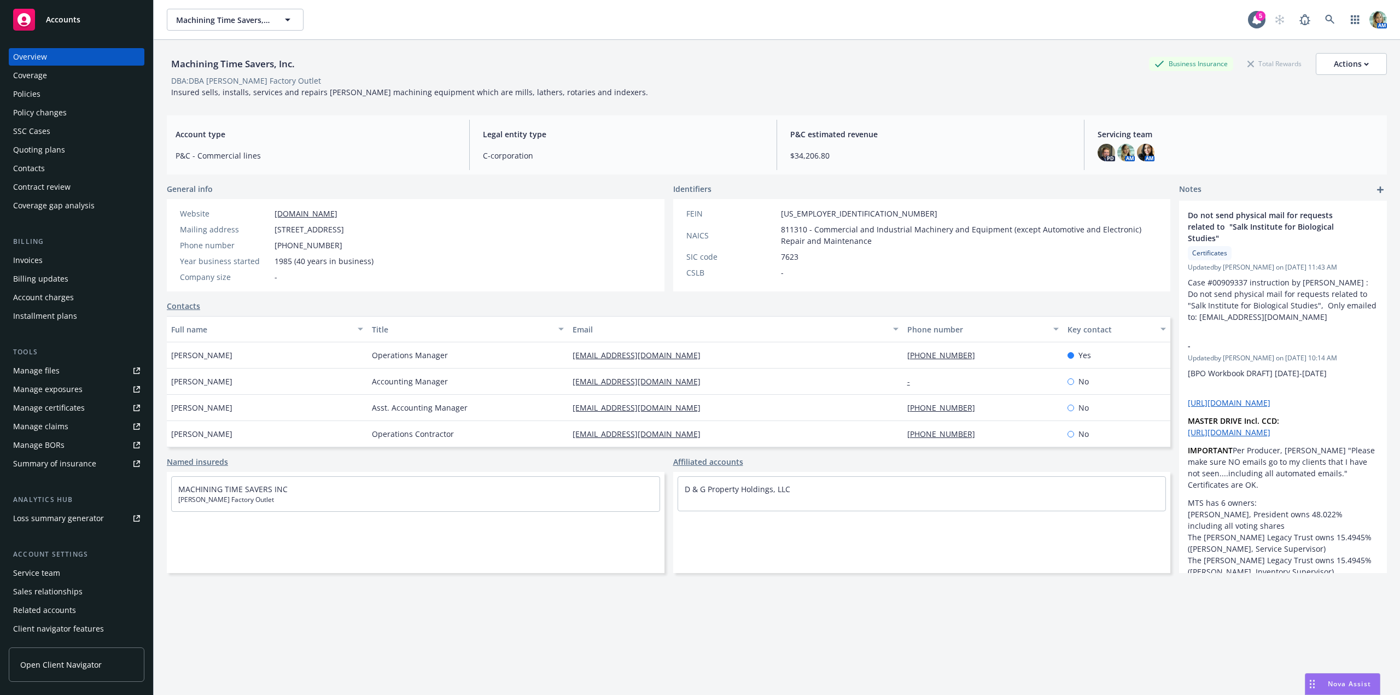
click at [46, 154] on div "Quoting plans" at bounding box center [39, 149] width 52 height 17
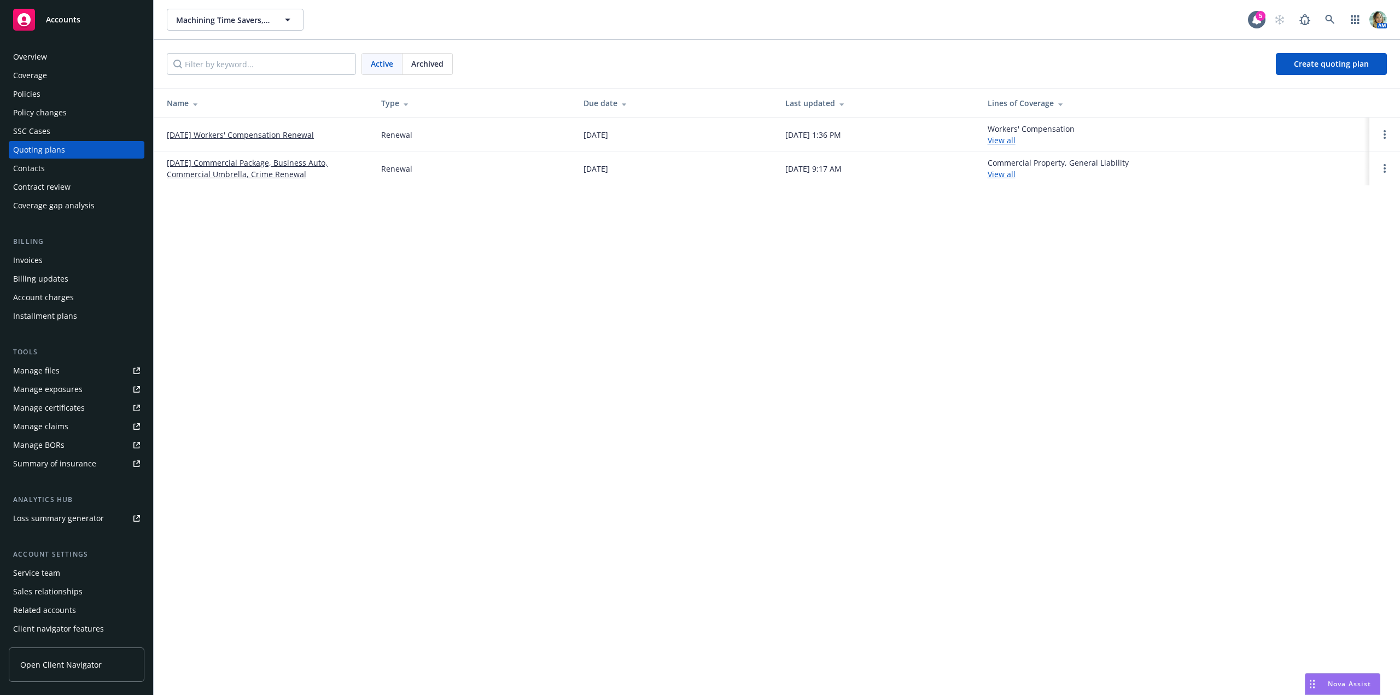
click at [306, 138] on link "[DATE] Workers' Compensation Renewal" at bounding box center [240, 134] width 147 height 11
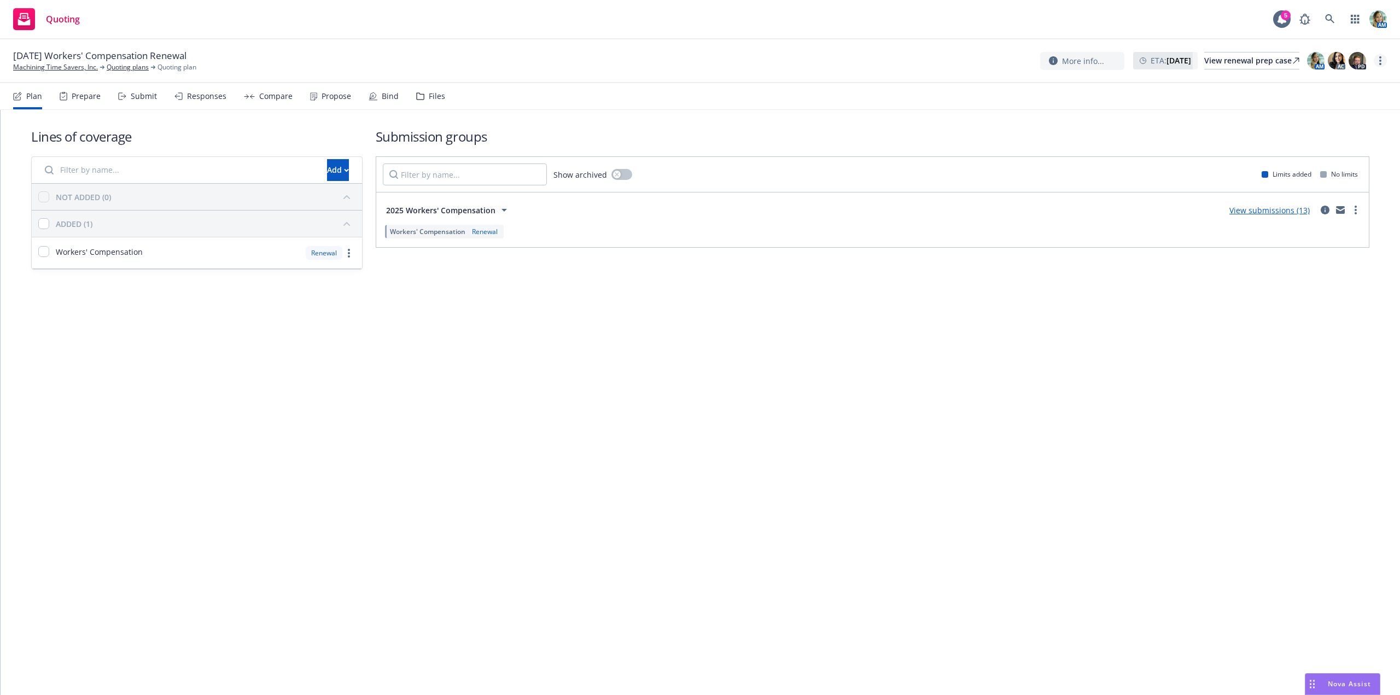
click at [1380, 60] on circle "more" at bounding box center [1380, 61] width 2 height 2
click at [1303, 171] on link "Archive quoting plan" at bounding box center [1325, 171] width 122 height 22
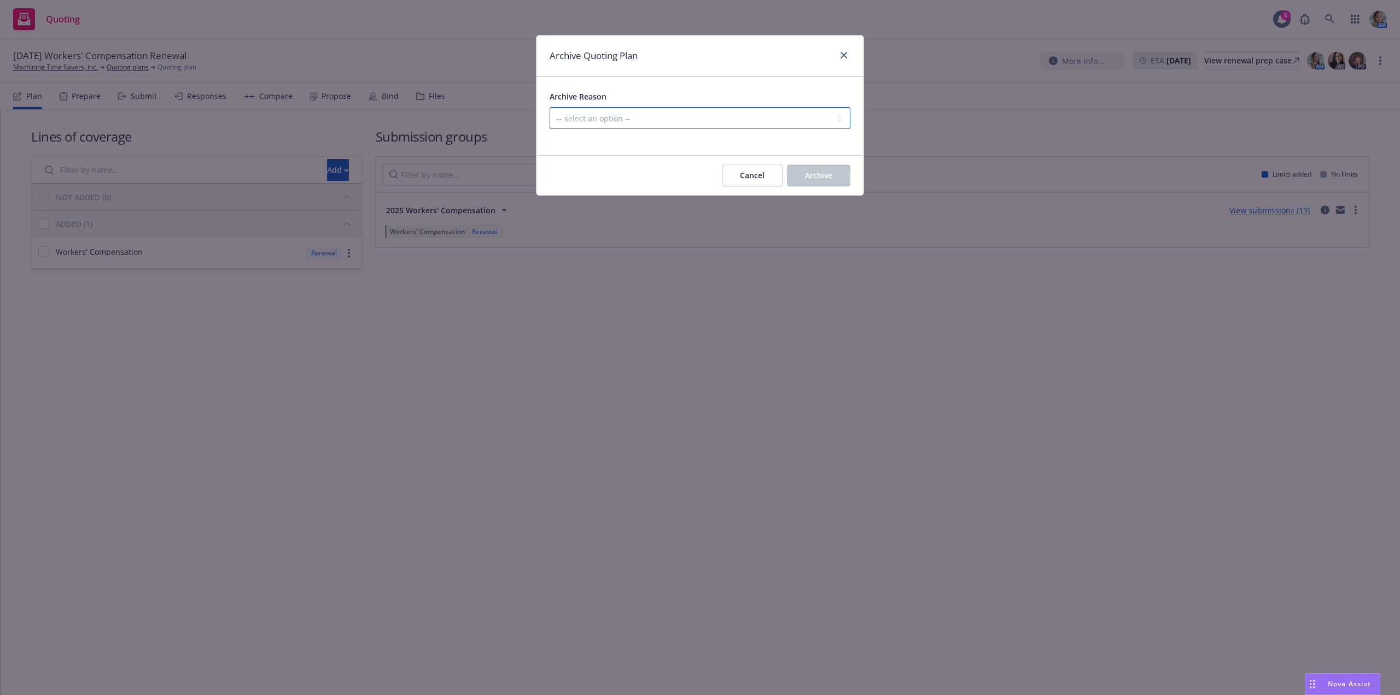
click at [631, 120] on select "-- select an option -- All policies in this renewal plan are auto-renewed Creat…" at bounding box center [699, 118] width 301 height 22
select select "ARCHIVED_RENEWAL_CANCELED"
click at [549, 107] on select "-- select an option -- All policies in this renewal plan are auto-renewed Creat…" at bounding box center [699, 118] width 301 height 22
click at [809, 174] on span "Archive" at bounding box center [818, 175] width 27 height 10
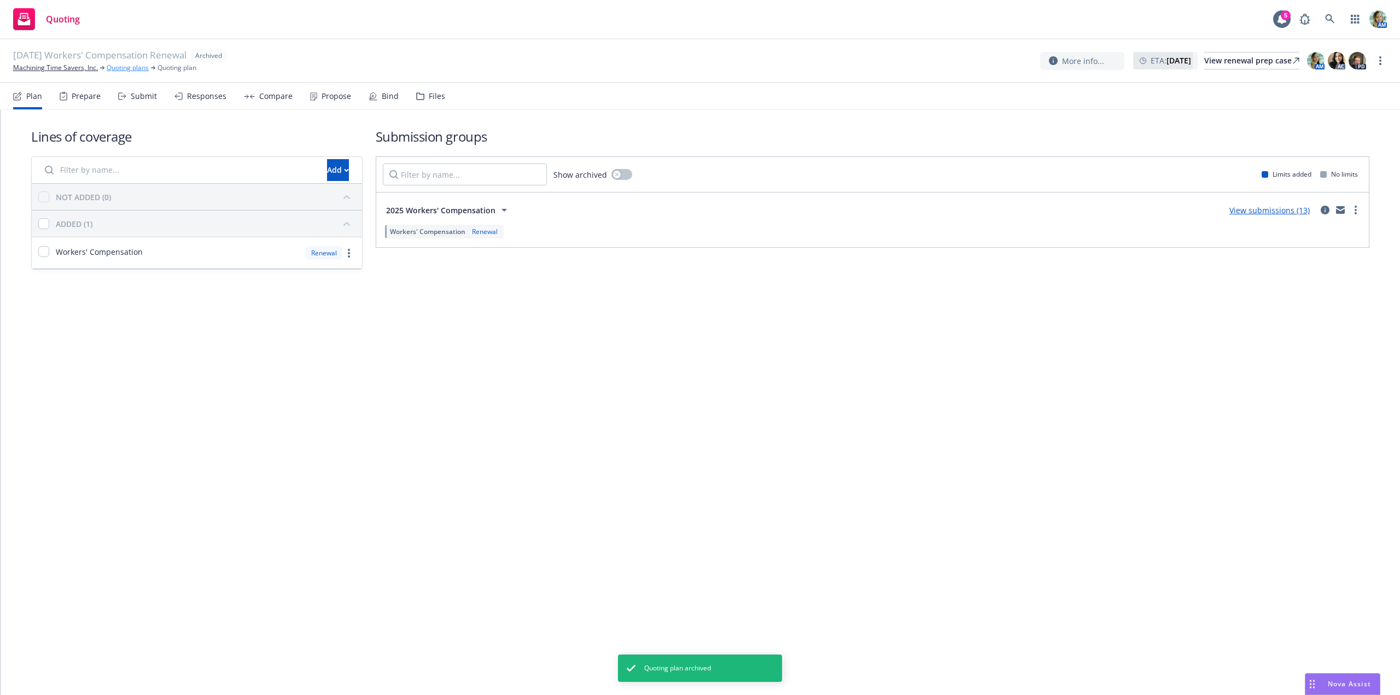
click at [124, 68] on link "Quoting plans" at bounding box center [128, 68] width 42 height 10
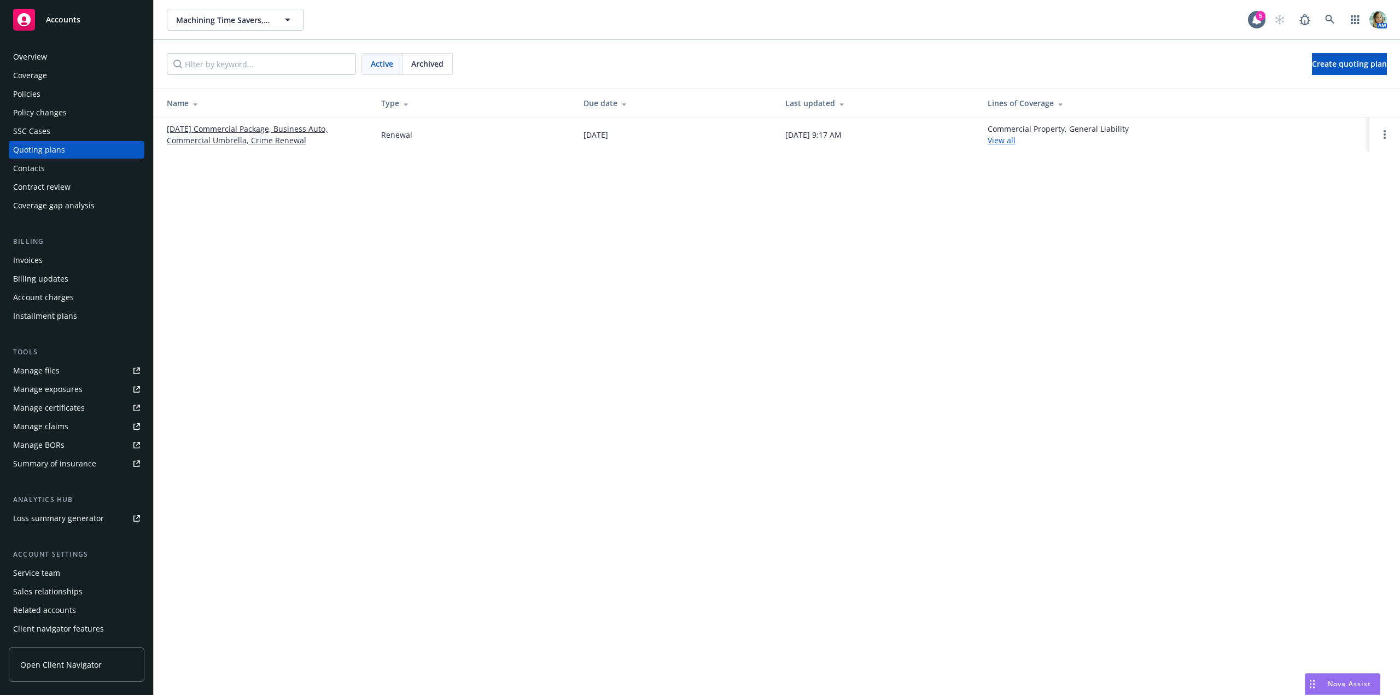
click at [319, 221] on div "Machining Time Savers, Inc. Machining Time Savers, Inc. 5 AM Active Archived Cr…" at bounding box center [777, 347] width 1246 height 695
click at [41, 91] on div "Policies" at bounding box center [76, 93] width 127 height 17
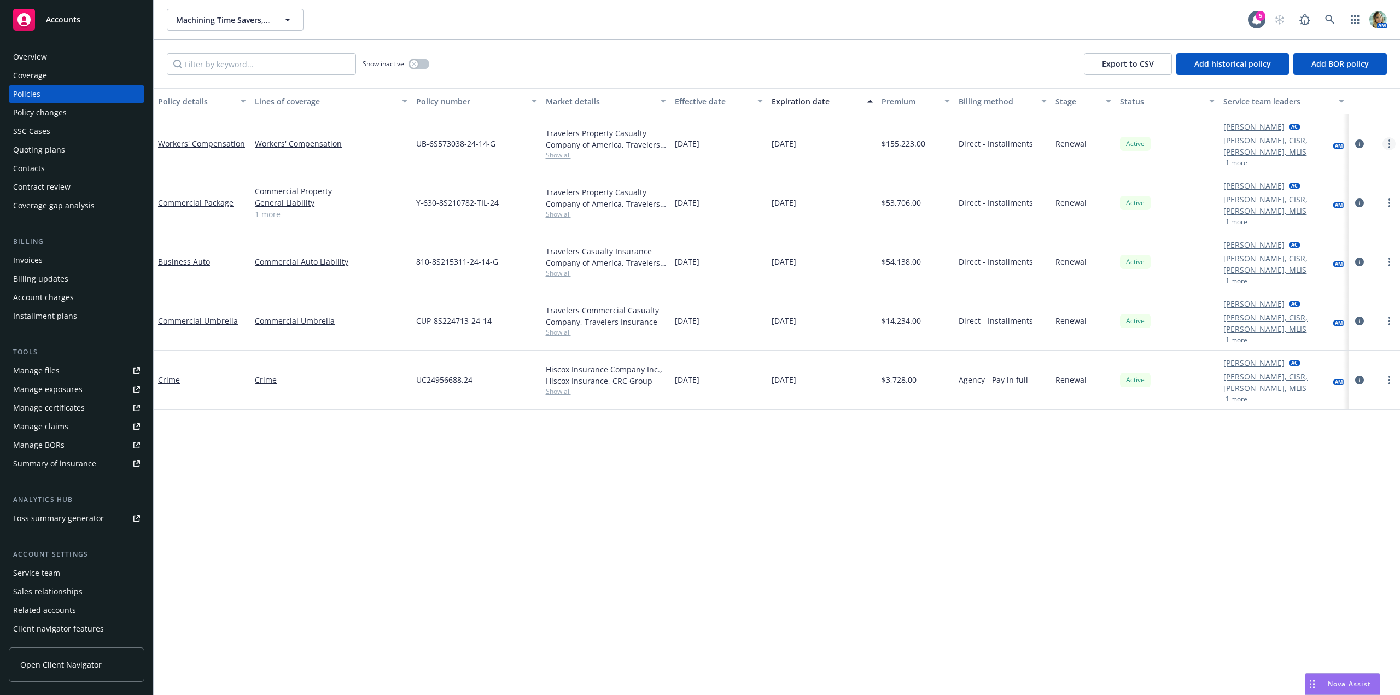
click at [1392, 137] on link "more" at bounding box center [1388, 143] width 13 height 13
click at [1309, 206] on link "End policy" at bounding box center [1330, 204] width 128 height 22
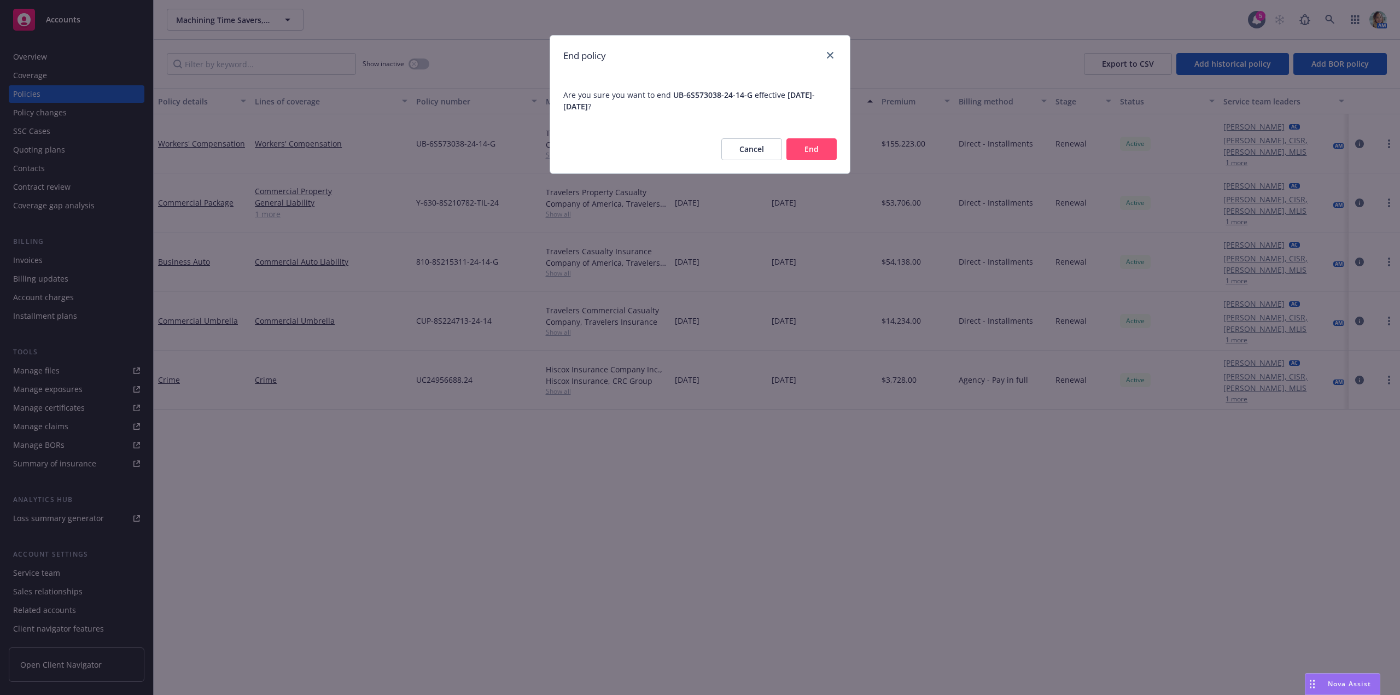
click at [824, 152] on button "End" at bounding box center [811, 149] width 50 height 22
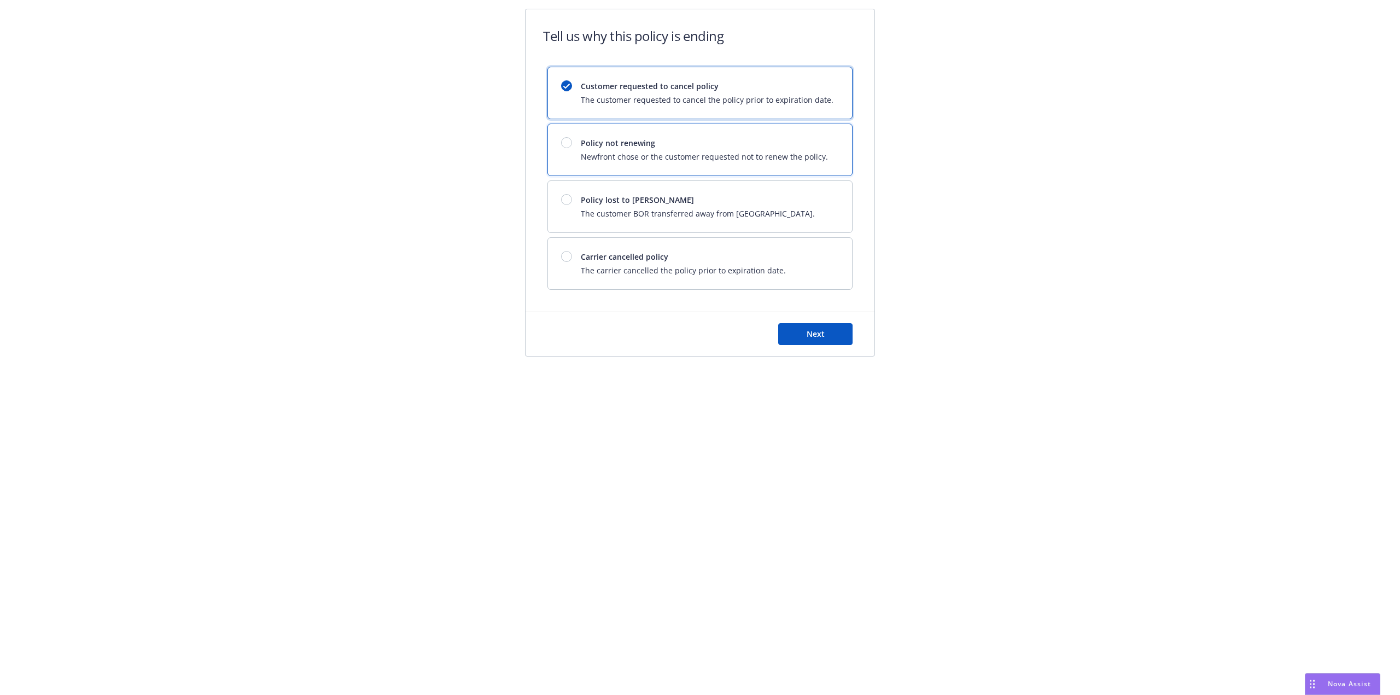
click at [774, 162] on span "Newfront chose or the customer requested not to renew the policy." at bounding box center [704, 156] width 247 height 11
click at [830, 325] on button "Next" at bounding box center [815, 334] width 74 height 22
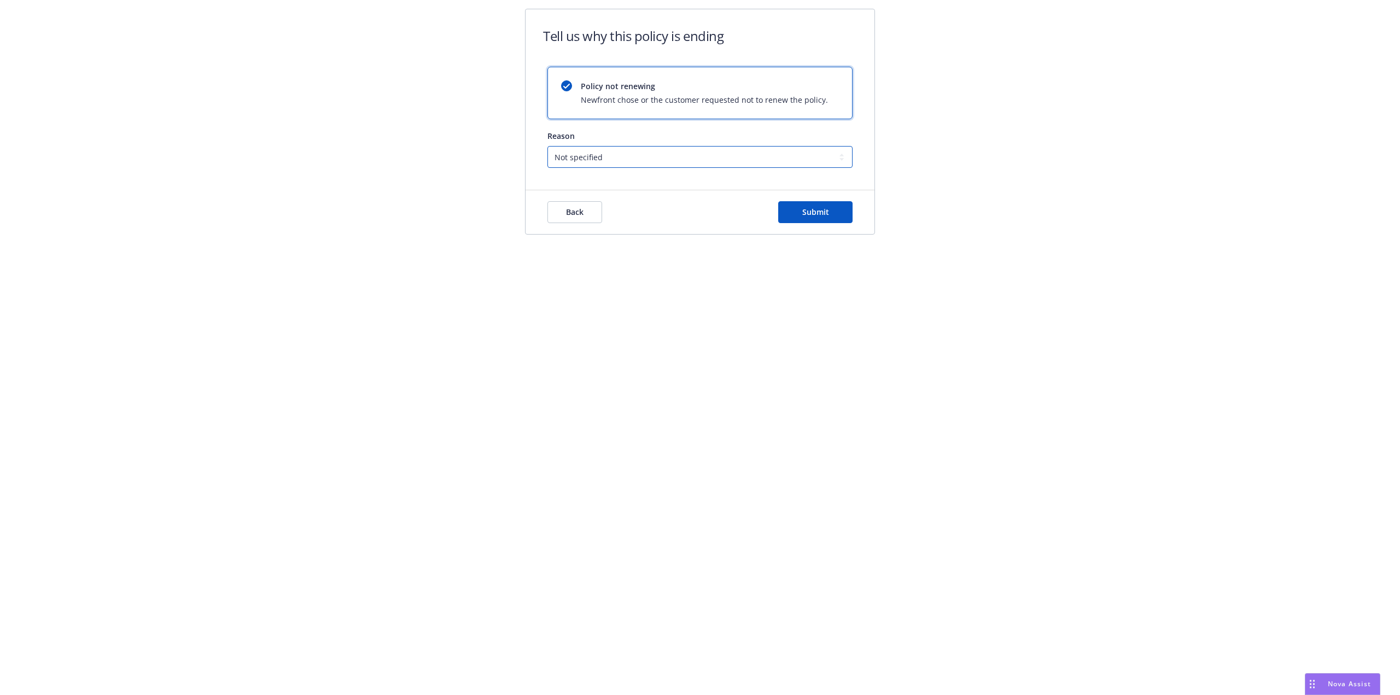
click at [685, 160] on select "Not specified Service Pricing Buyer change M&A, Bankruptcy, or Out of business …" at bounding box center [699, 157] width 305 height 22
select select "Producer left Newfront"
click at [547, 146] on select "Not specified Service Pricing Buyer change M&A, Bankruptcy, or Out of business …" at bounding box center [699, 157] width 305 height 22
click at [802, 209] on span "Submit" at bounding box center [815, 212] width 27 height 10
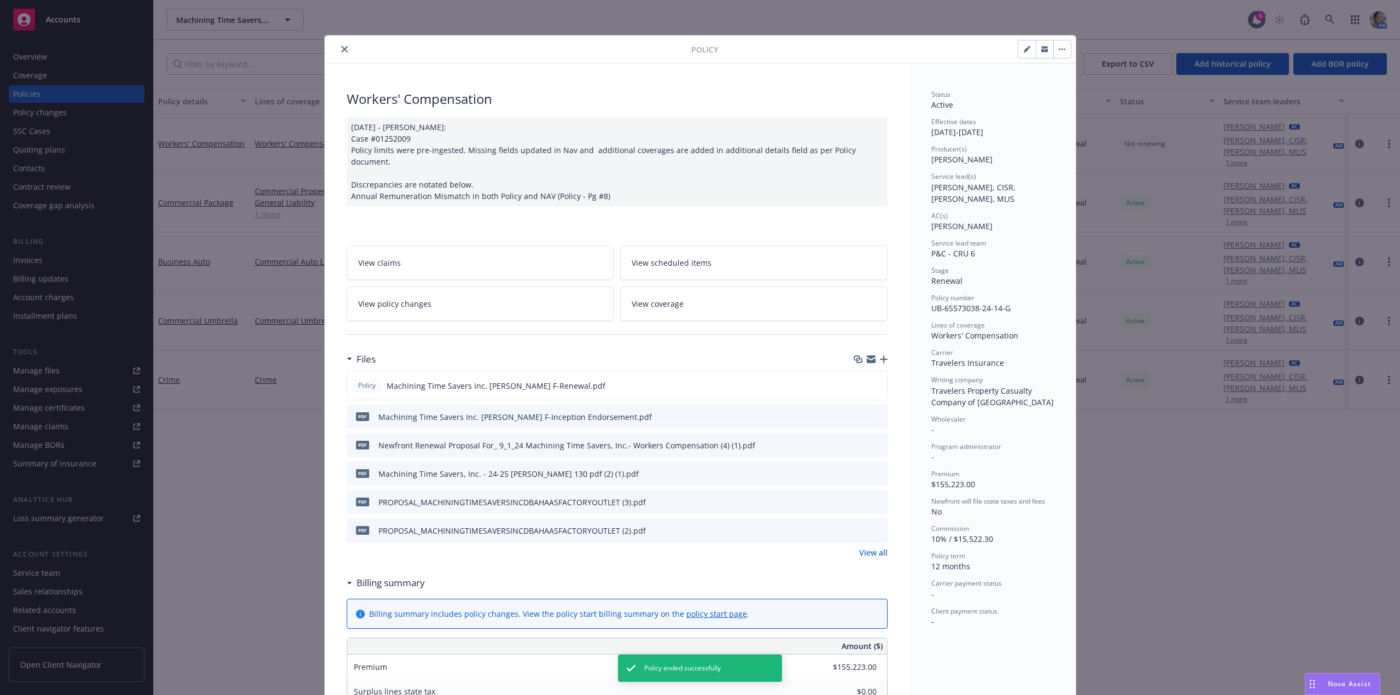
scroll to position [33, 0]
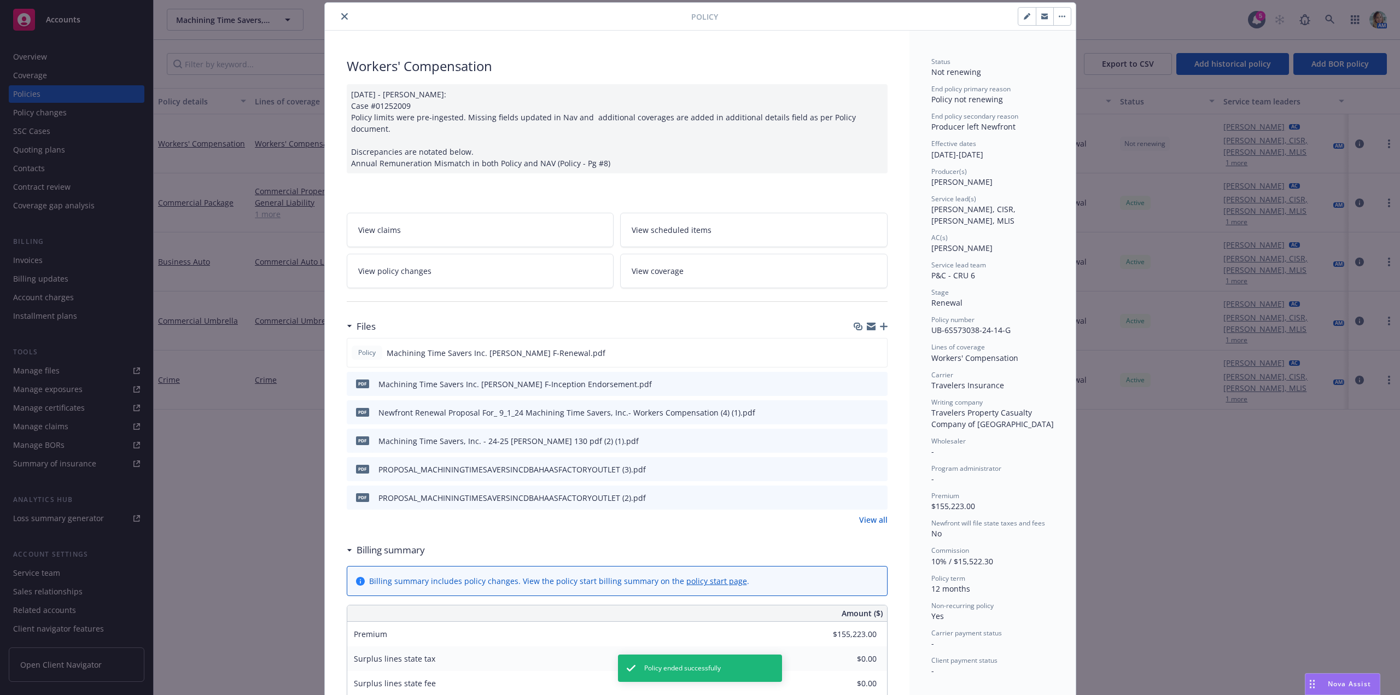
click at [880, 323] on icon "button" at bounding box center [884, 327] width 8 height 8
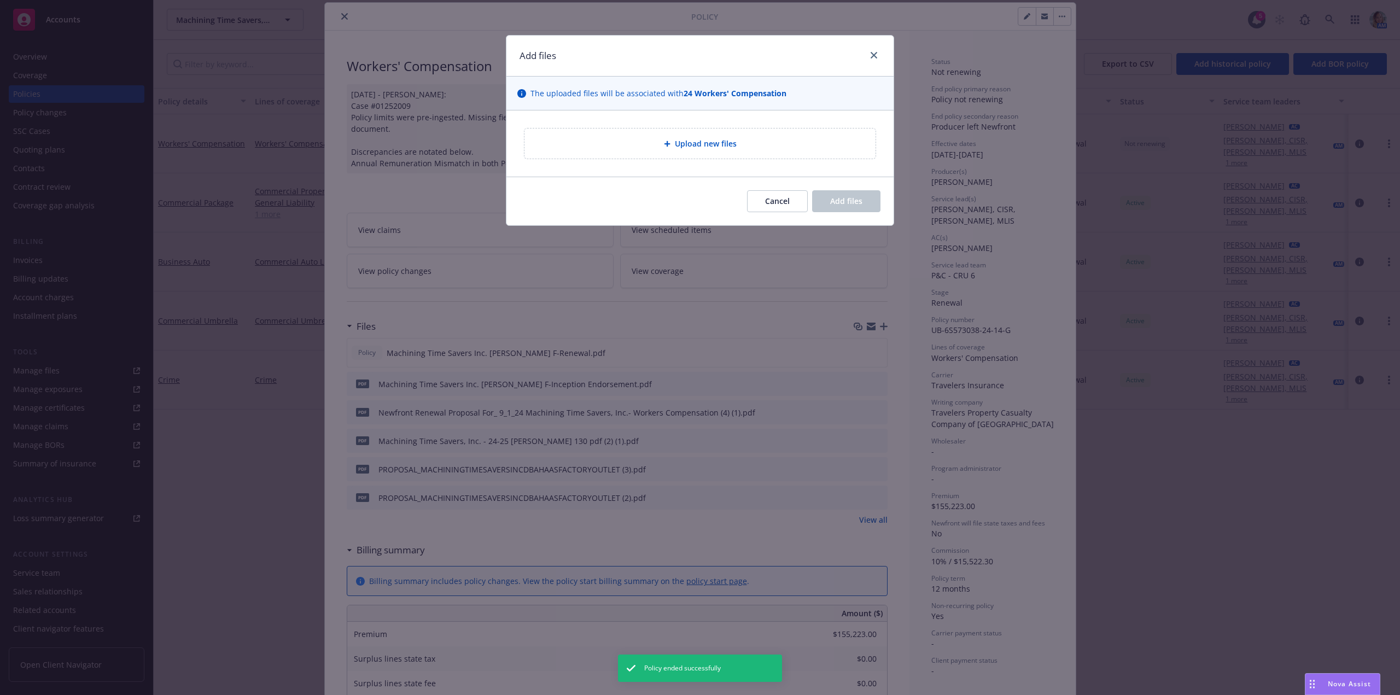
click at [746, 143] on div "Upload new files" at bounding box center [699, 143] width 333 height 13
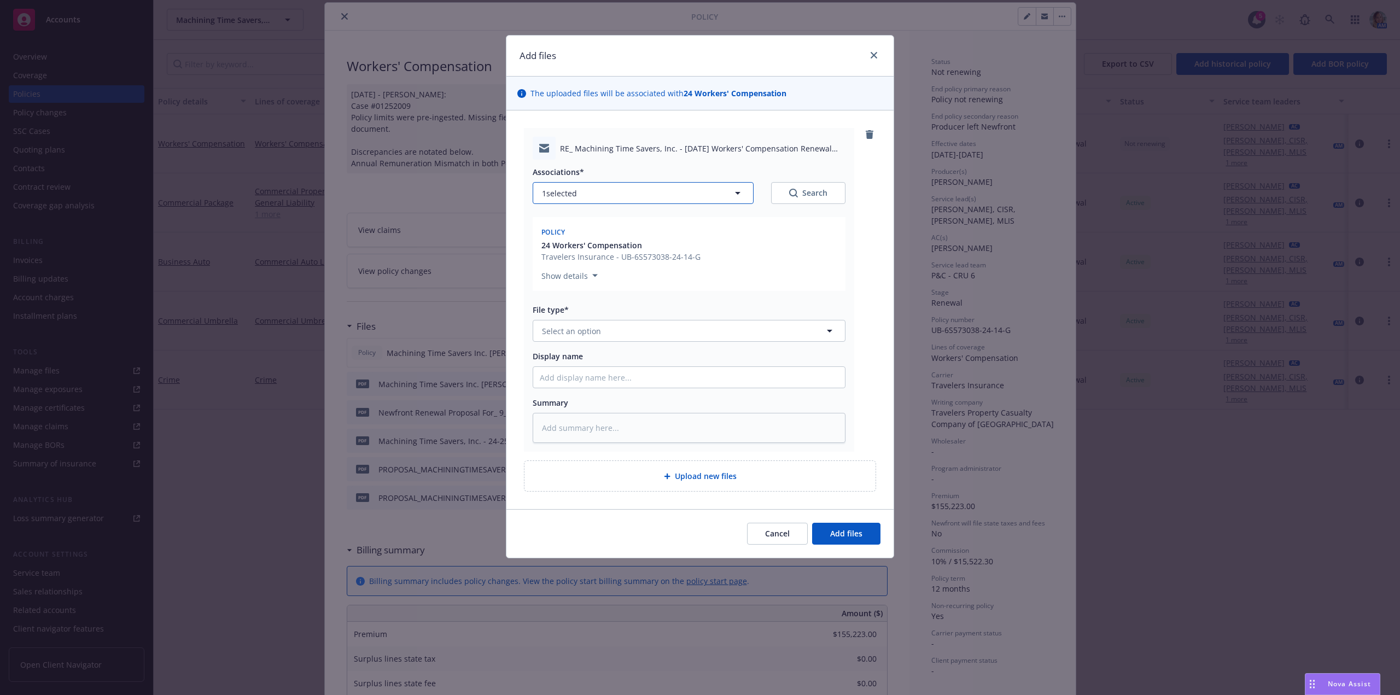
click at [630, 198] on button "1 selected" at bounding box center [642, 193] width 221 height 22
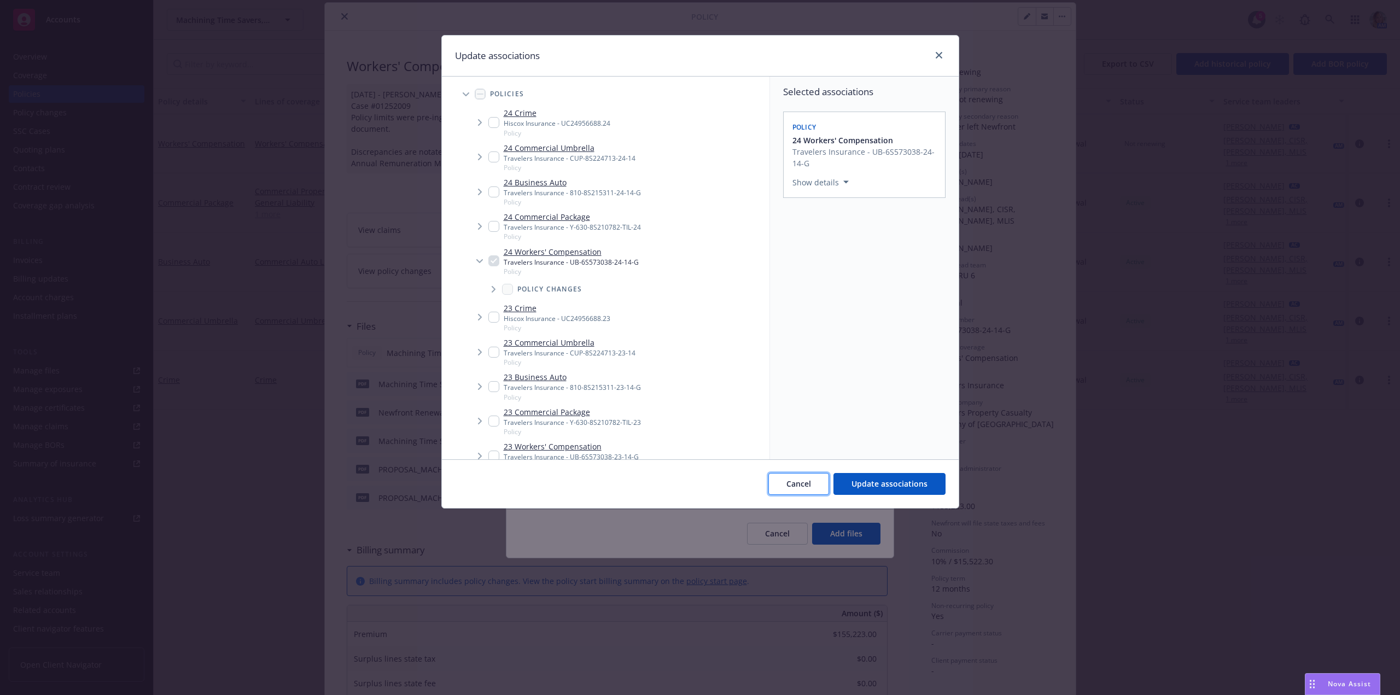
click at [811, 488] on span "Cancel" at bounding box center [798, 483] width 25 height 10
type textarea "x"
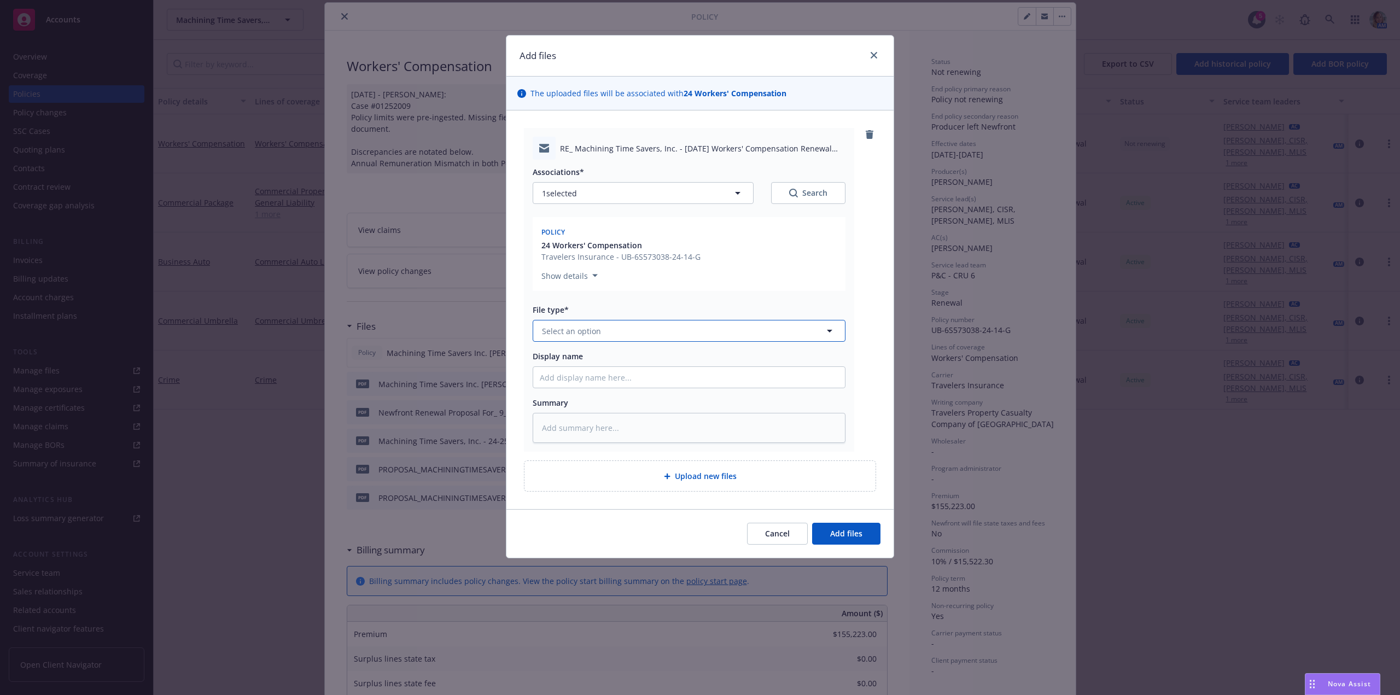
click at [571, 333] on span "Select an option" at bounding box center [571, 330] width 59 height 11
type input "declin"
click at [580, 365] on span "Declination" at bounding box center [565, 360] width 43 height 11
click at [573, 382] on input "Display name" at bounding box center [689, 377] width 312 height 21
type textarea "x"
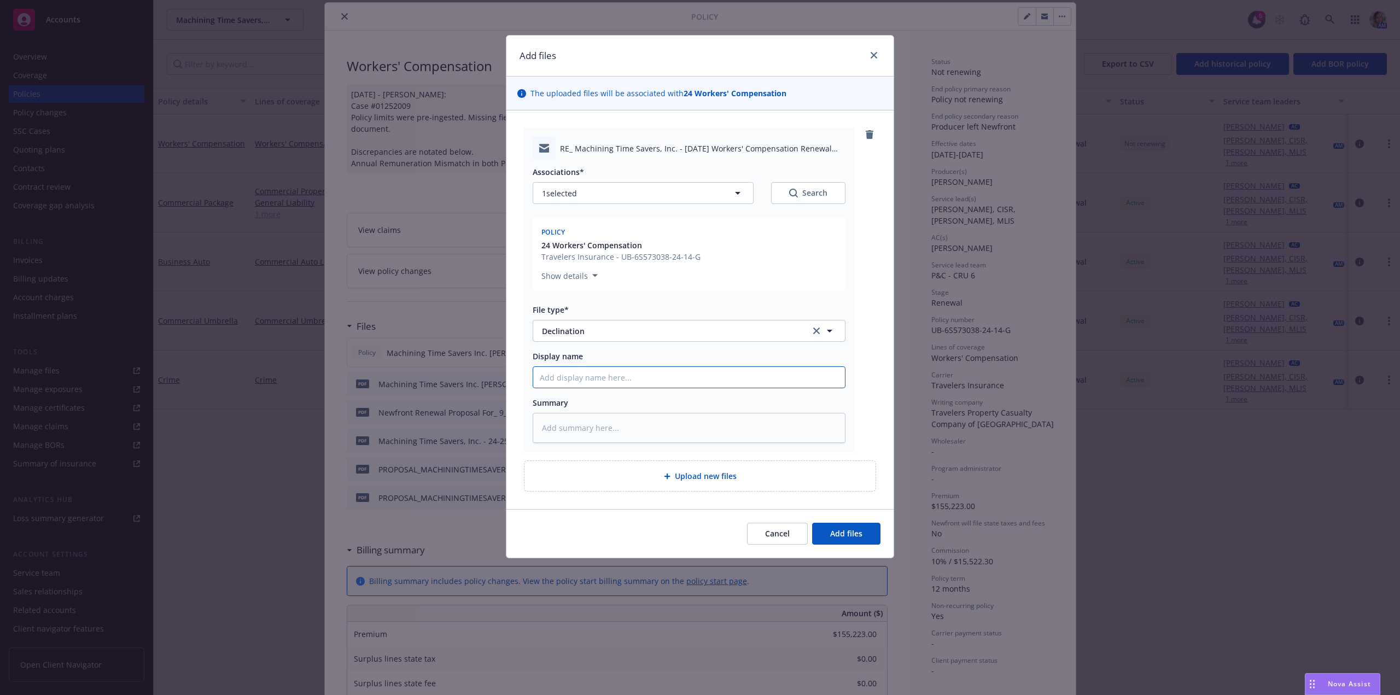
type input "9"
type textarea "x"
type input "9/"
type textarea "x"
type input "9/1"
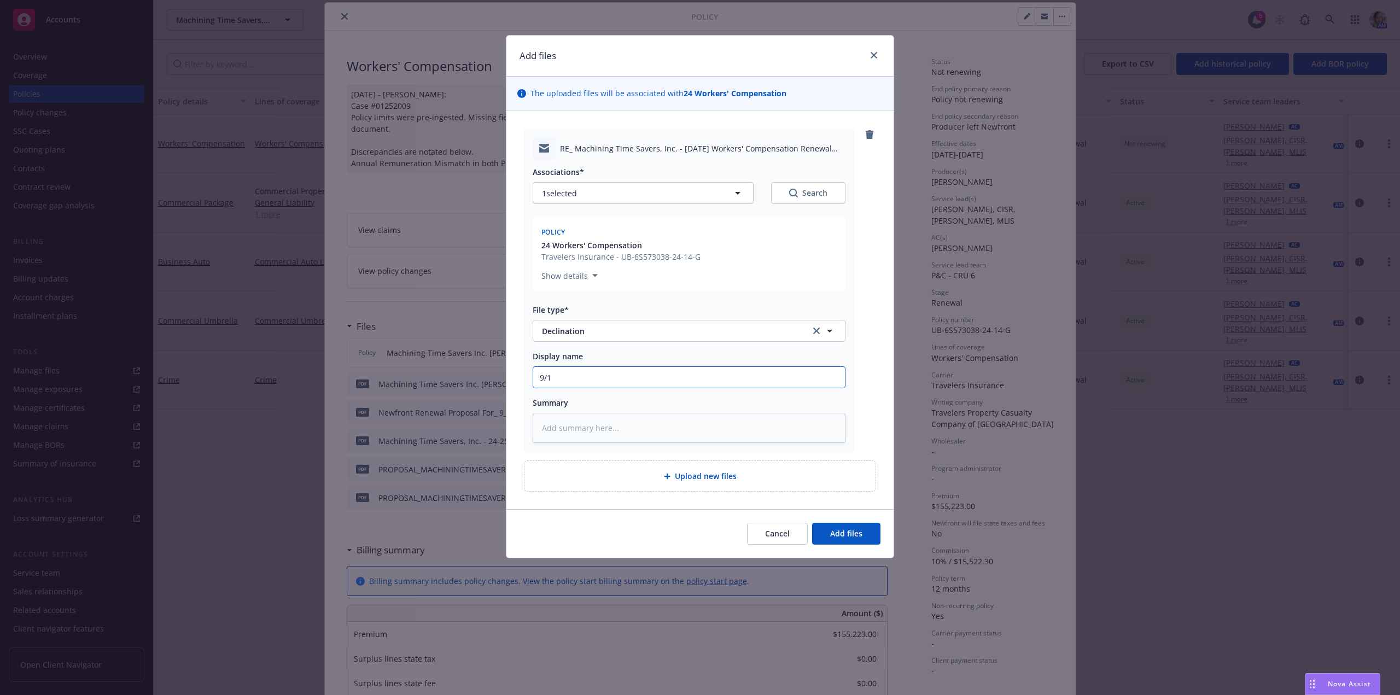
type textarea "x"
type input "9/1/"
type textarea "x"
type input "9/1/2"
type textarea "x"
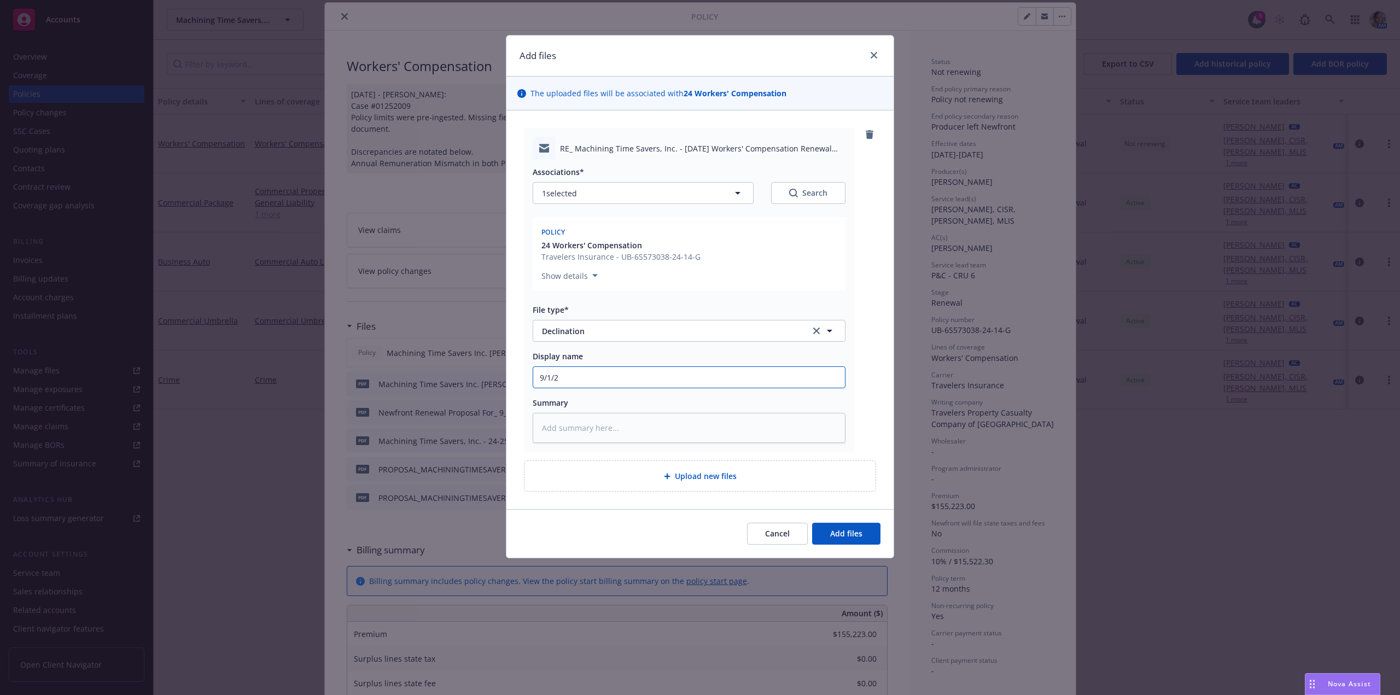
type input "9/1/25"
type textarea "x"
type input "9/1/25"
type textarea "x"
type input "9/1/25 r"
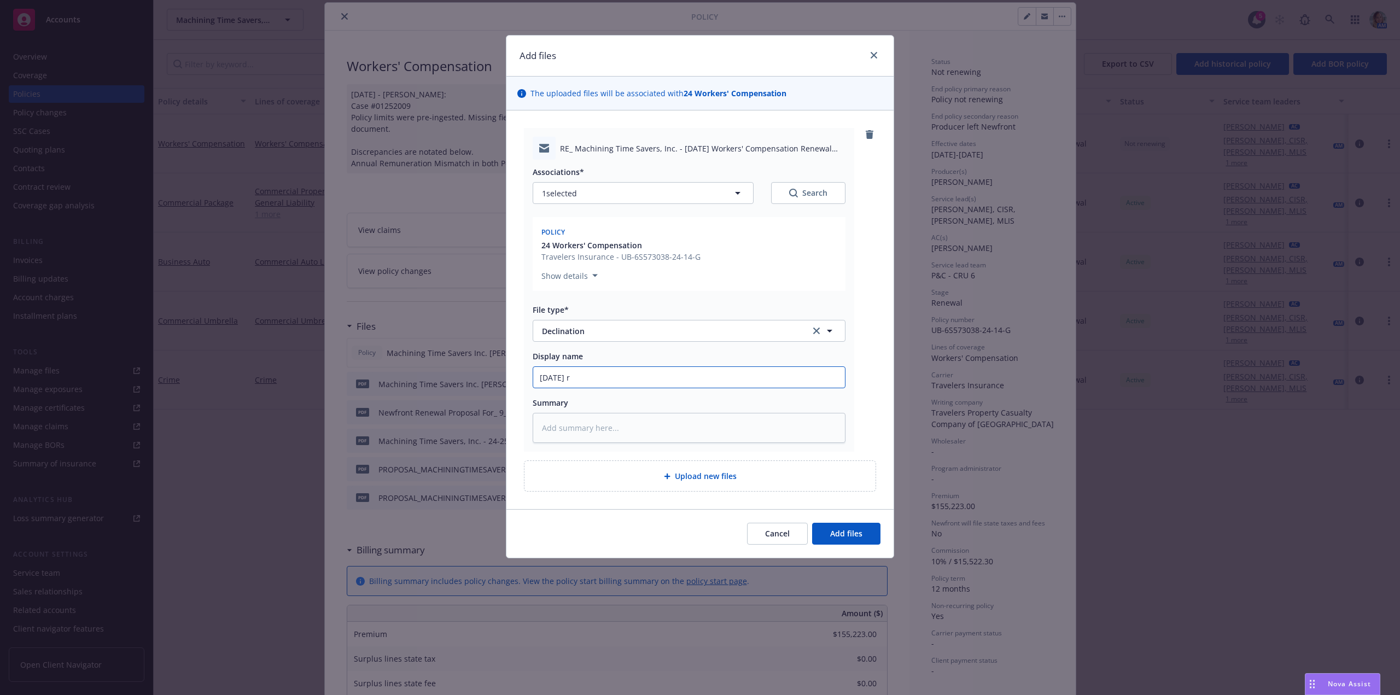
type textarea "x"
type input "9/1/25 ren"
type textarea "x"
type input "9/1/25 rene"
type textarea "x"
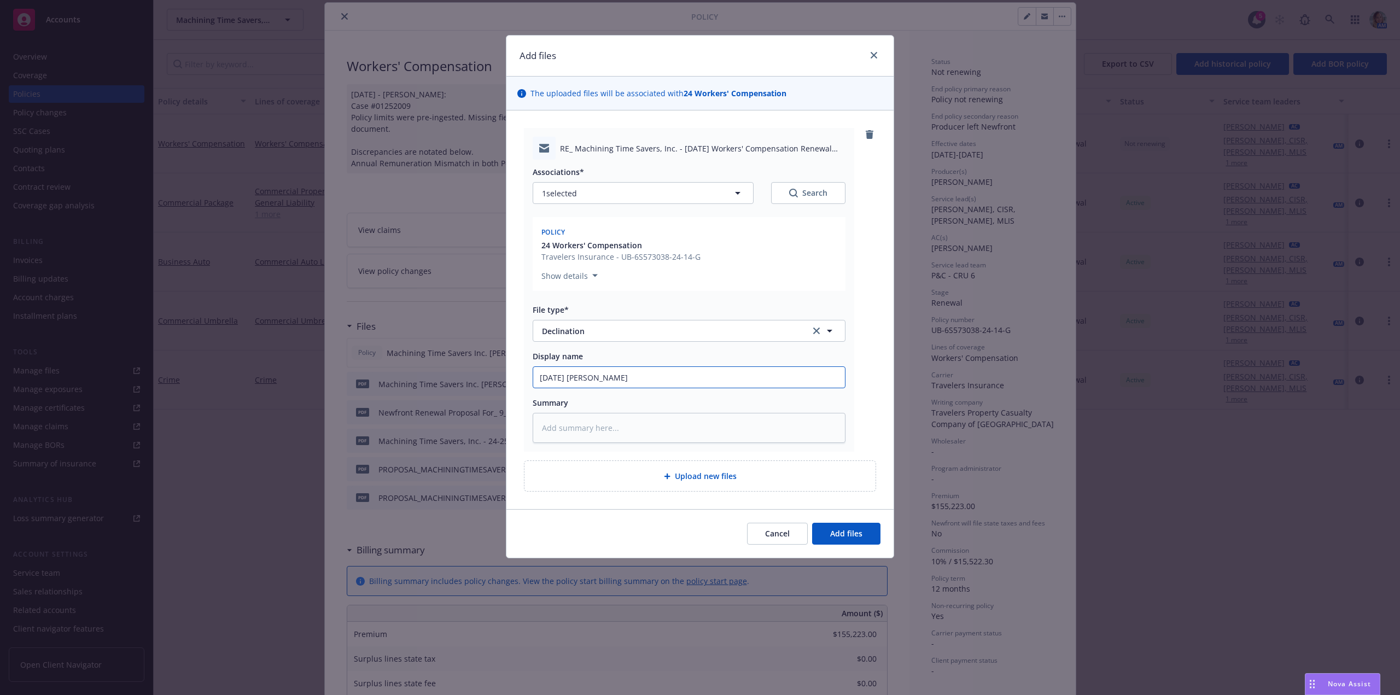
type input "9/1/25 renew"
type textarea "x"
type input "9/1/25 renewa"
type textarea "x"
type input "9/1/25 renew"
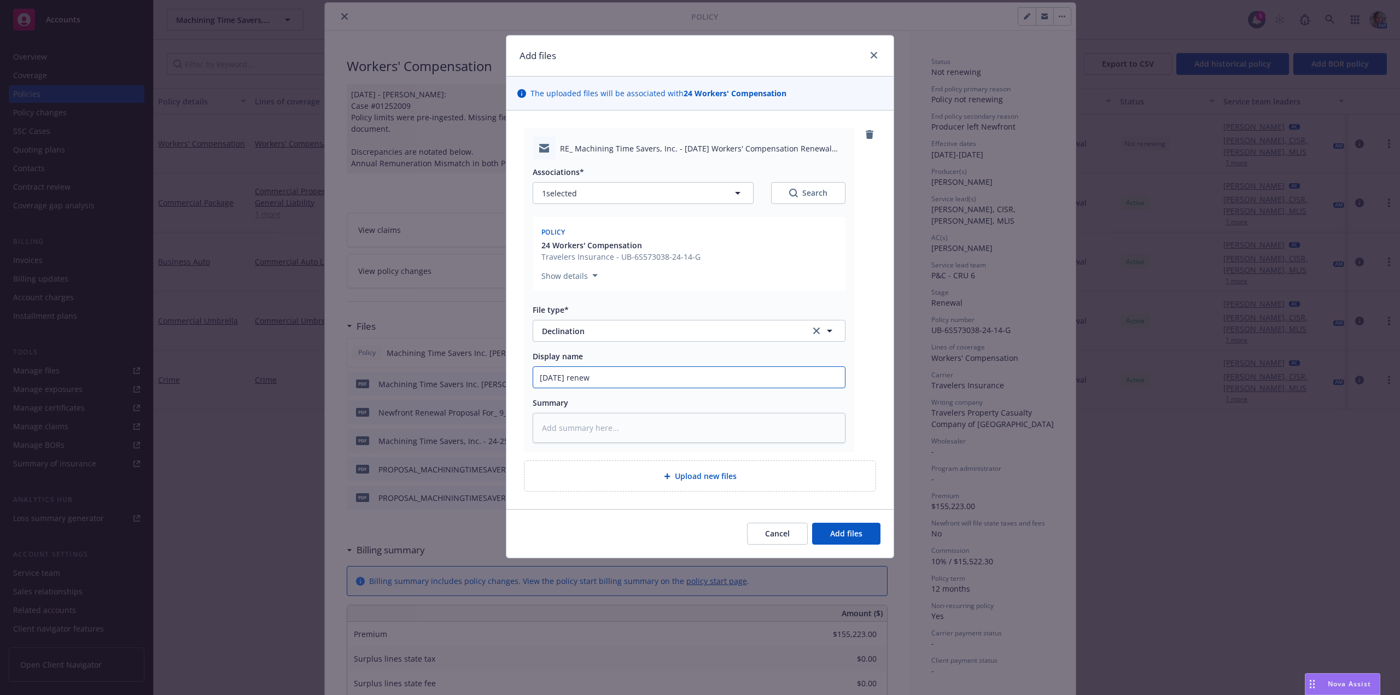
type textarea "x"
type input "9/1/25 rene"
type textarea "x"
type input "9/1/25 ren"
type textarea "x"
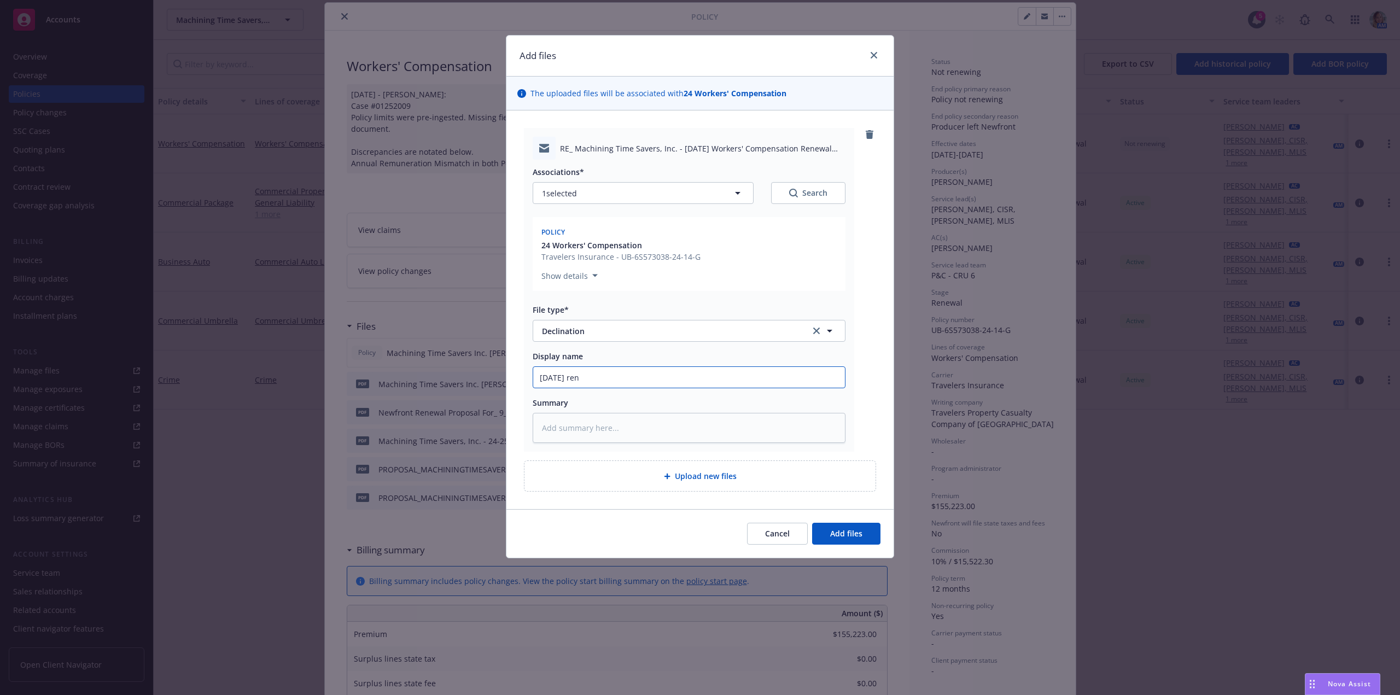
type input "9/1/25 re"
type textarea "x"
type input "9/1/25 r"
type textarea "x"
type input "9/1/25"
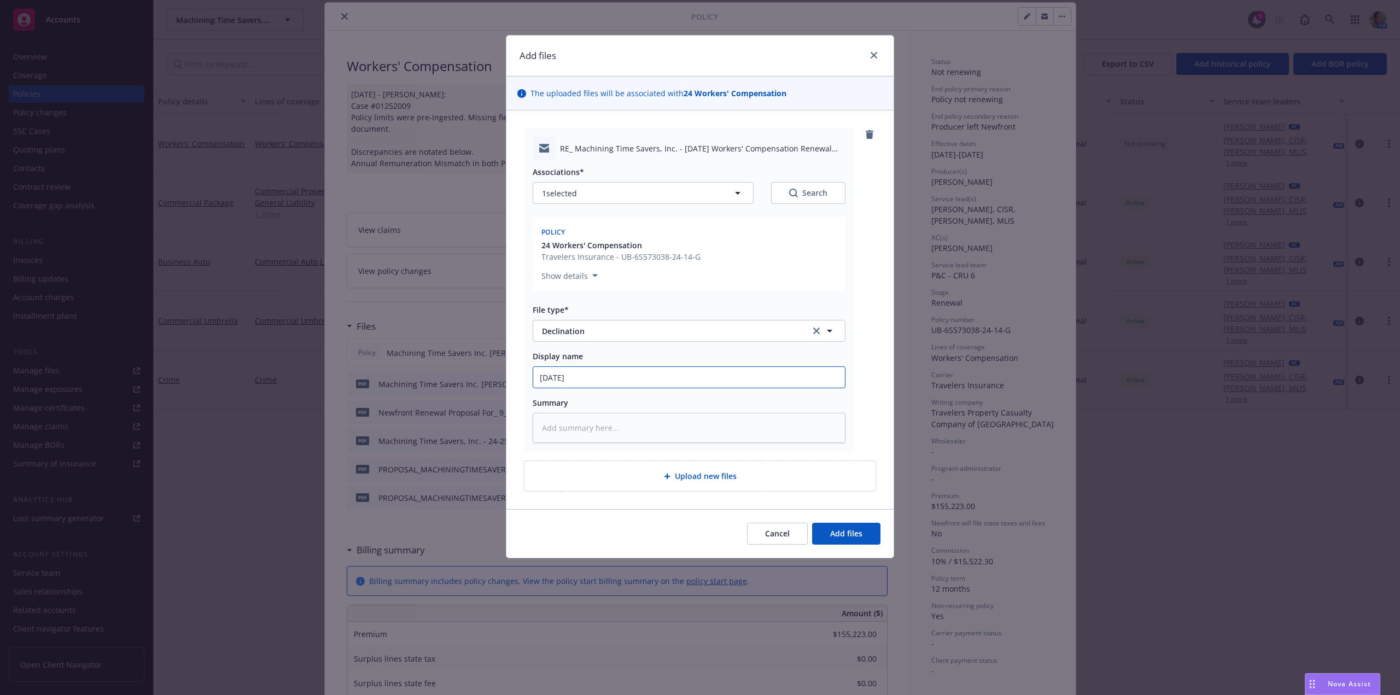
type textarea "x"
type input "9/1/25 R"
type textarea "x"
type input "9/1/25 Ren"
type textarea "x"
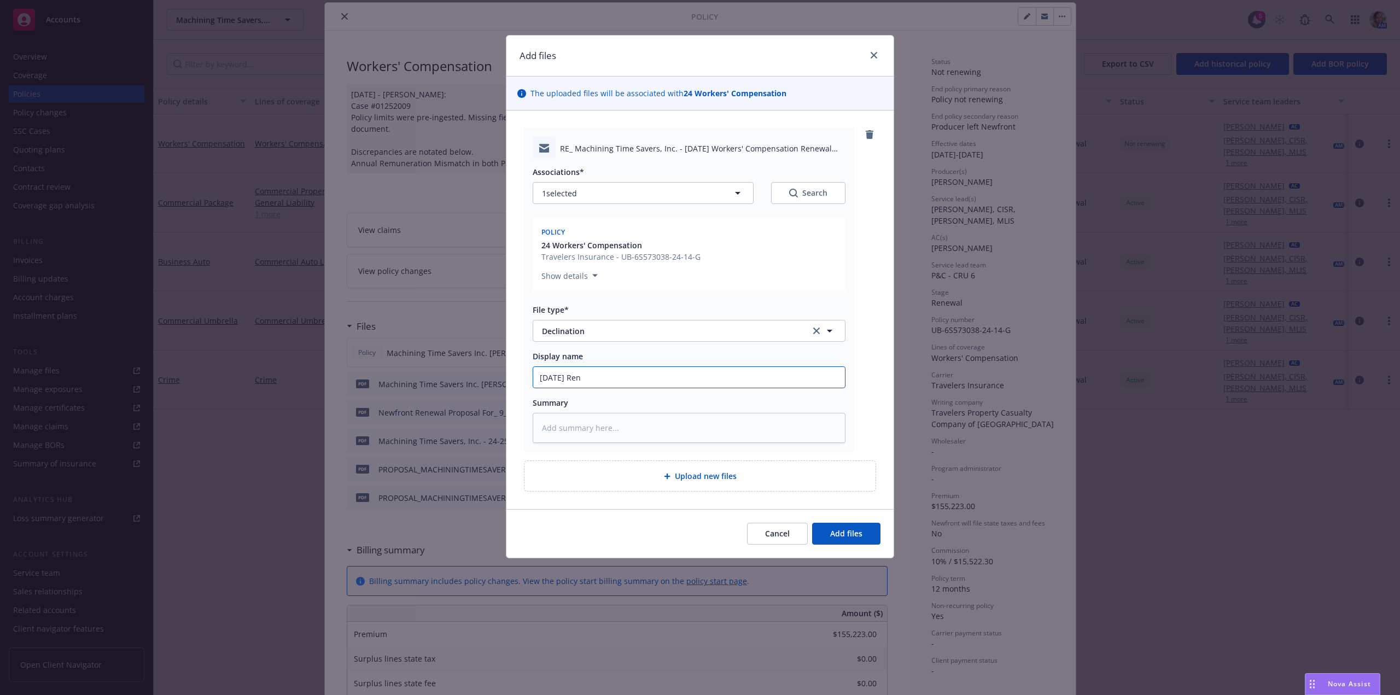
type input "9/1/25 Rene"
type textarea "x"
type input "9/1/25 Renew"
type textarea "x"
type input "9/1/25 Renewal"
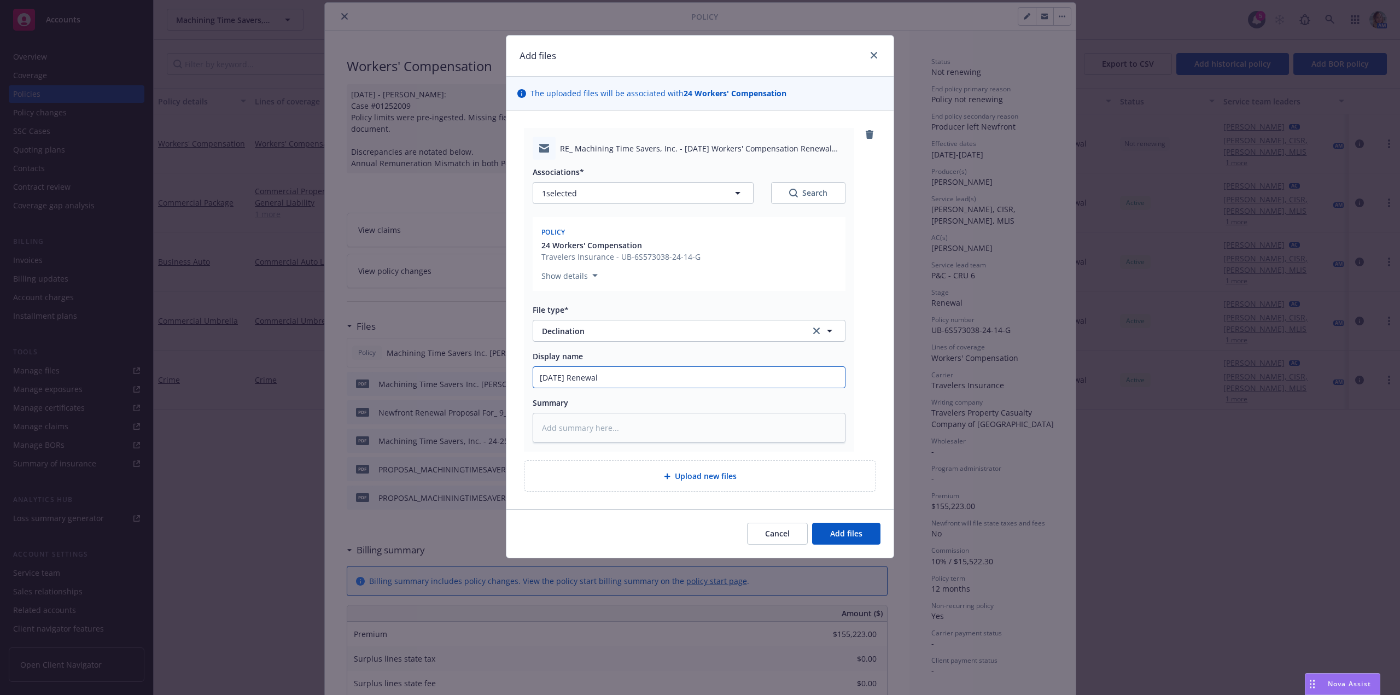
type textarea "x"
type input "9/1/25 Renewal"
type textarea "x"
type input "9/1/25 Renewal D"
type textarea "x"
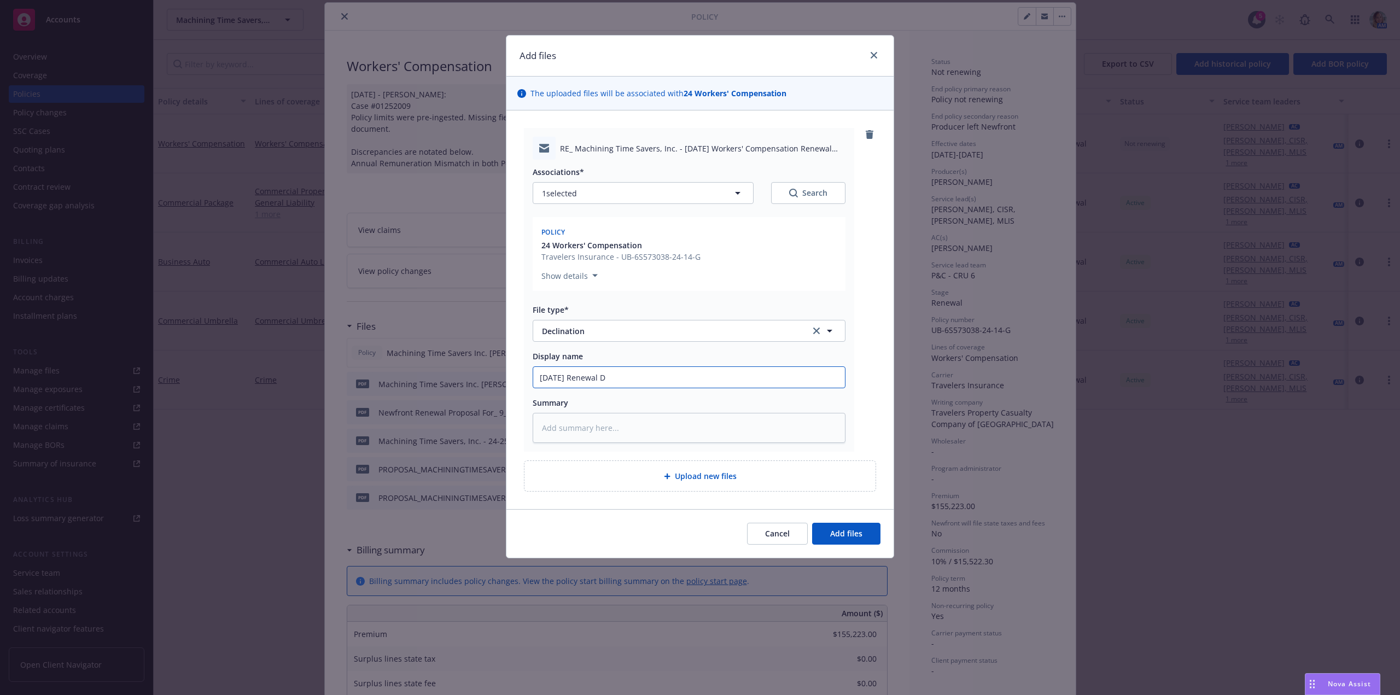
type input "9/1/25 Renewal De"
type textarea "x"
type input "9/1/25 Renewal Dec"
type textarea "x"
type input "9/1/25 Renewal Decl"
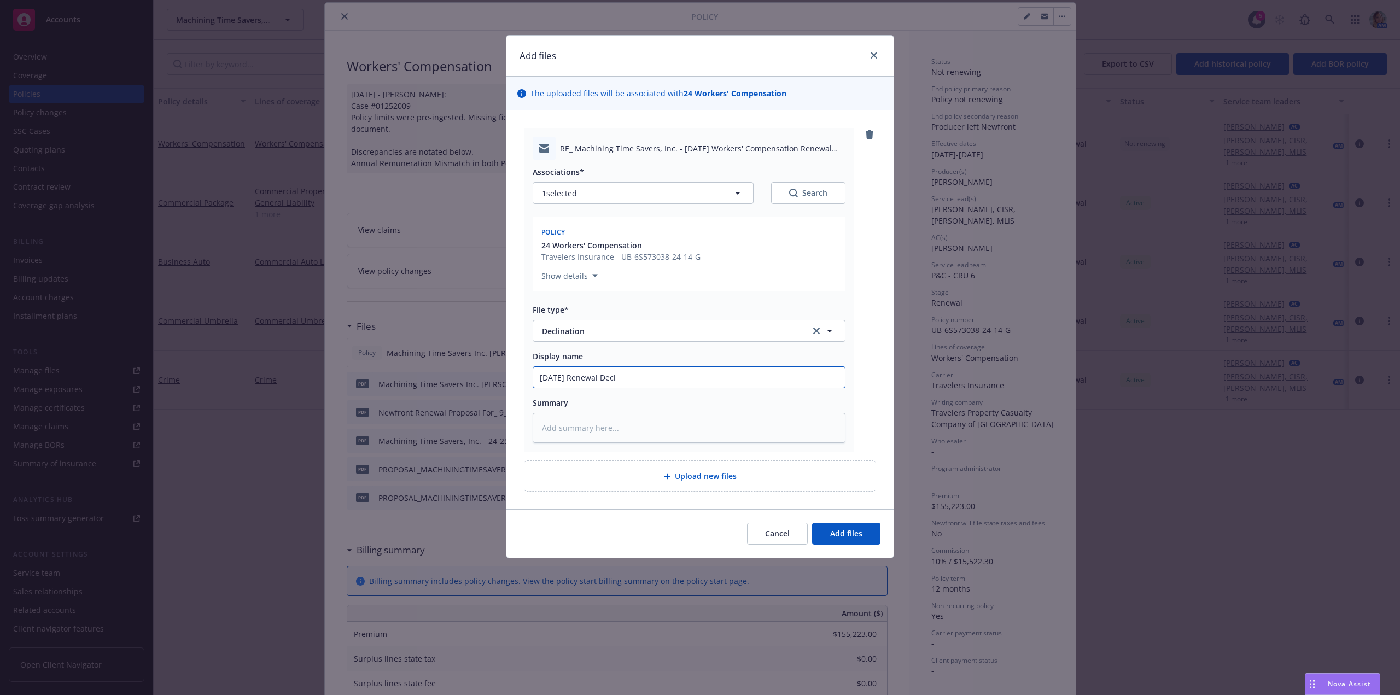
type textarea "x"
type input "9/1/25 Renewal Decli"
type textarea "x"
type input "9/1/25 Renewal Declin"
type textarea "x"
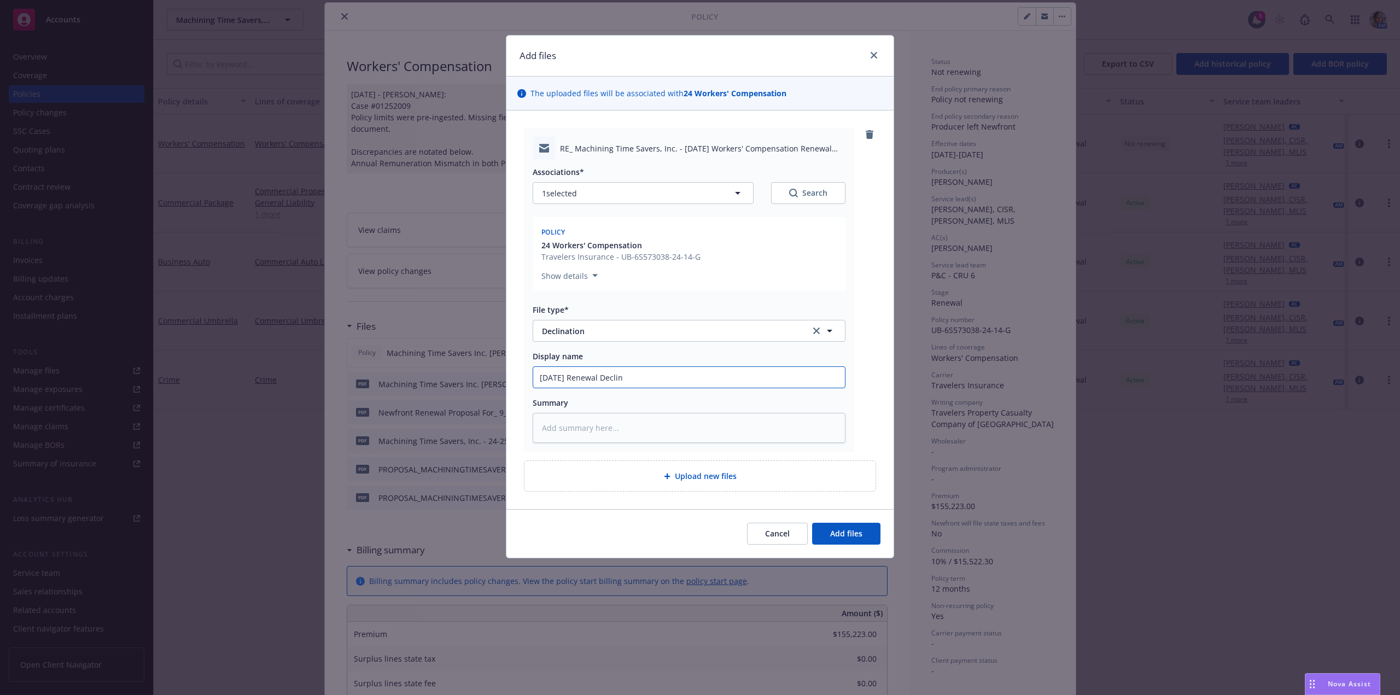
type input "9/1/25 Renewal Declint"
type textarea "x"
type input "9/1/25 Renewal Declin"
type textarea "x"
type input "9/1/25 Renewal Declinat"
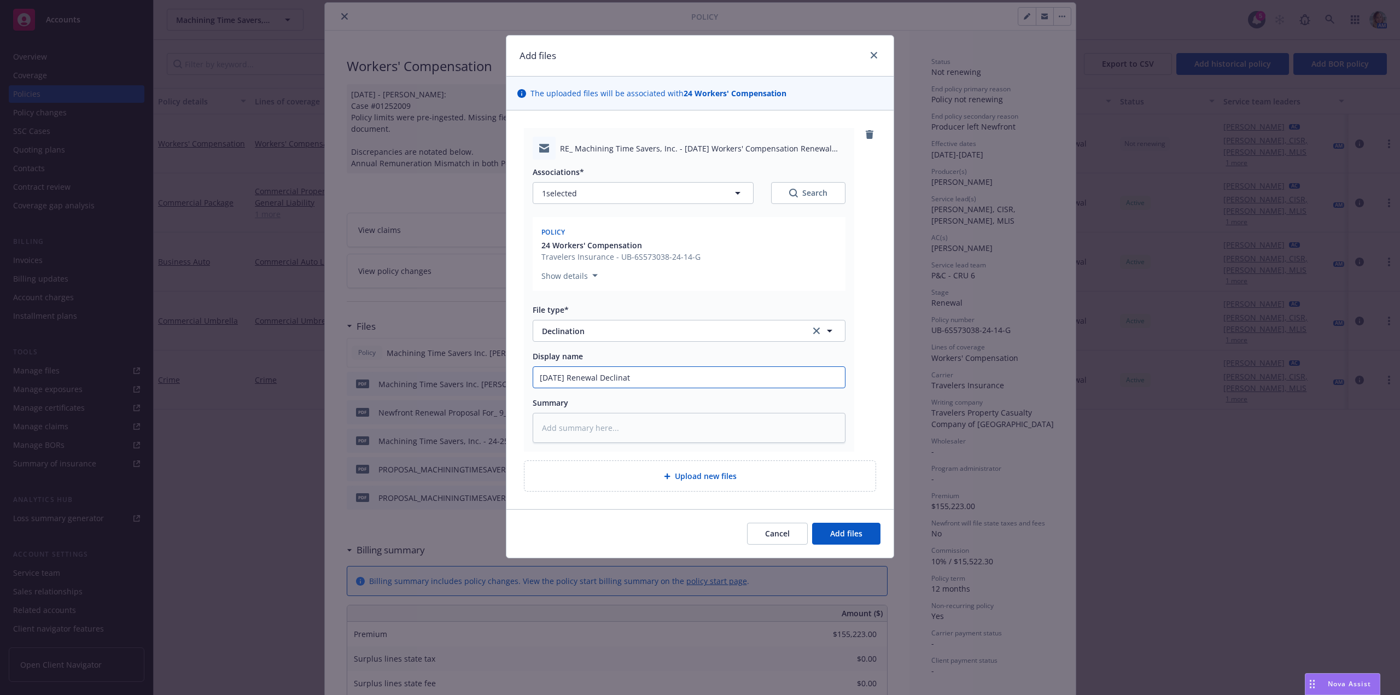
type textarea "x"
type input "9/1/25 Renewal Declinati"
type textarea "x"
type input "9/1/25 Renewal Declinatio"
type textarea "x"
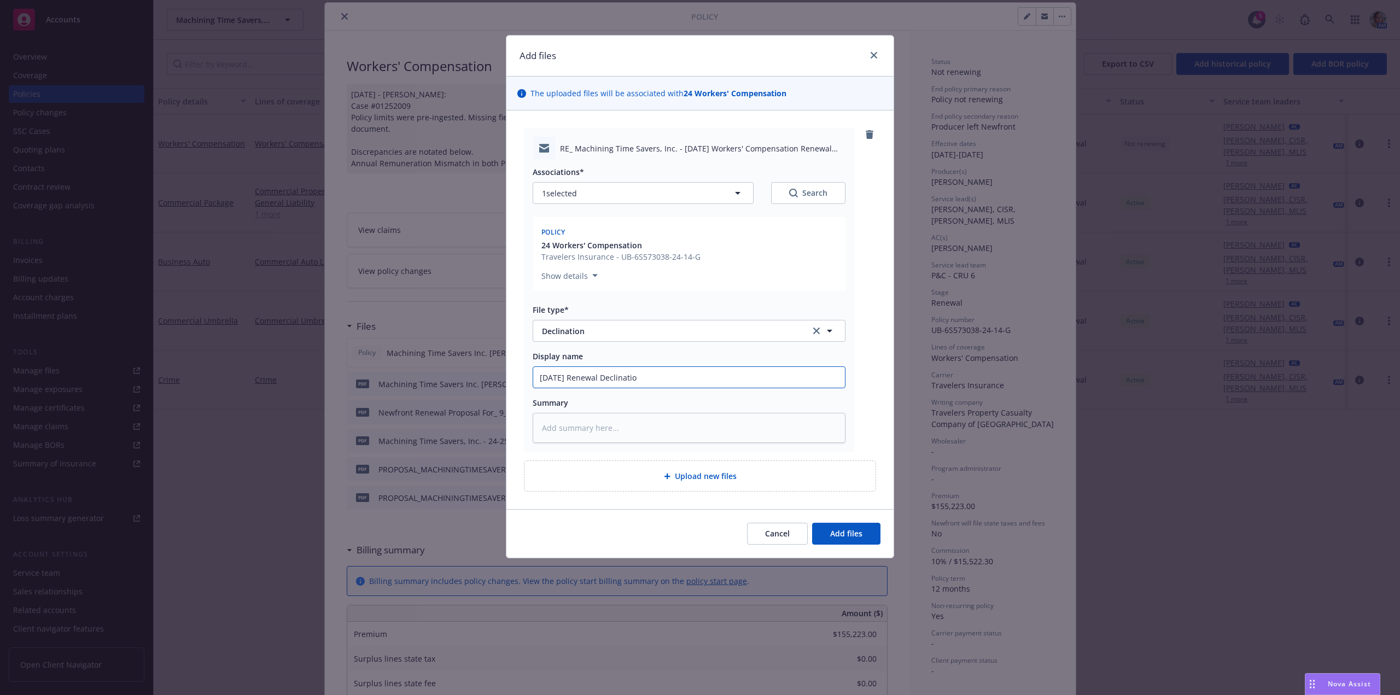
type input "9/1/25 Renewal Declination"
type textarea "x"
type input "9/1/25 Renewal Declination"
type textarea "x"
type input "9/1/25 Renewal Declination f"
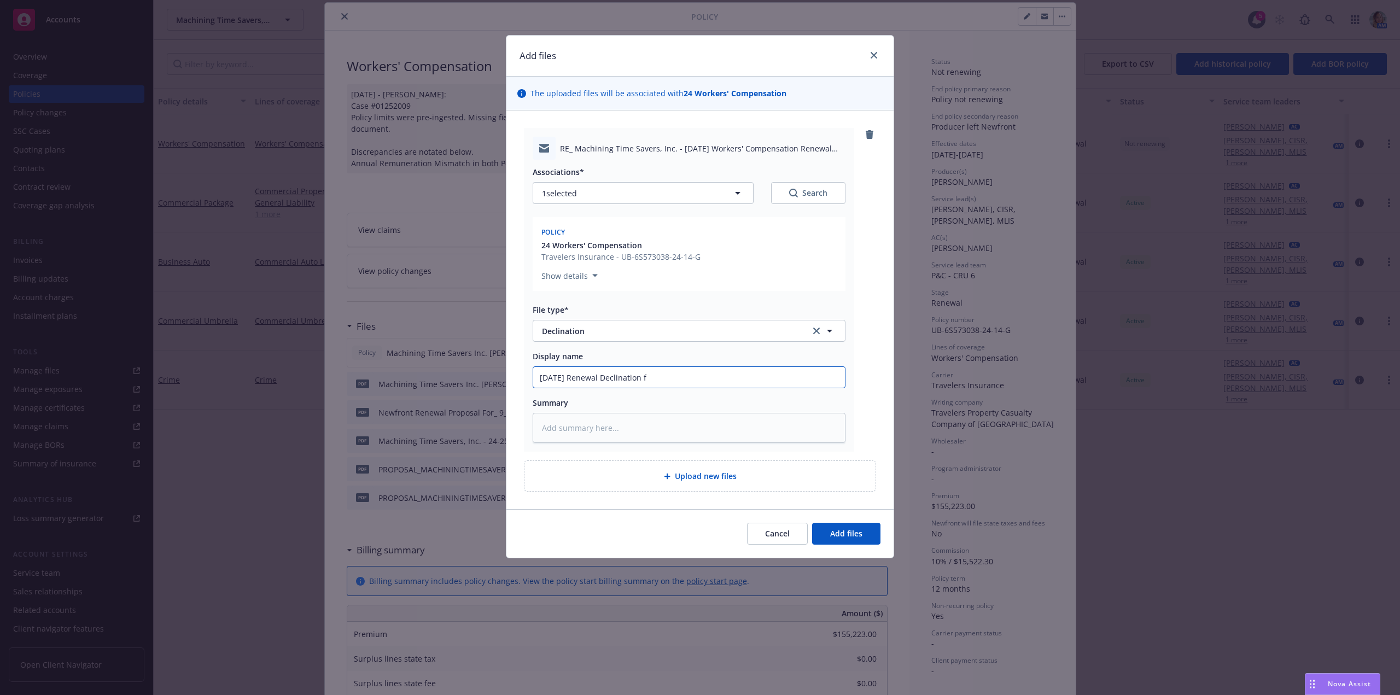
type textarea "x"
type input "9/1/25 Renewal Declination fr"
type textarea "x"
type input "9/1/25 Renewal Declination fro"
type textarea "x"
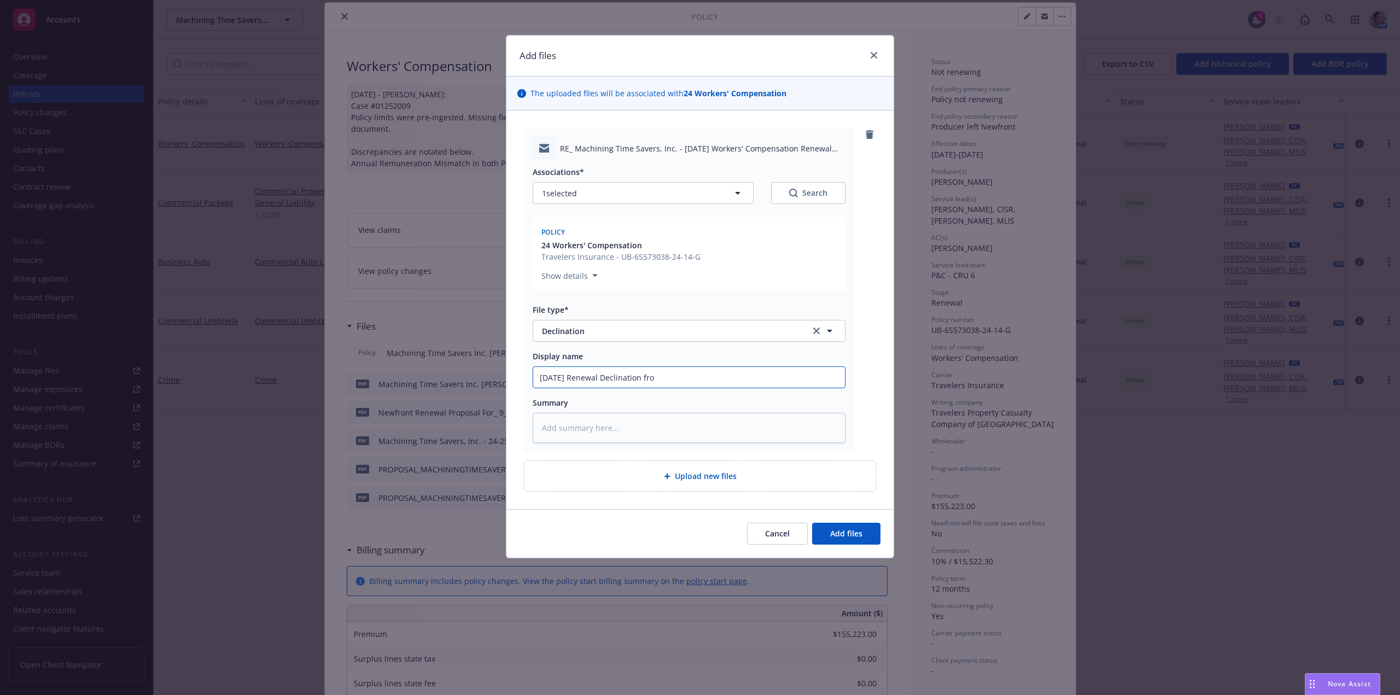
type input "9/1/25 Renewal Declination from"
type textarea "x"
type input "9/1/25 Renewal Declination from"
type textarea "x"
type input "9/1/25 Renewal Declination from I"
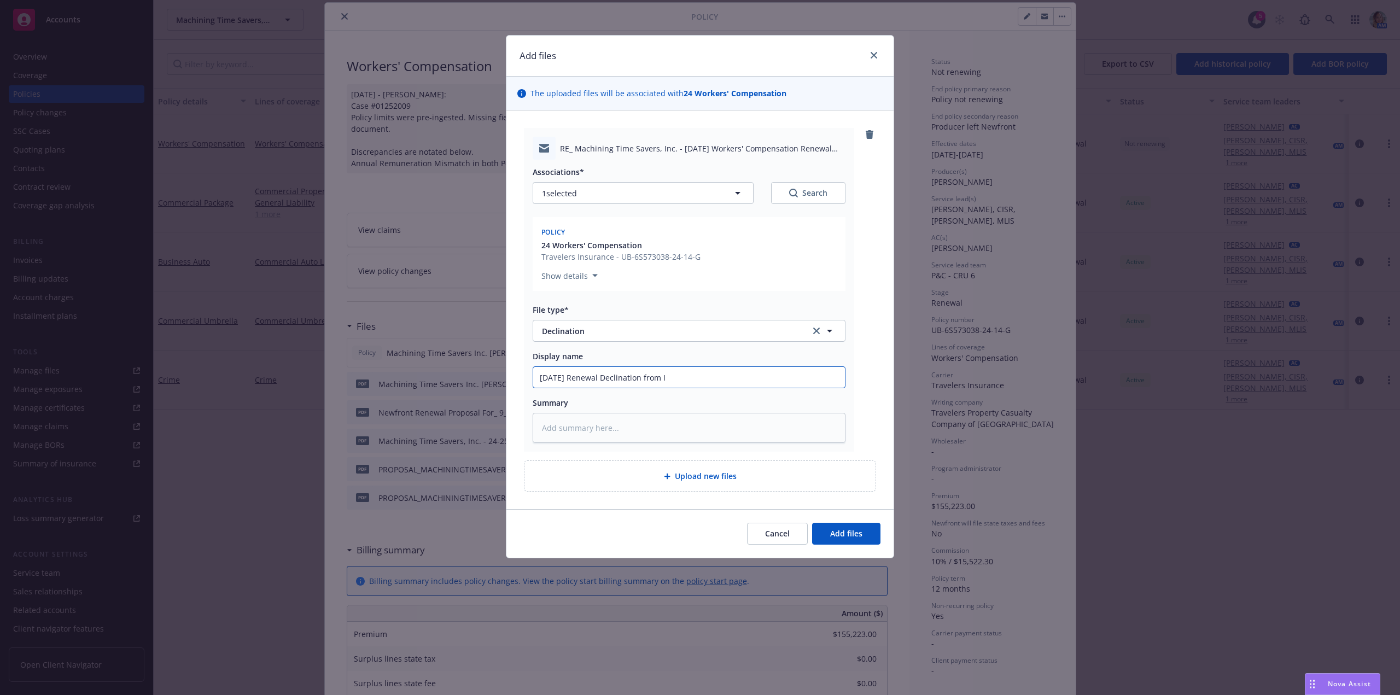
type textarea "x"
type input "9/1/25 Renewal Declination from In"
type textarea "x"
type input "9/1/25 Renewal Declination from Insu"
type textarea "x"
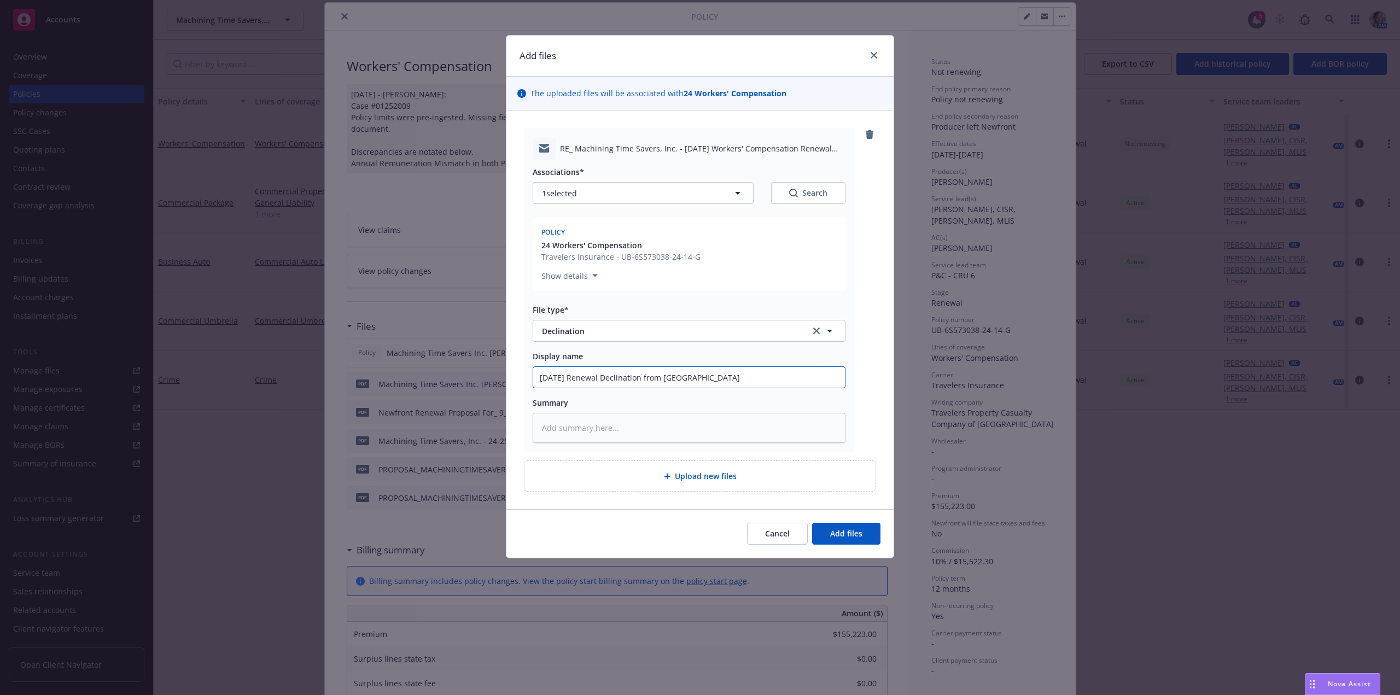
type input "9/1/25 Renewal Declination from Insur"
type textarea "x"
type input "9/1/25 Renewal Declination from Insure"
type textarea "x"
type input "9/1/25 Renewal Declination from Insured"
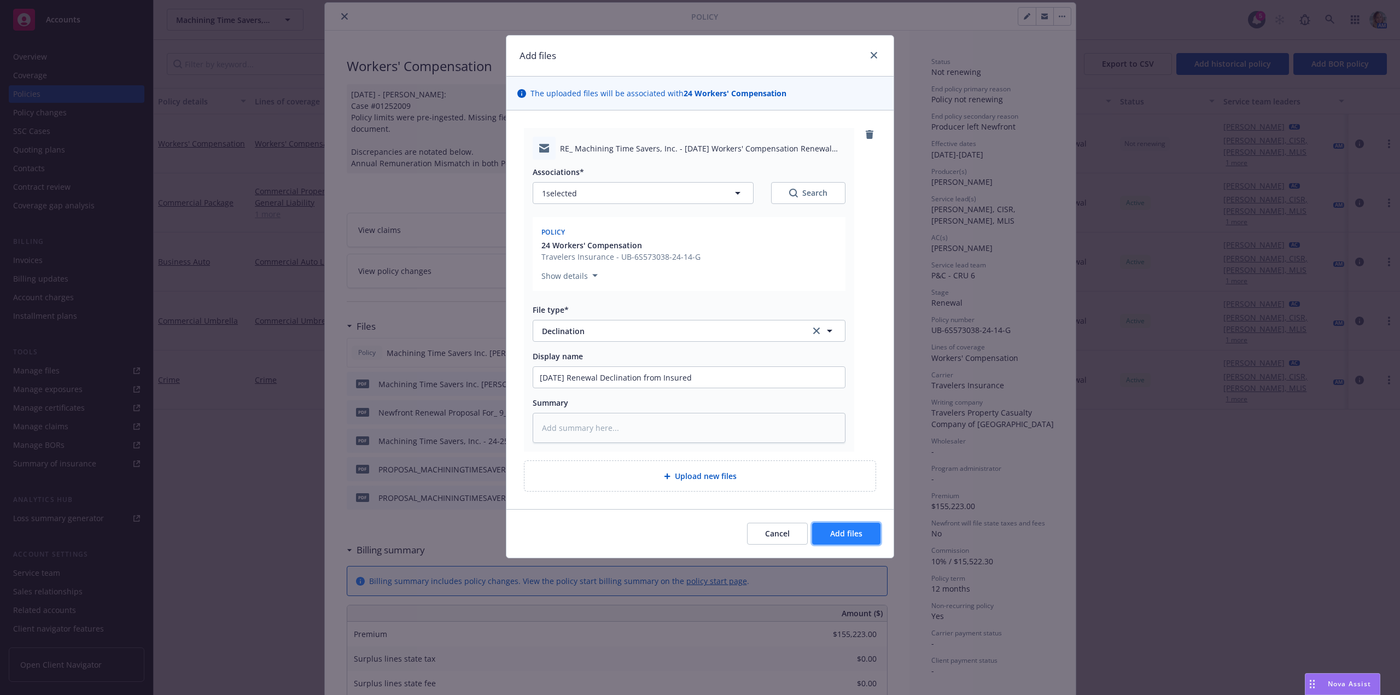
click at [859, 533] on span "Add files" at bounding box center [846, 533] width 32 height 10
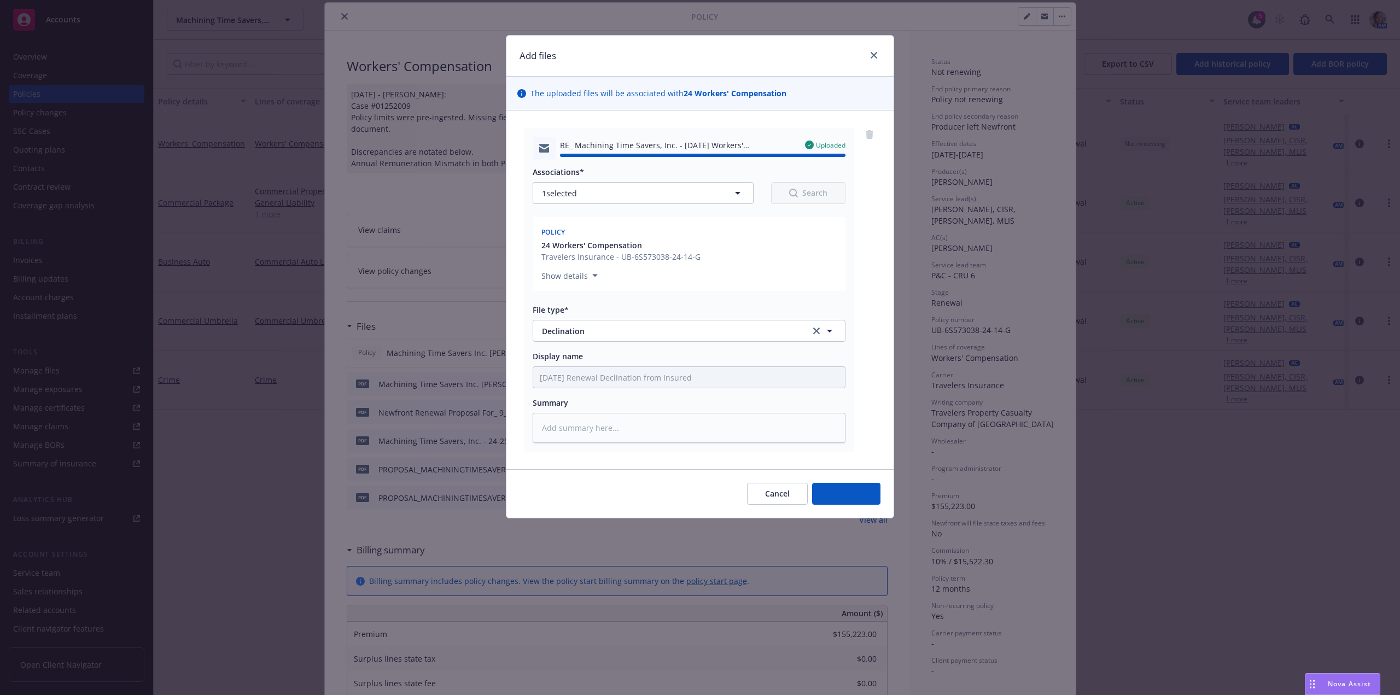
type textarea "x"
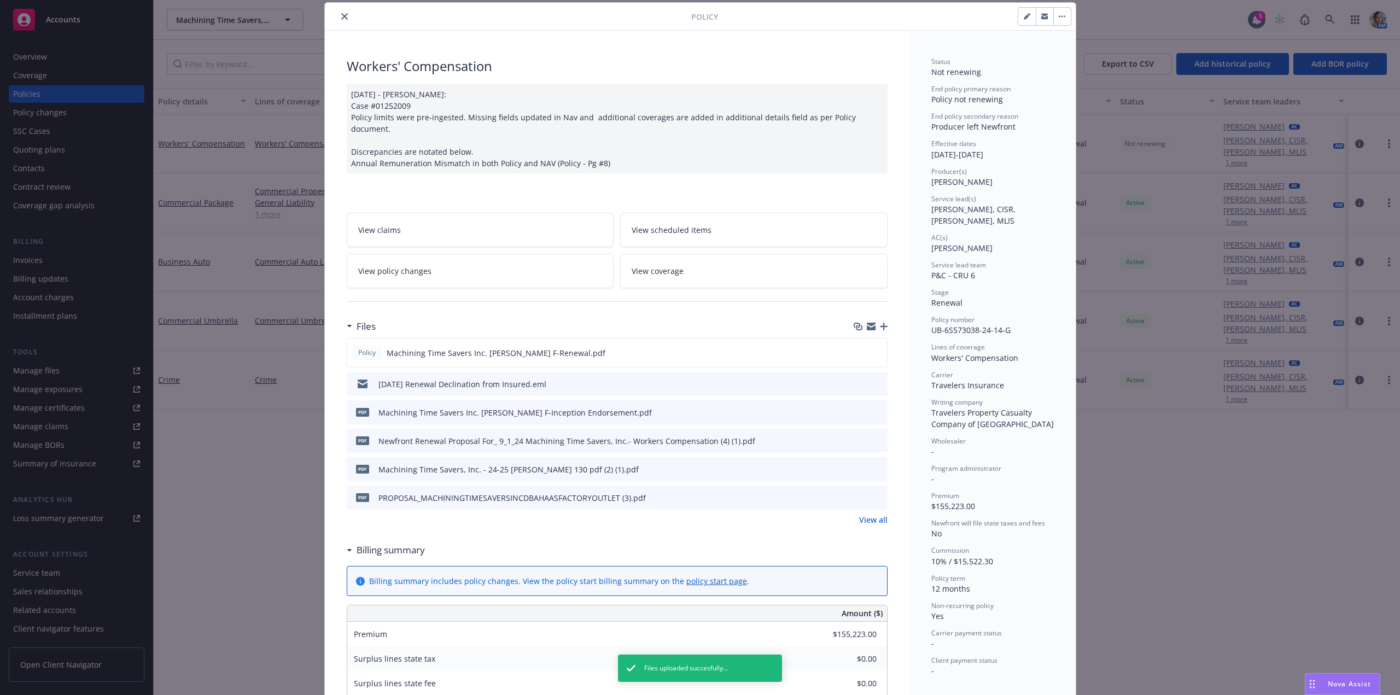
scroll to position [0, 0]
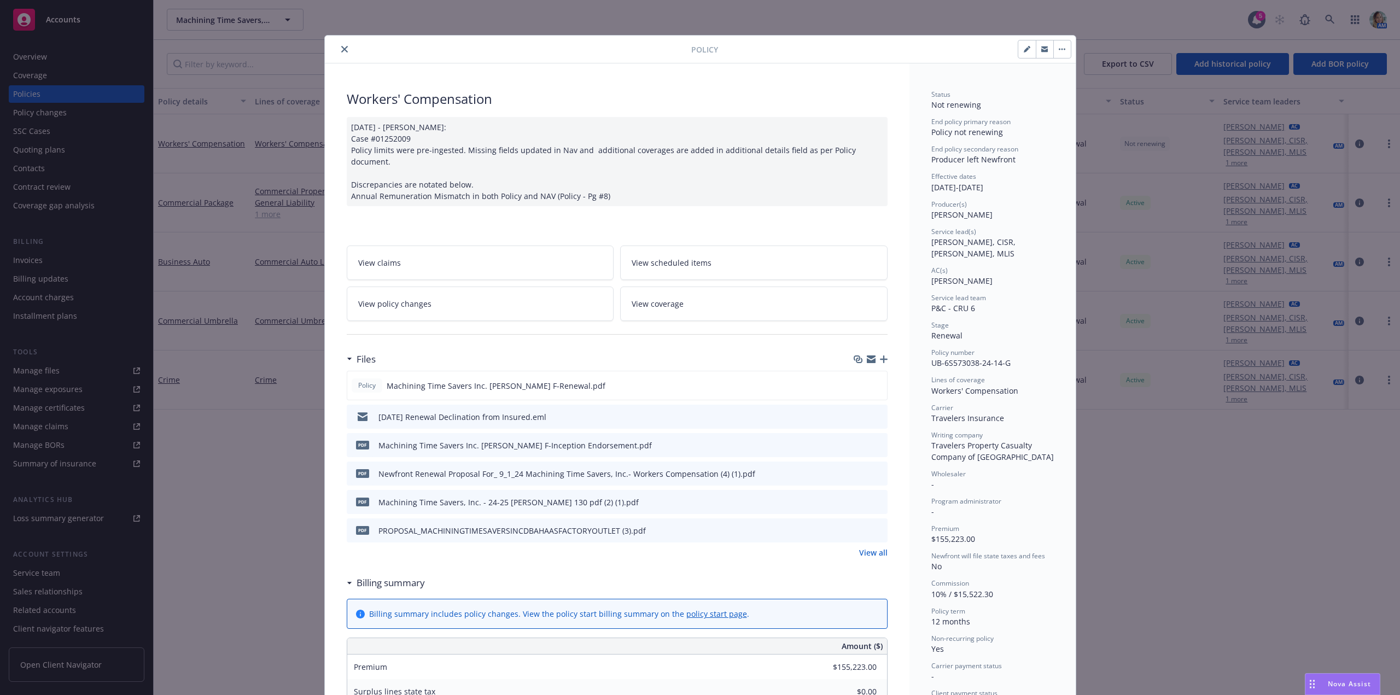
click at [341, 49] on icon "close" at bounding box center [344, 49] width 7 height 7
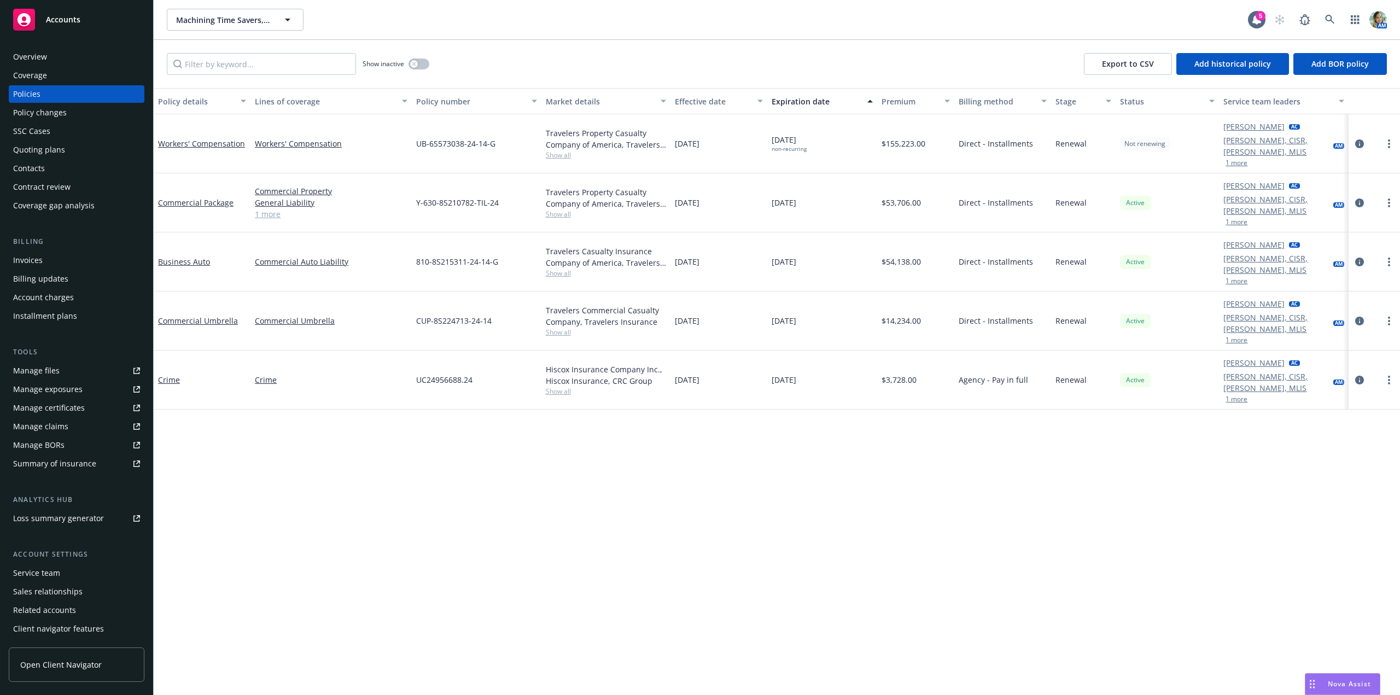
click at [546, 434] on div "Policy details Lines of coverage Policy number Market details Effective date Ex…" at bounding box center [777, 391] width 1246 height 607
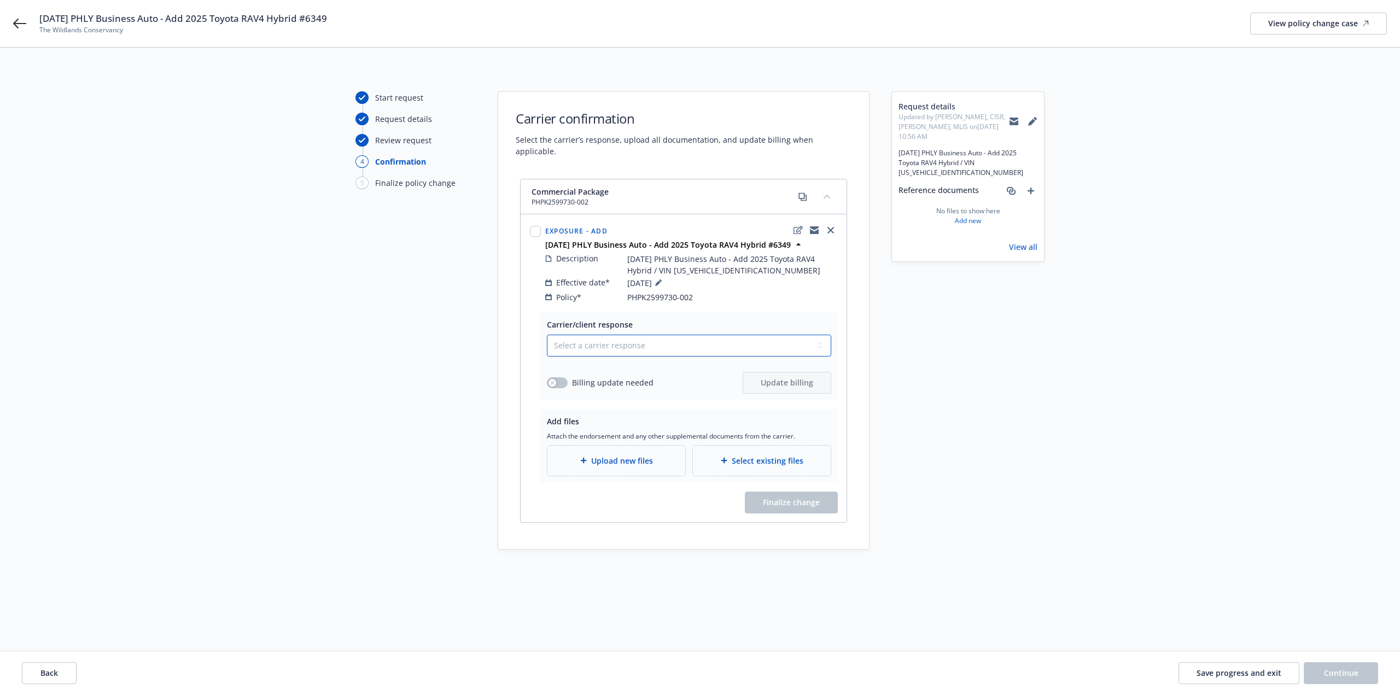
click at [631, 338] on select "Select a carrier response Accepted Accepted with revision No endorsement needed…" at bounding box center [689, 346] width 284 height 22
select select "ACCEPTED"
click at [547, 335] on select "Select a carrier response Accepted Accepted with revision No endorsement needed…" at bounding box center [689, 346] width 284 height 22
click at [635, 446] on div "Upload new files" at bounding box center [616, 461] width 138 height 30
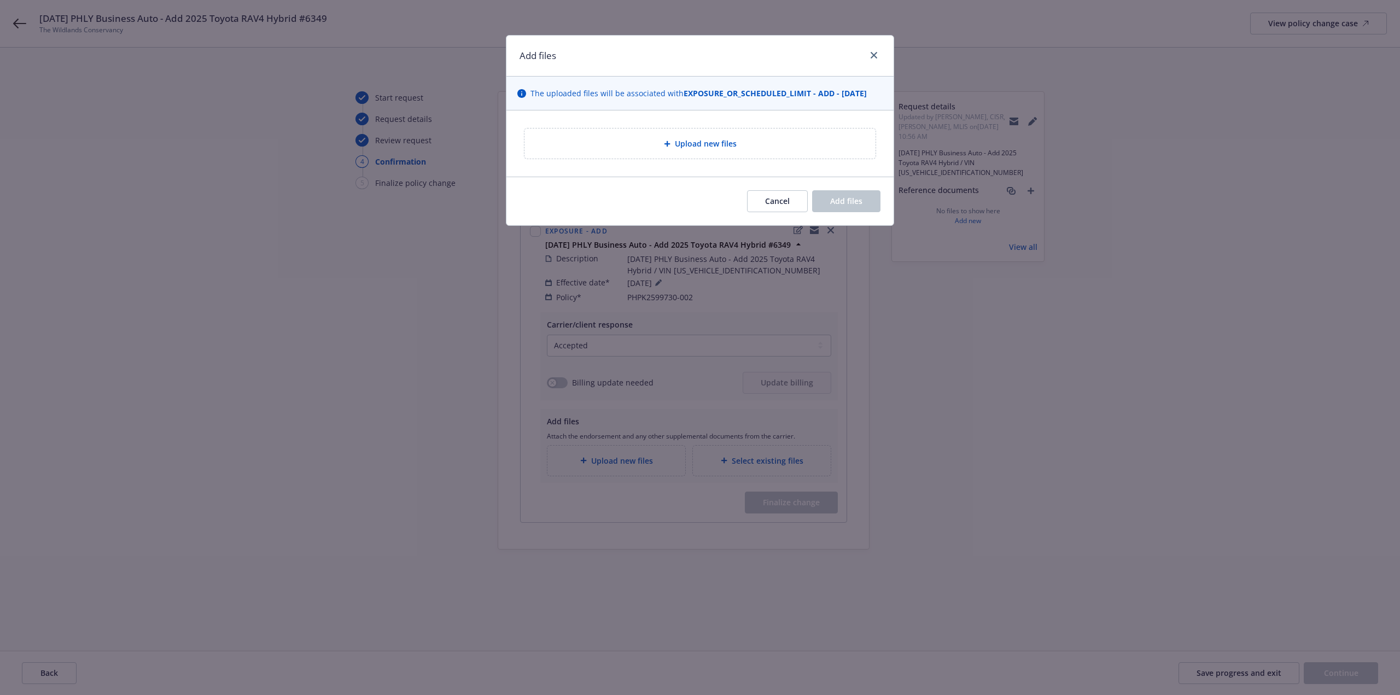
click at [628, 150] on div "Upload new files" at bounding box center [699, 143] width 333 height 13
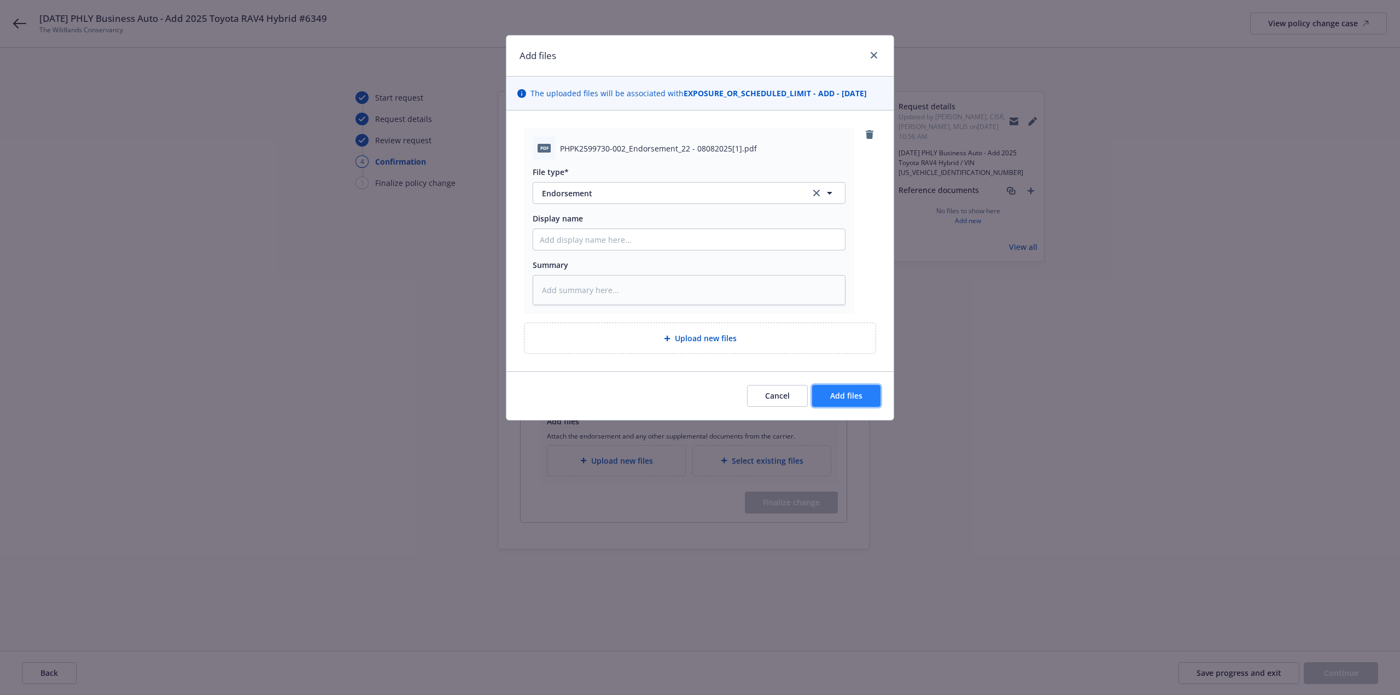
click at [826, 397] on button "Add files" at bounding box center [846, 396] width 68 height 22
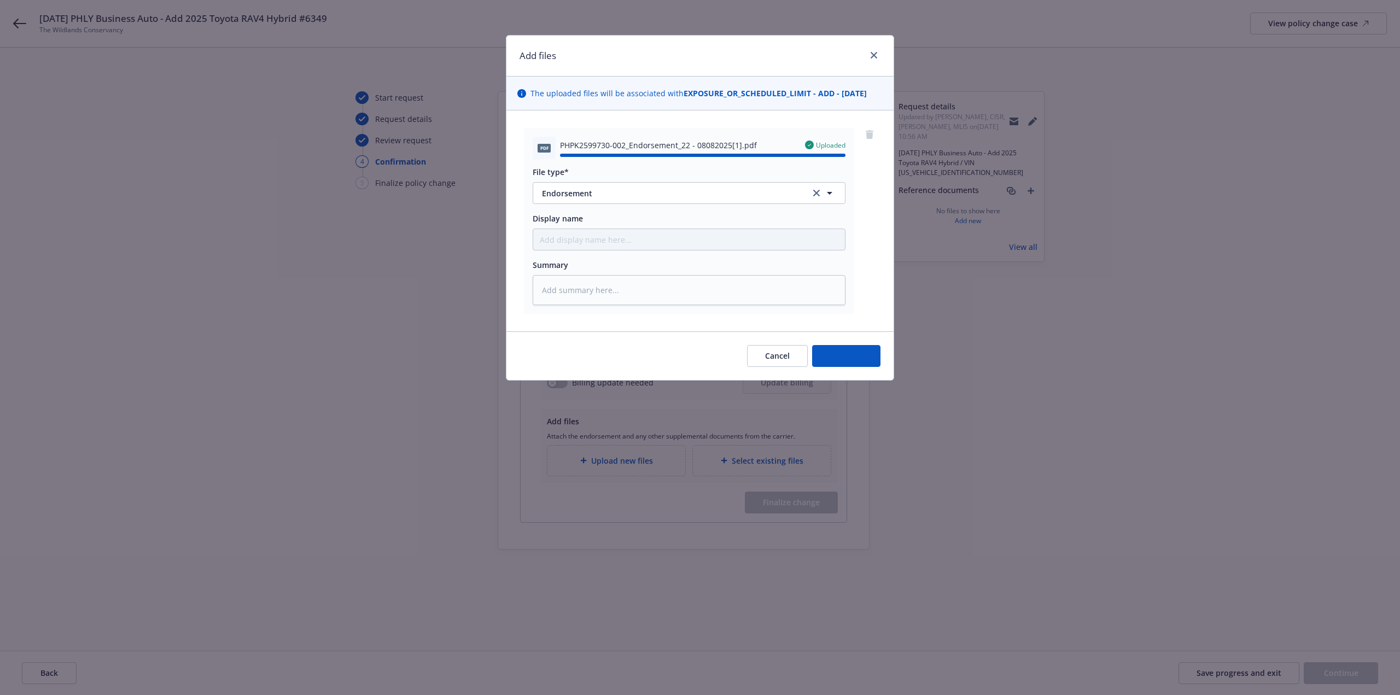
type textarea "x"
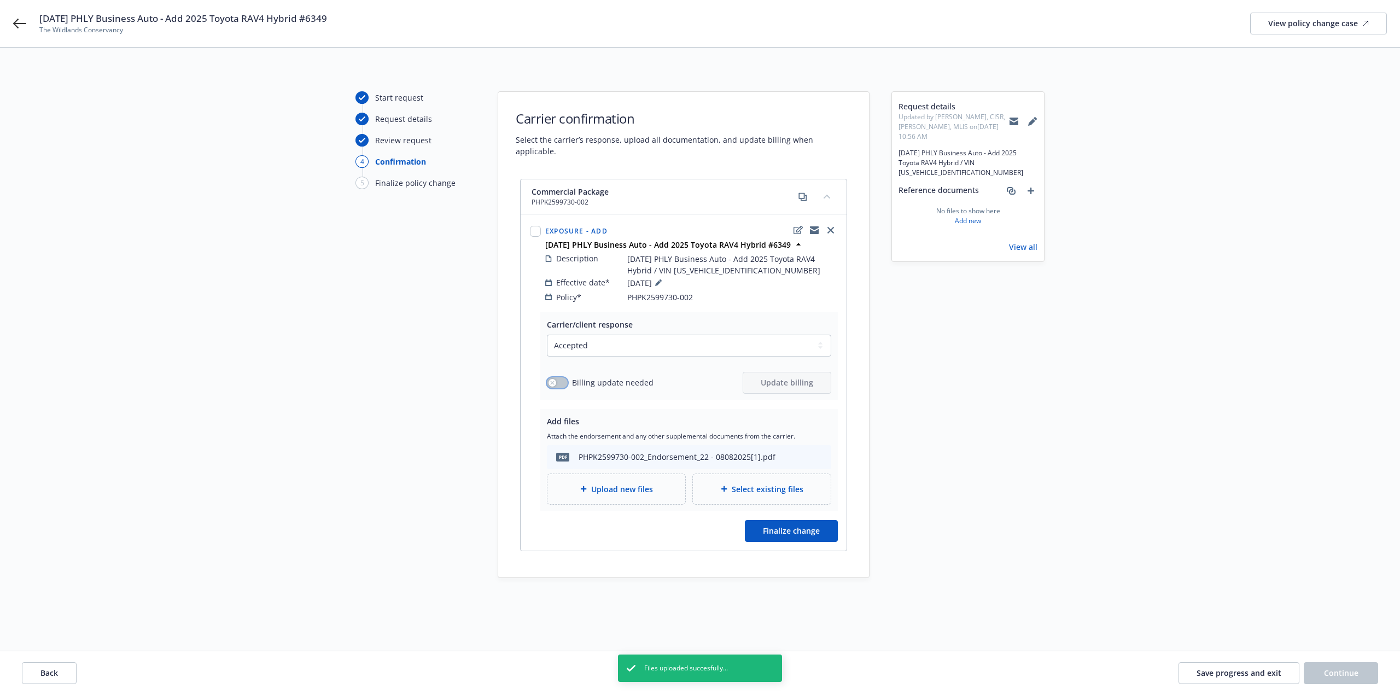
click at [560, 377] on button "button" at bounding box center [557, 382] width 21 height 11
click at [767, 372] on button "Update billing" at bounding box center [786, 383] width 89 height 22
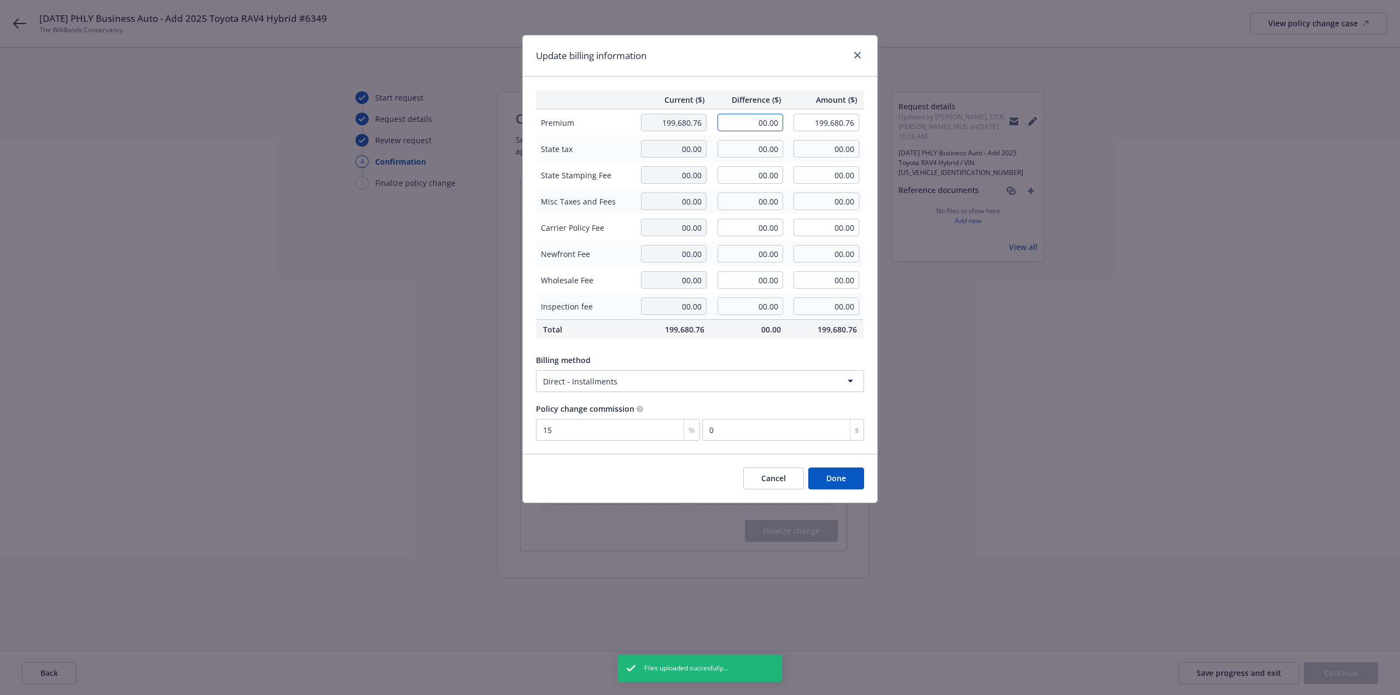
click at [739, 128] on input "00.00" at bounding box center [750, 122] width 66 height 17
type input "112.76"
type input "199,793.52"
type input "16.91"
click at [835, 477] on button "Done" at bounding box center [836, 478] width 56 height 22
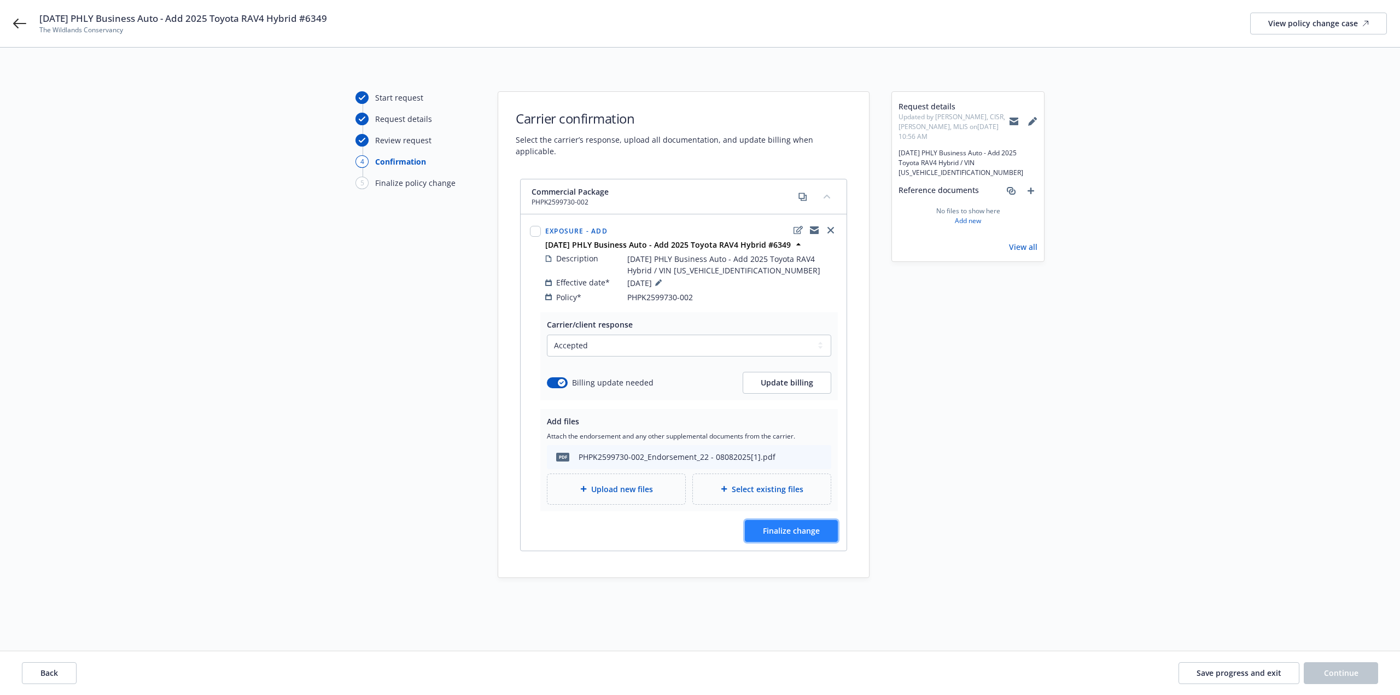
click at [820, 522] on button "Finalize change" at bounding box center [791, 531] width 93 height 22
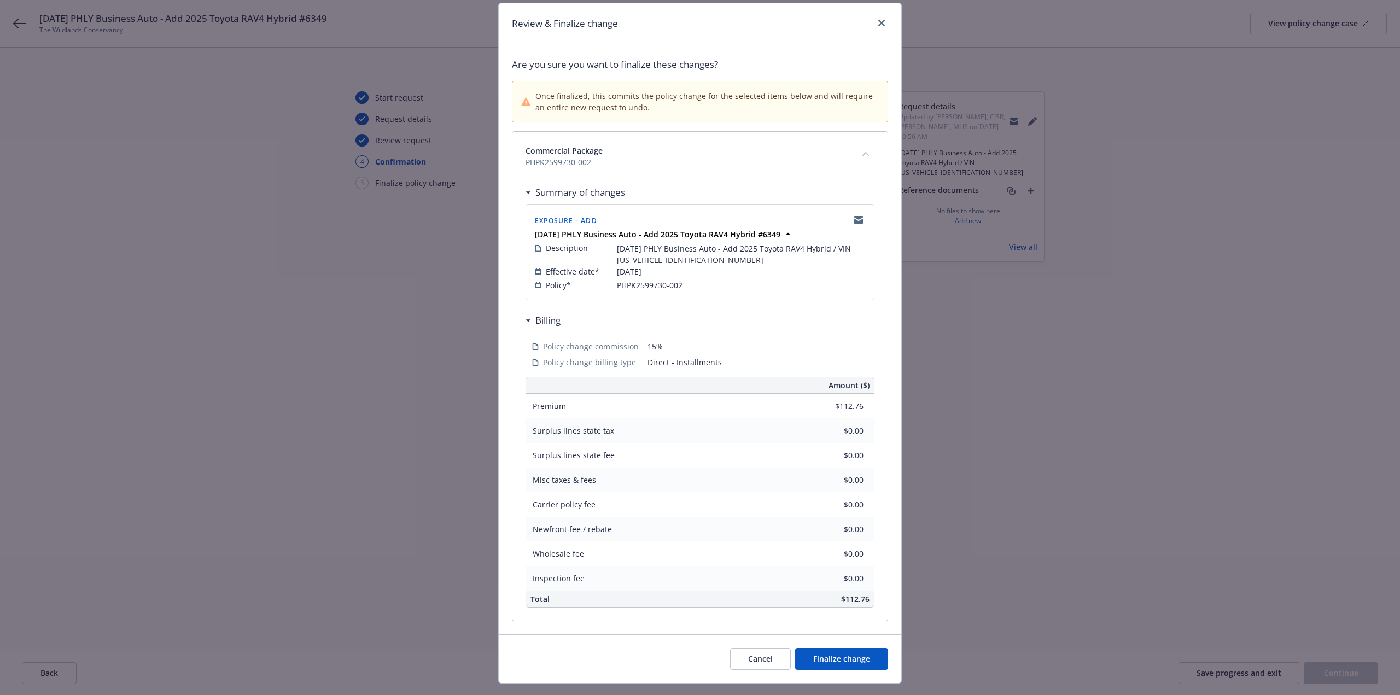
scroll to position [56, 0]
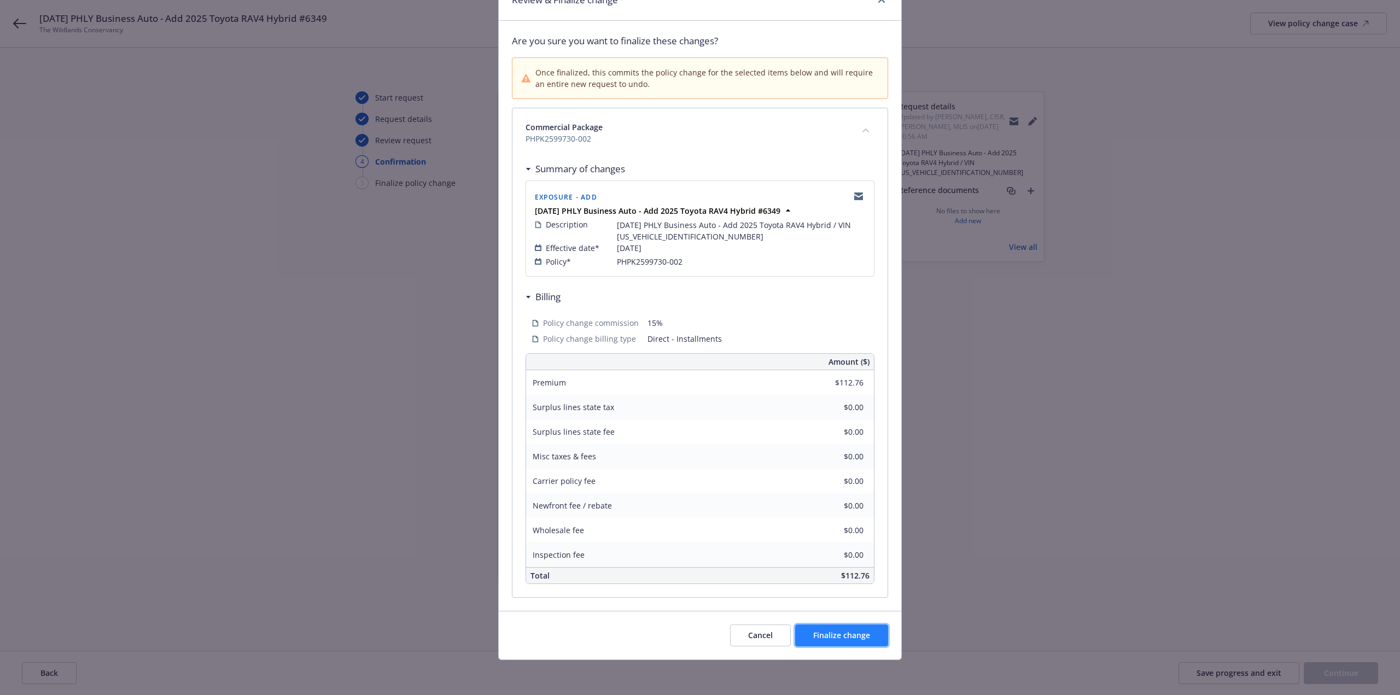
click at [830, 630] on button "Finalize change" at bounding box center [841, 635] width 93 height 22
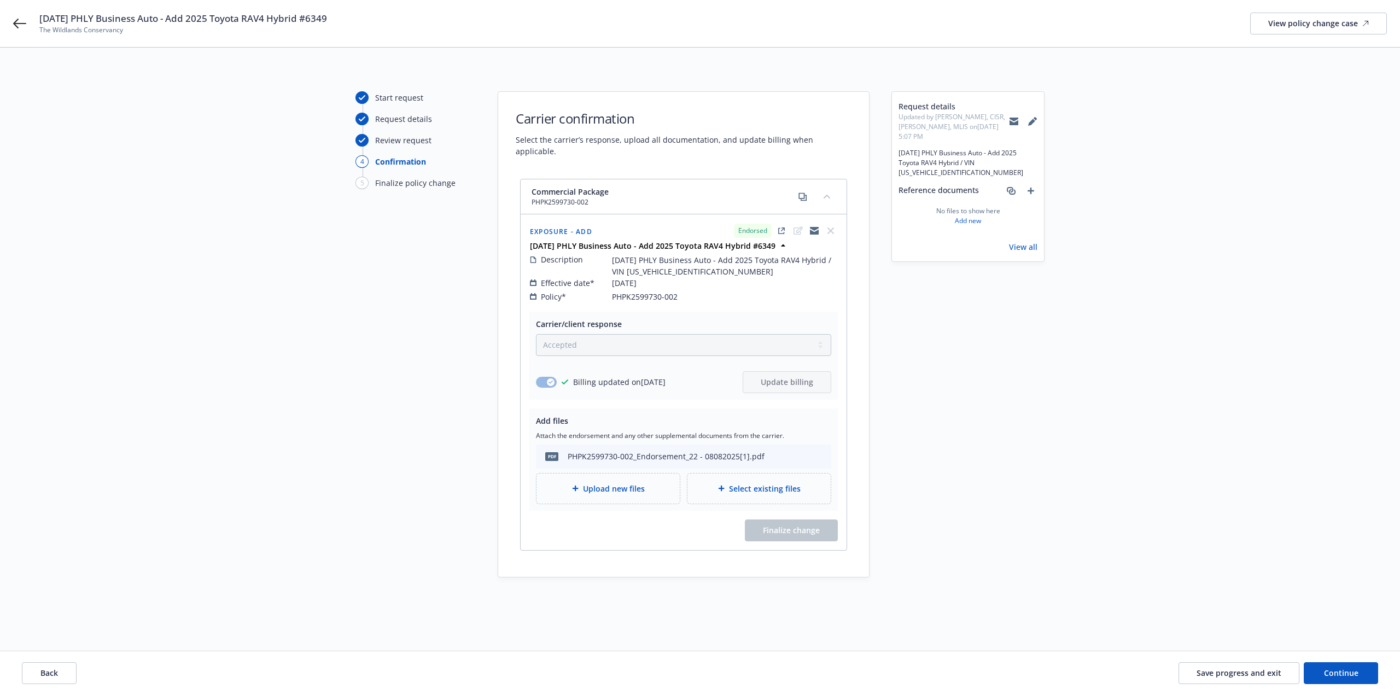
click at [1337, 687] on div "Back Save progress and exit Continue" at bounding box center [700, 673] width 1400 height 44
click at [1334, 681] on button "Continue" at bounding box center [1340, 673] width 74 height 22
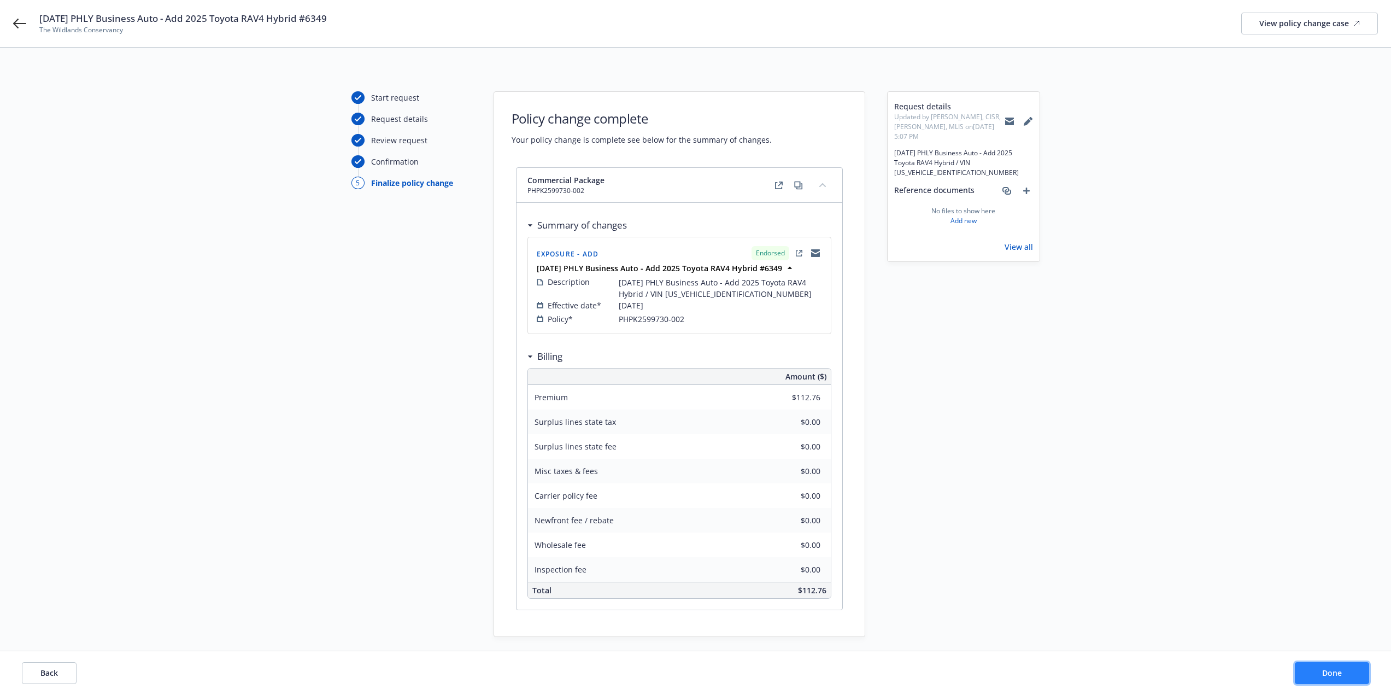
click at [1334, 680] on button "Done" at bounding box center [1332, 673] width 74 height 22
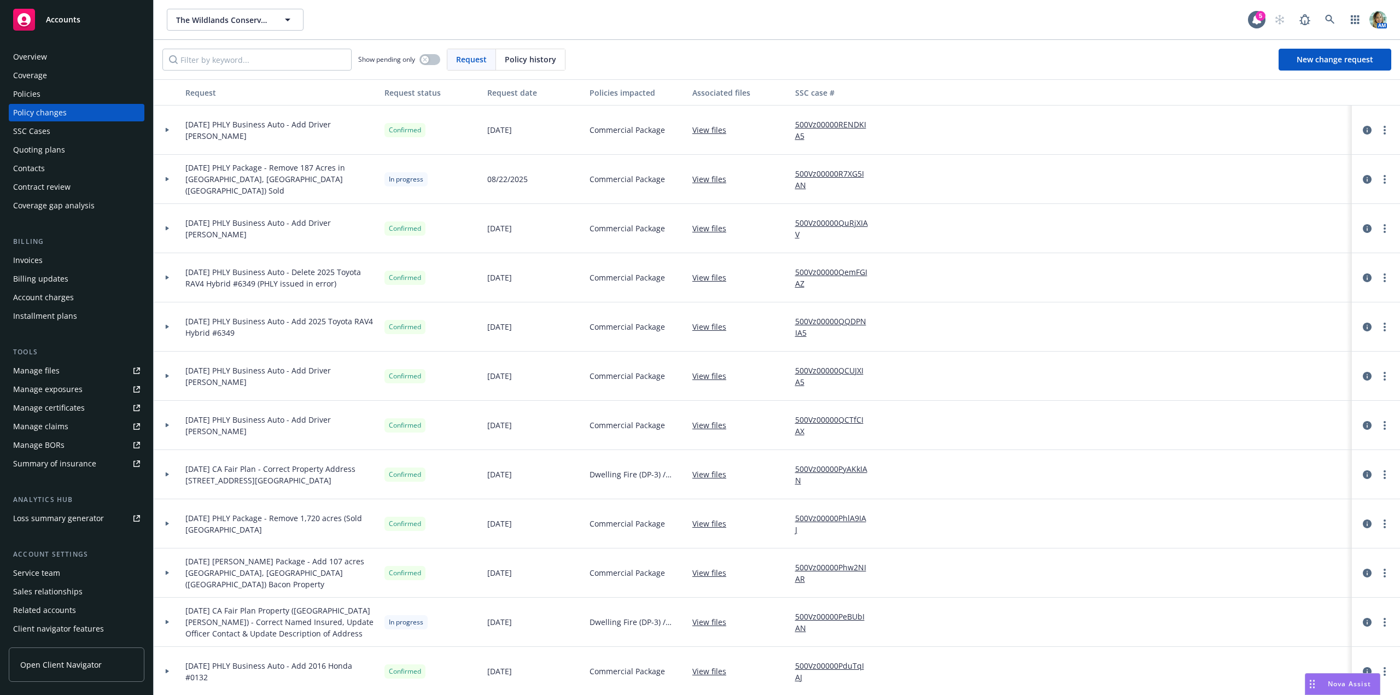
click at [55, 57] on div "Overview" at bounding box center [76, 56] width 127 height 17
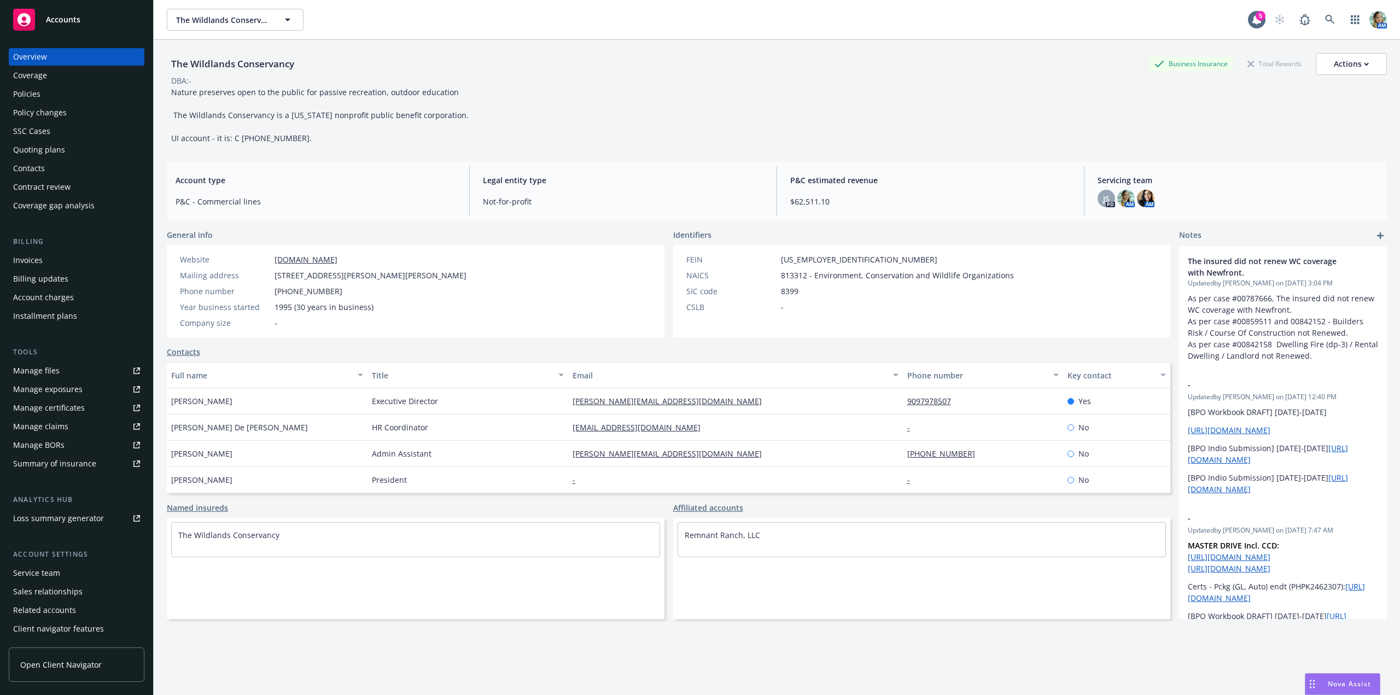
click at [71, 390] on div "Manage exposures" at bounding box center [47, 389] width 69 height 17
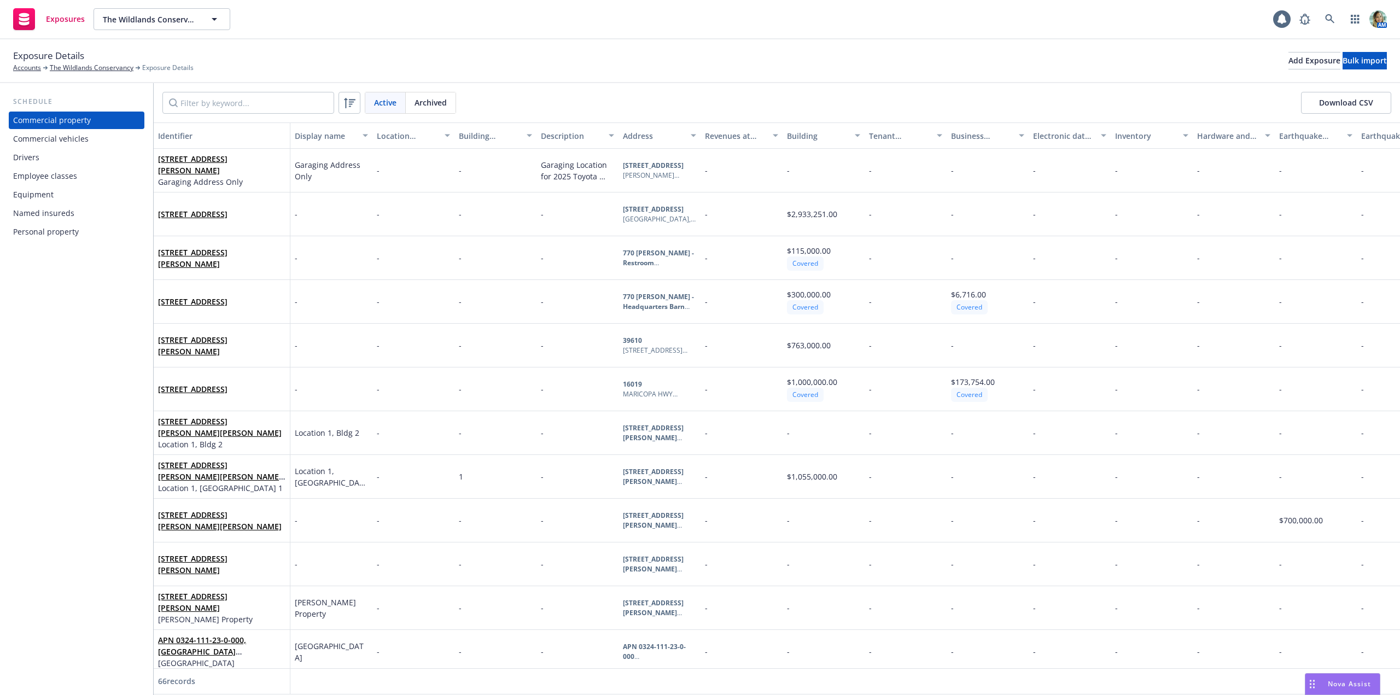
click at [74, 144] on div "Commercial vehicles" at bounding box center [50, 138] width 75 height 17
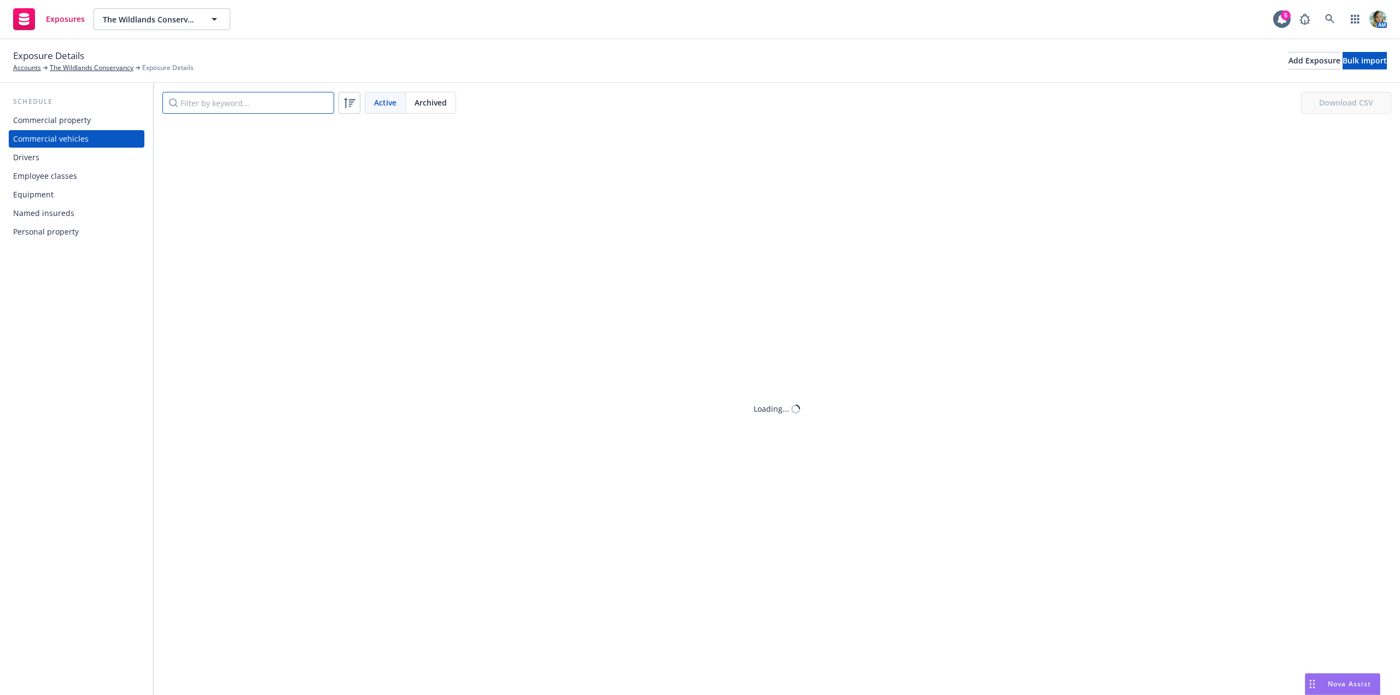
click at [214, 102] on input "Filter by keyword..." at bounding box center [248, 103] width 172 height 22
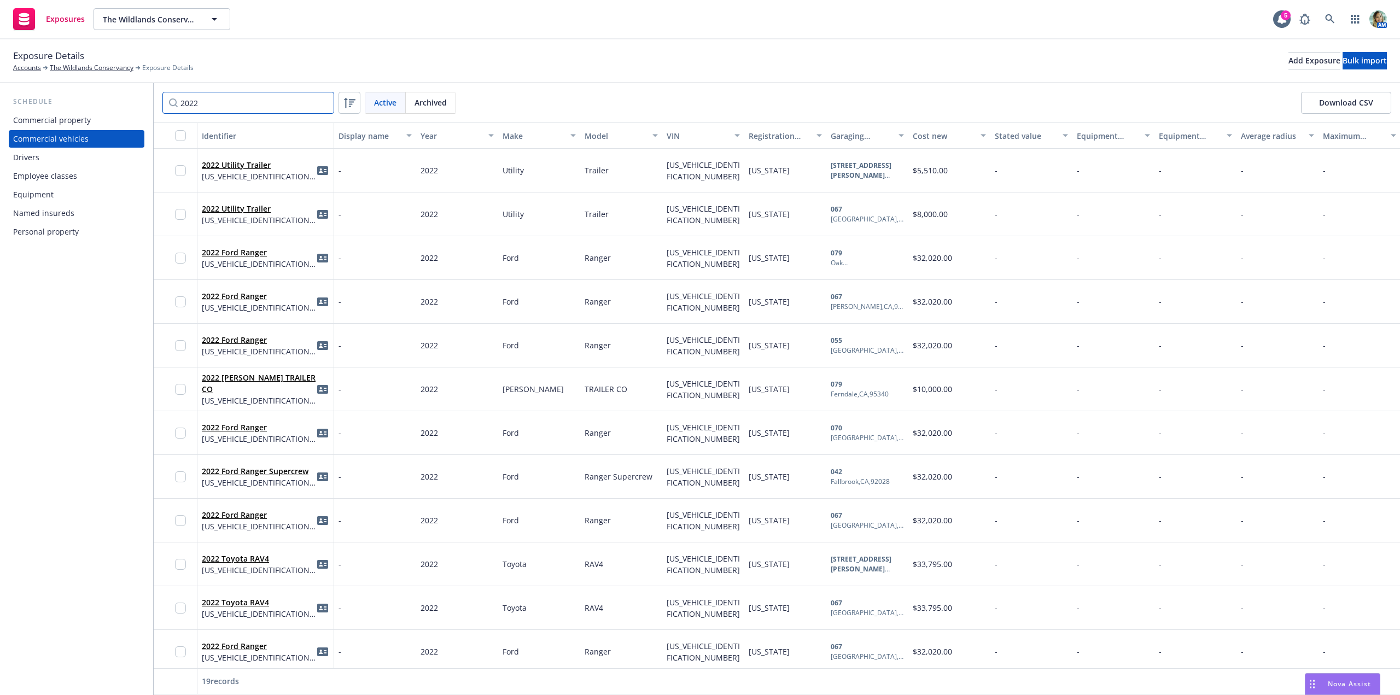
click at [160, 101] on div "2022 Active Archived Download CSV" at bounding box center [777, 102] width 1246 height 39
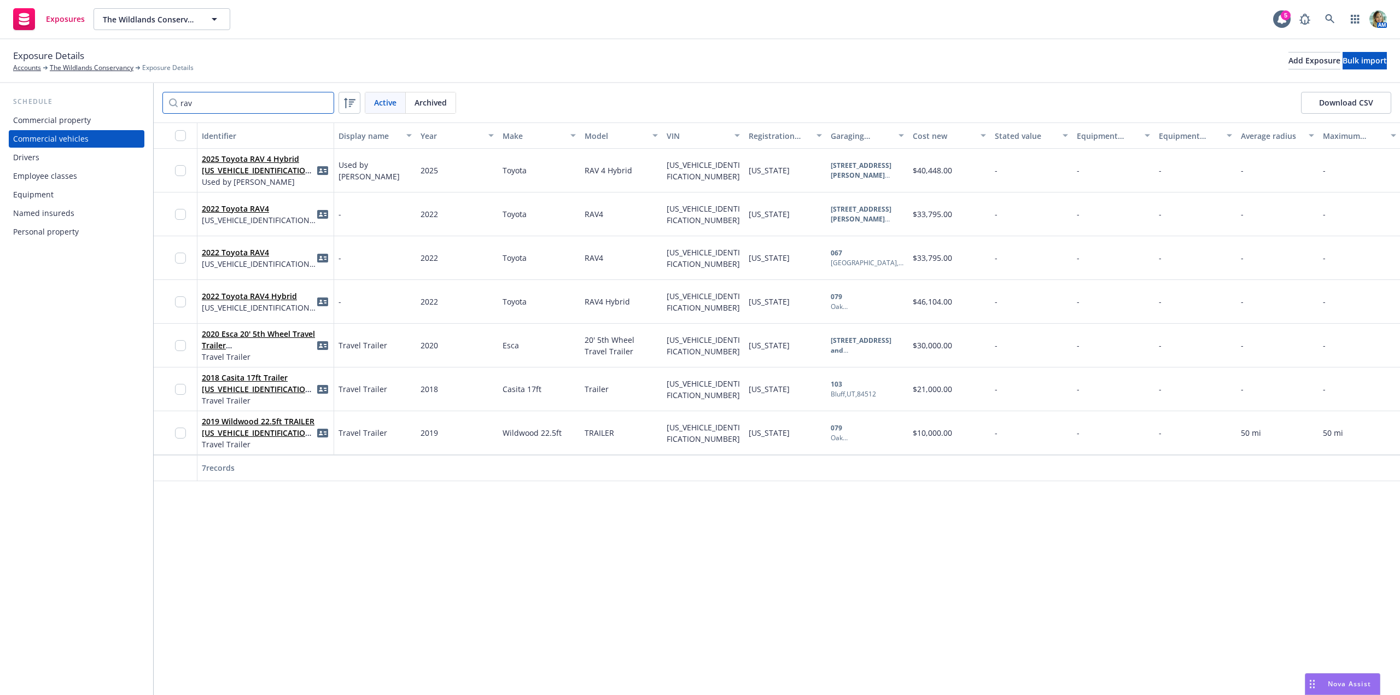
type input "rav"
